Goal: Information Seeking & Learning: Learn about a topic

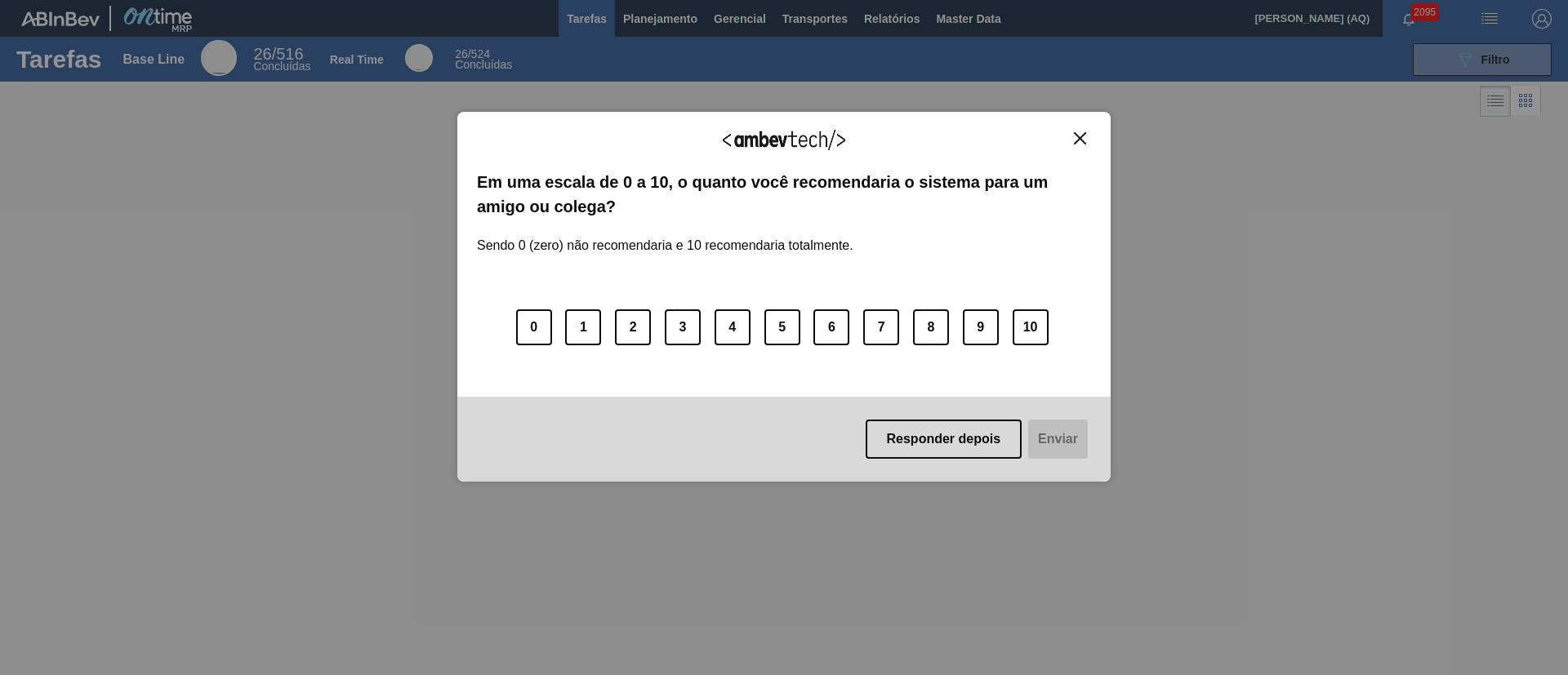
click at [1074, 143] on img "Close" at bounding box center [1080, 138] width 13 height 13
click at [1077, 144] on button "Close" at bounding box center [1080, 138] width 22 height 14
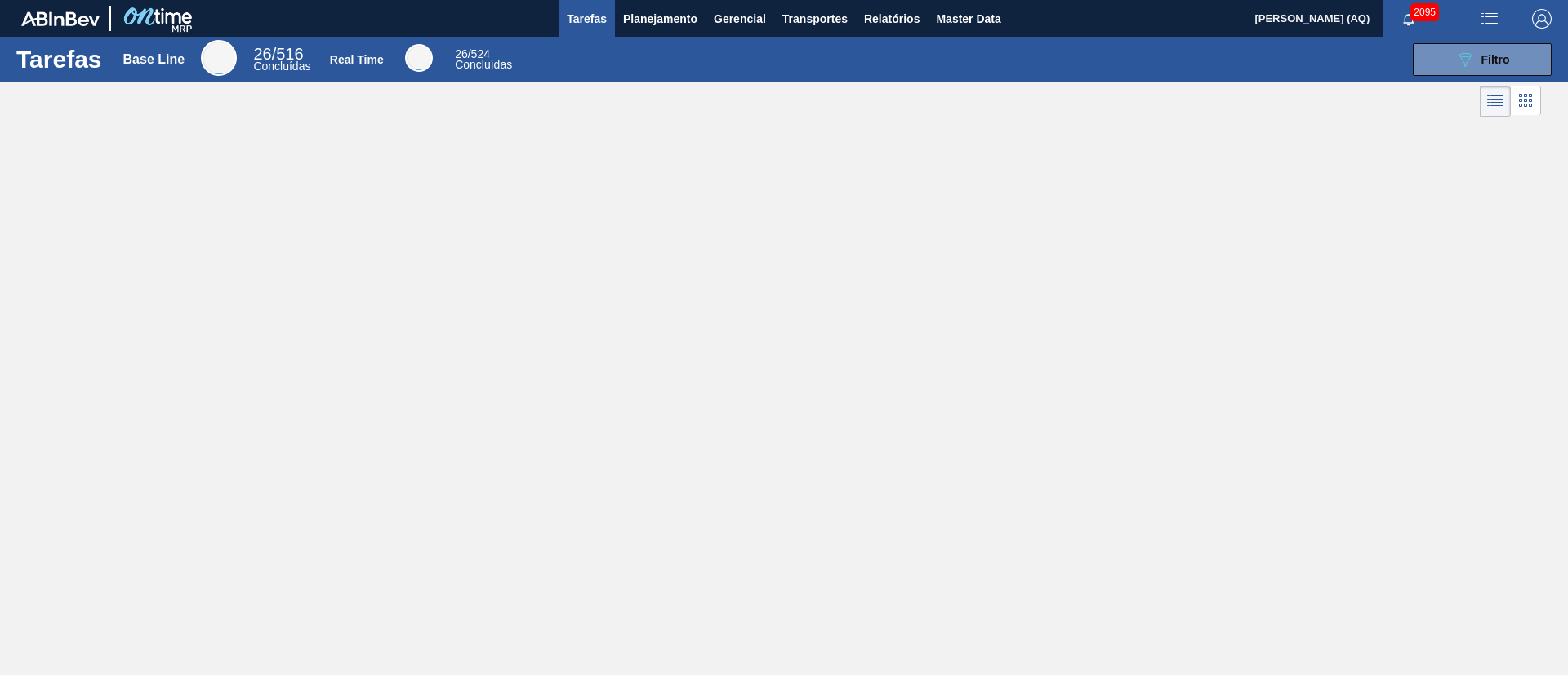
click at [1189, 409] on div "Tarefas Base Line 26 / 516 Concluídas Real Time 26 / 524 Concluídas 089F7B8B-B2…" at bounding box center [784, 320] width 1568 height 565
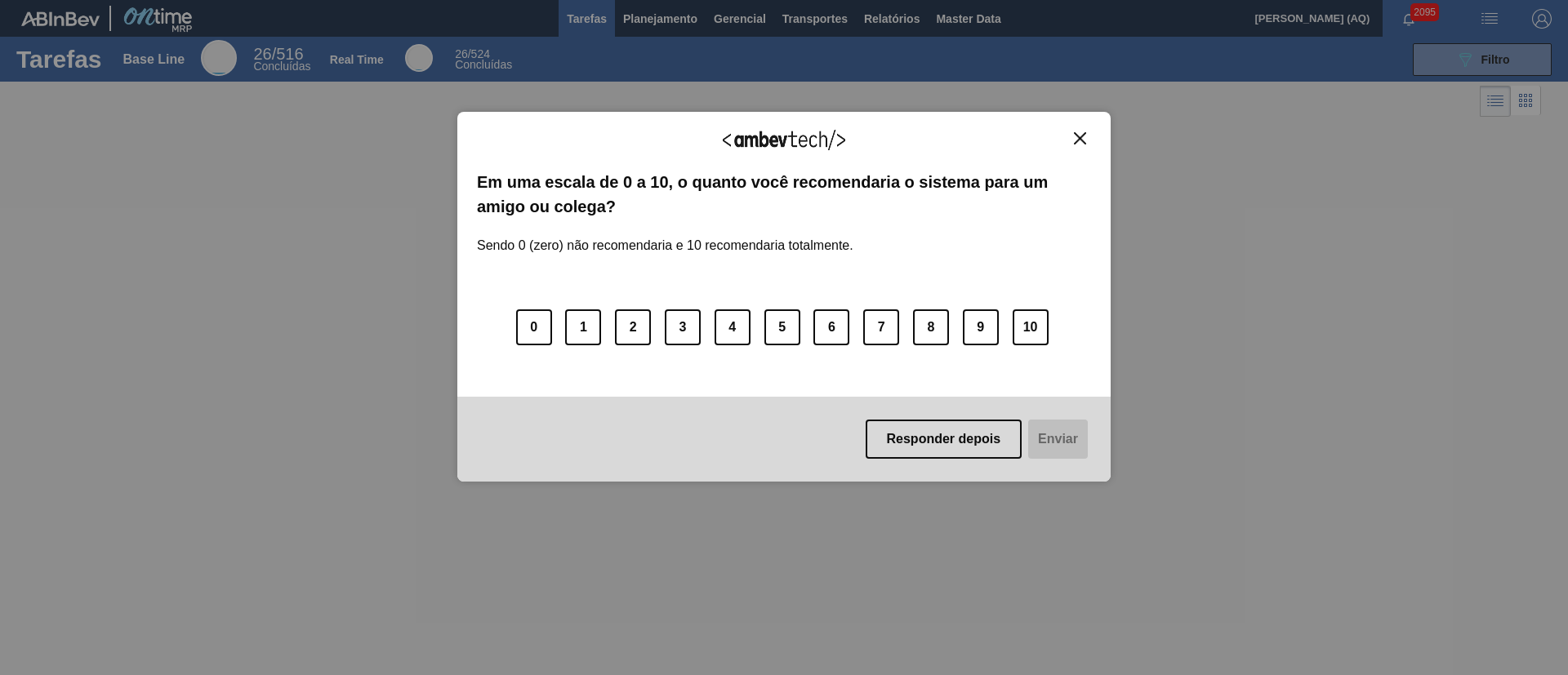
click at [1083, 140] on img "Close" at bounding box center [1080, 138] width 13 height 13
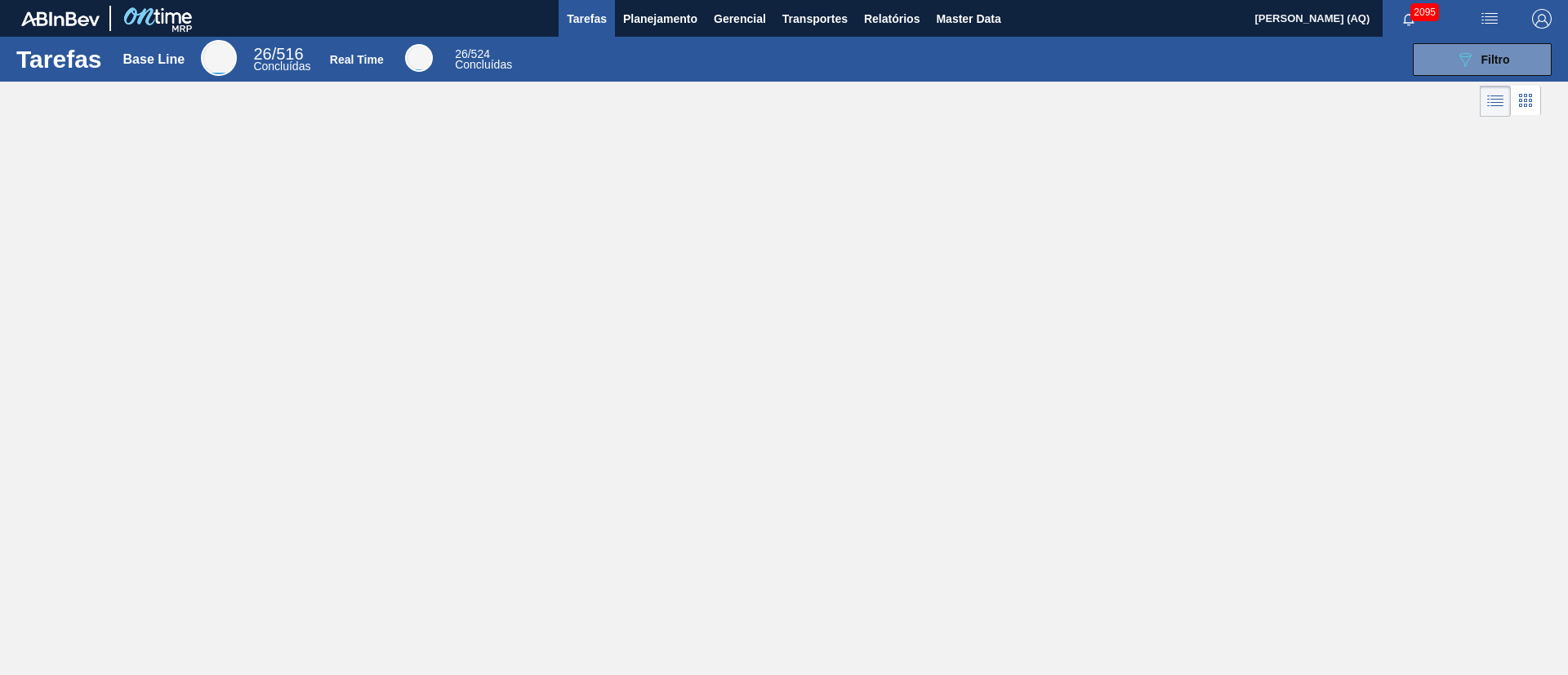
click at [1144, 329] on div "Tarefas Base Line 26 / 516 Concluídas Real Time 26 / 524 Concluídas 089F7B8B-B2…" at bounding box center [784, 320] width 1568 height 565
click at [623, 18] on span "Planejamento" at bounding box center [660, 19] width 74 height 19
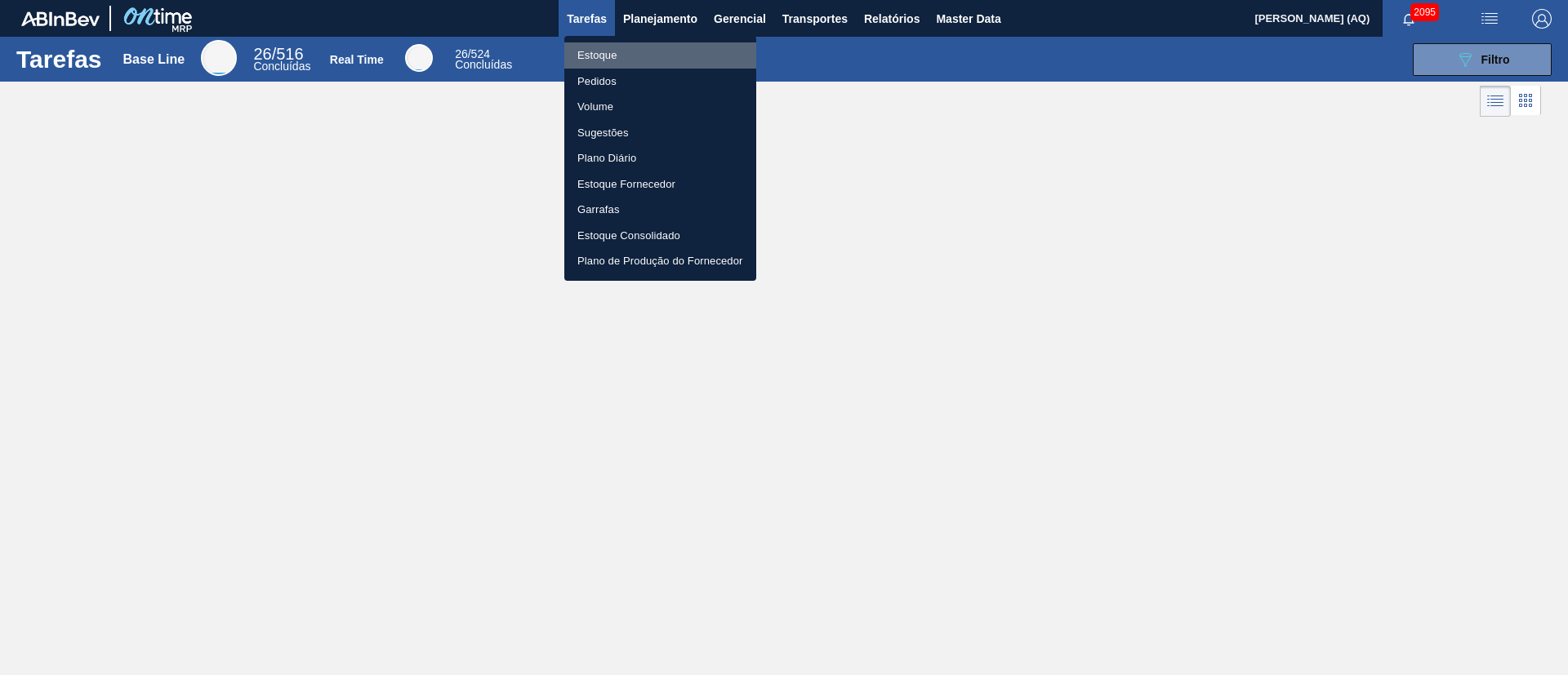
click at [600, 48] on li "Estoque" at bounding box center [659, 55] width 192 height 26
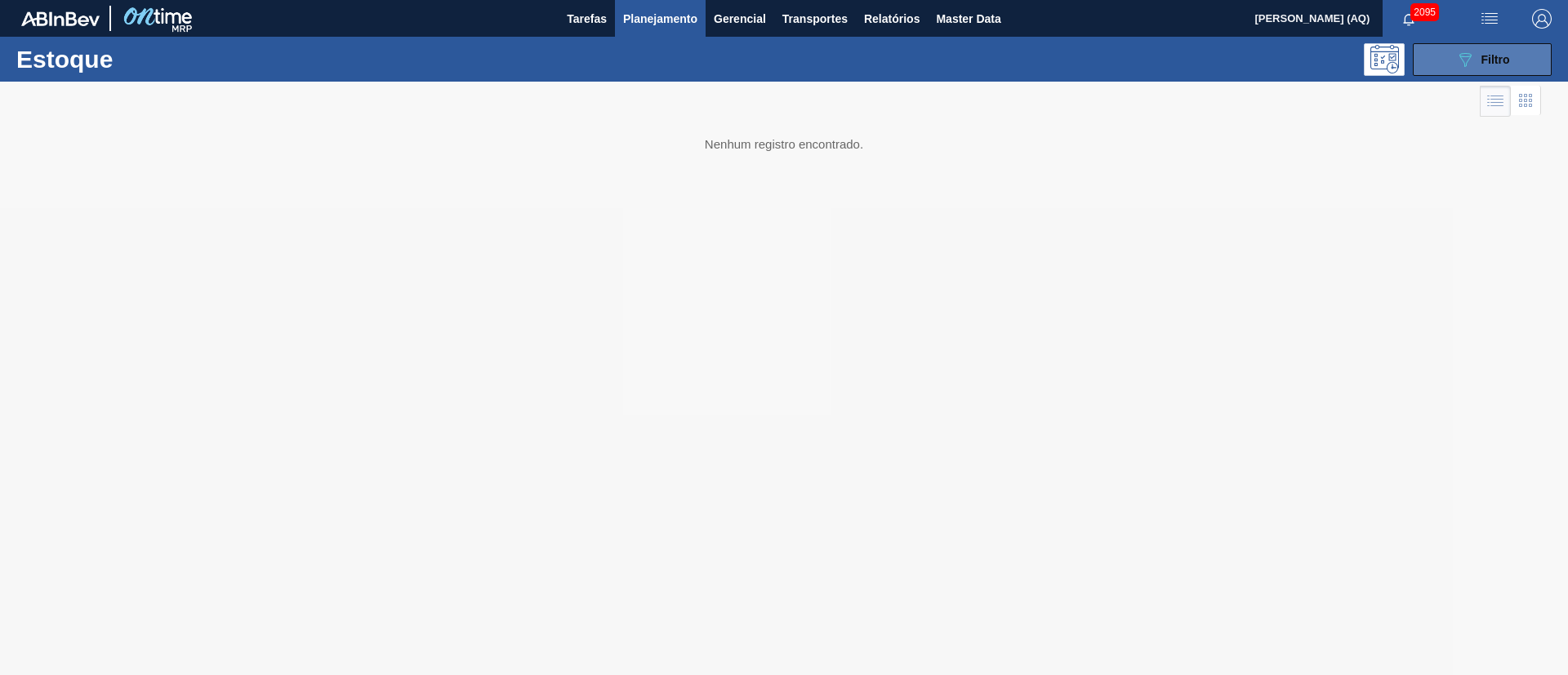
click at [1497, 64] on span "Filtro" at bounding box center [1496, 59] width 29 height 13
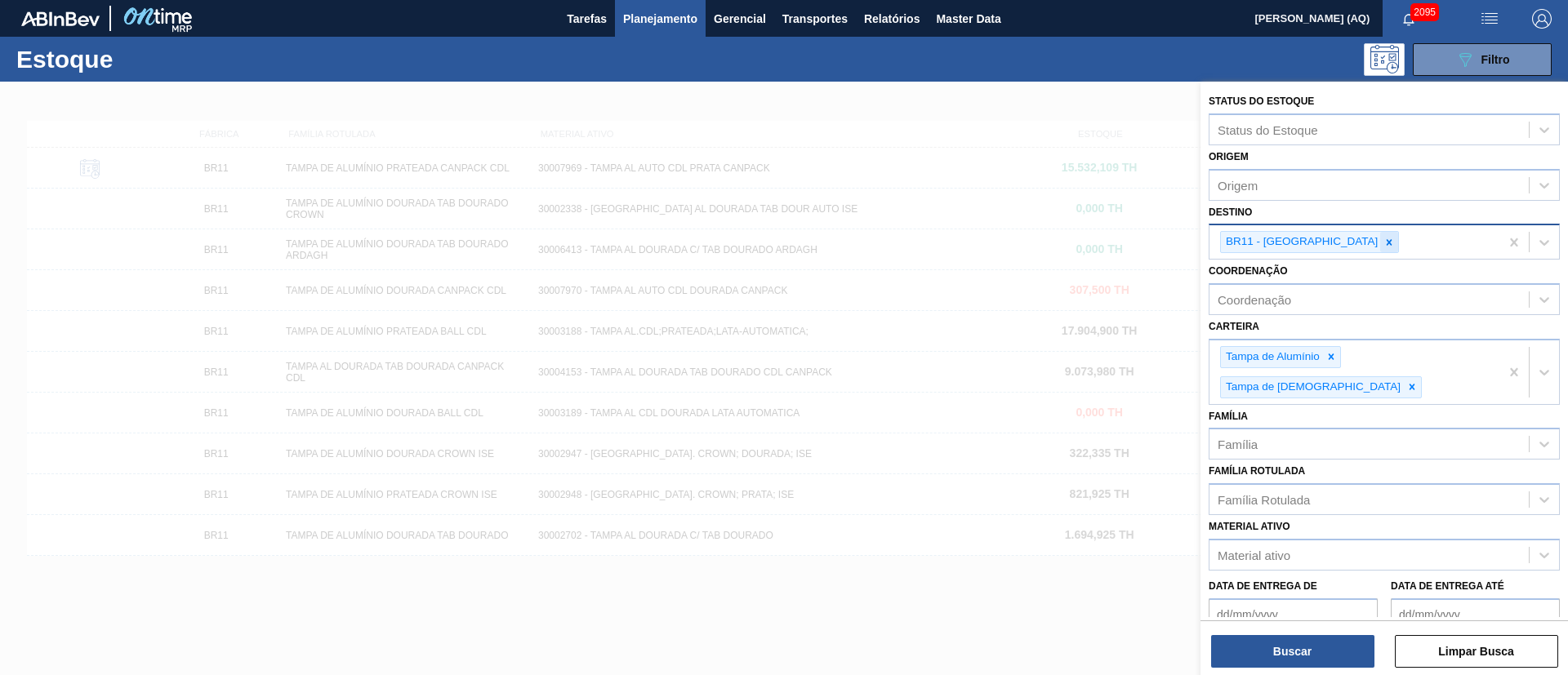
click at [1384, 237] on icon at bounding box center [1390, 243] width 12 height 12
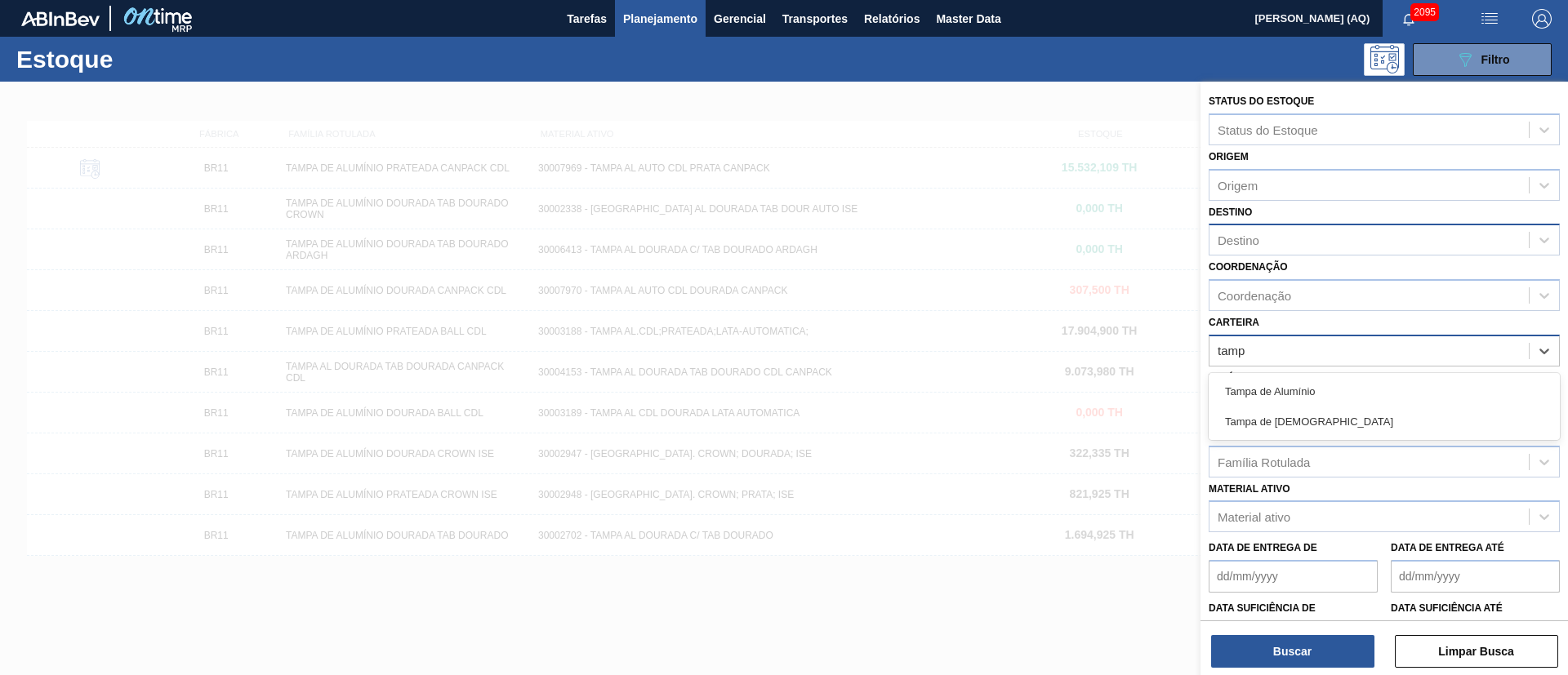
type input "[GEOGRAPHIC_DATA]"
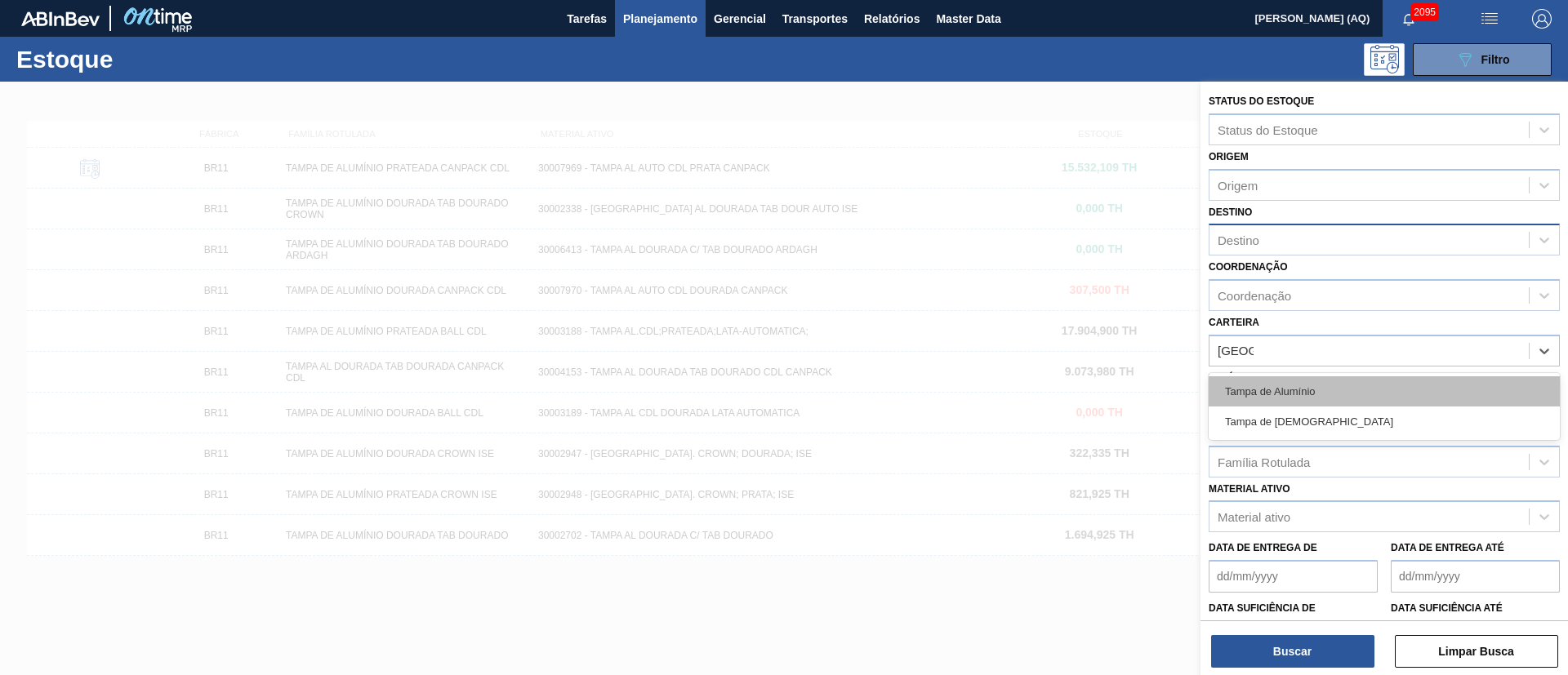
click at [1458, 376] on div "Tampa de Alumínio" at bounding box center [1385, 392] width 351 height 30
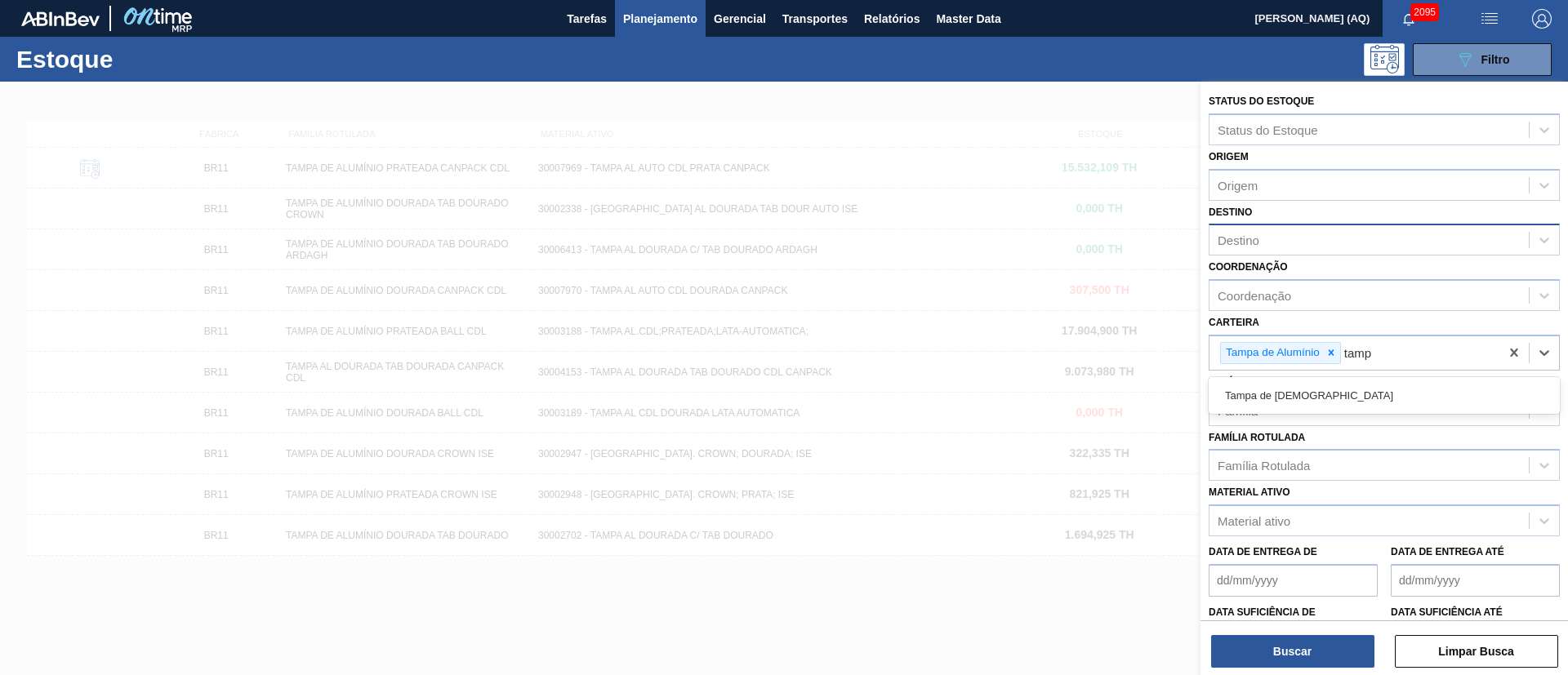
type input "[GEOGRAPHIC_DATA]"
click at [1408, 382] on div "Tampa de [DEMOGRAPHIC_DATA]" at bounding box center [1385, 396] width 351 height 30
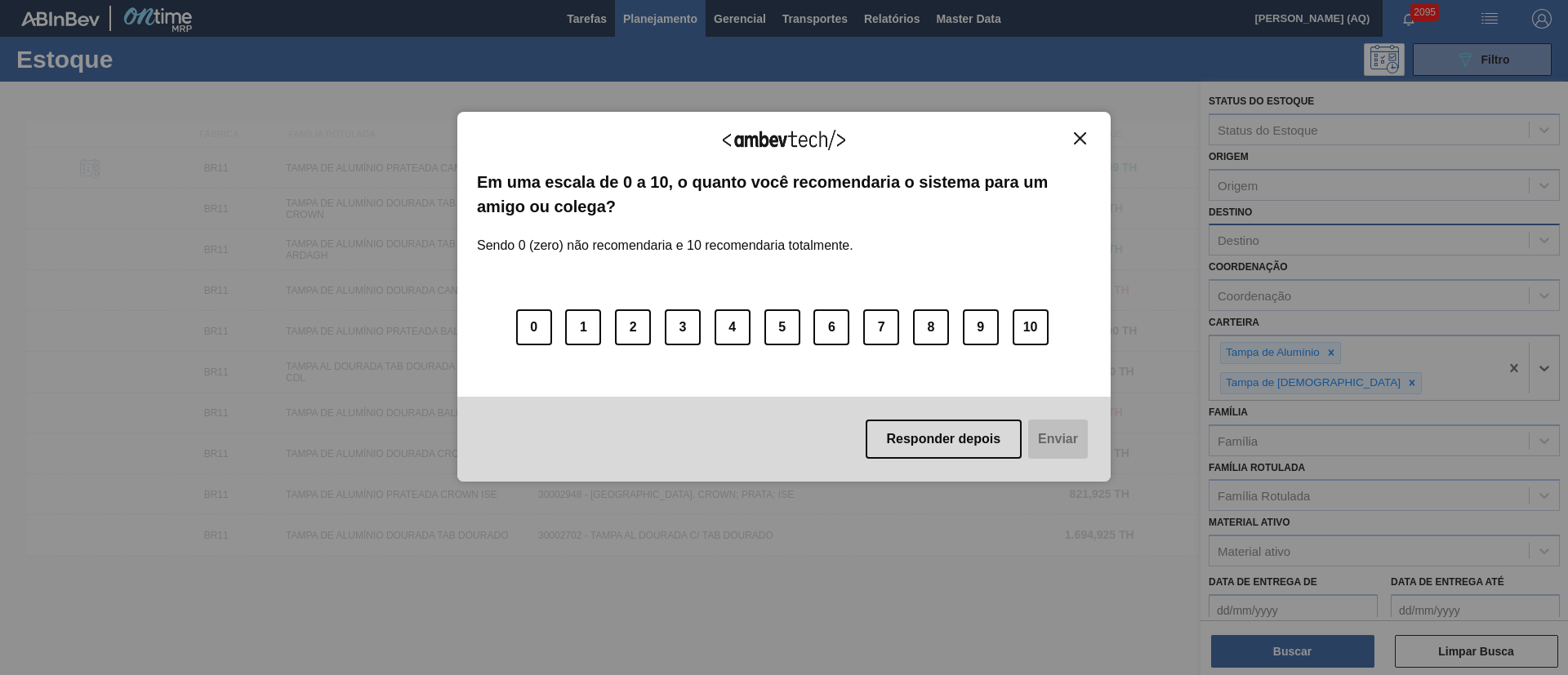
click at [1087, 134] on button "Close" at bounding box center [1080, 138] width 22 height 14
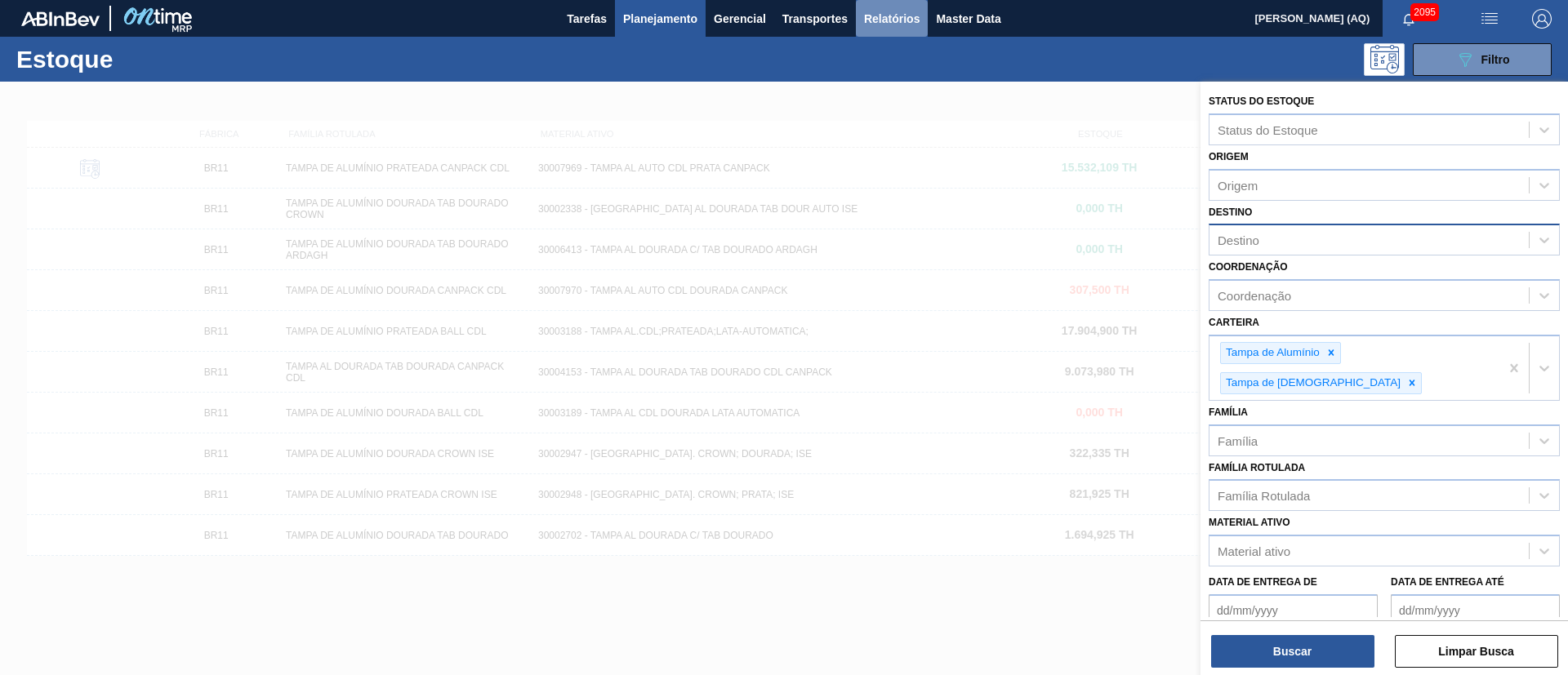
click at [922, 15] on button "Relatórios" at bounding box center [892, 19] width 72 height 37
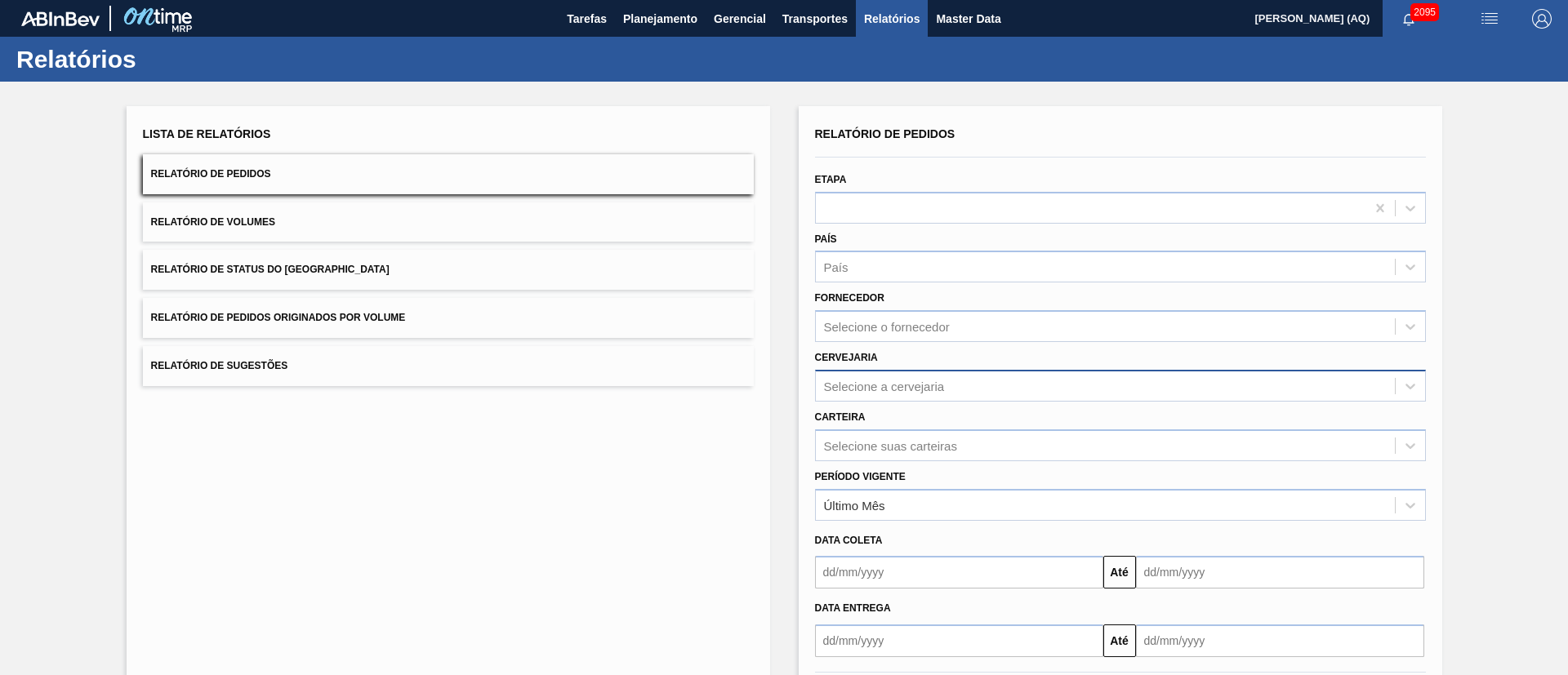
click at [882, 377] on div "Selecione a cervejaria" at bounding box center [1105, 386] width 579 height 24
type input "manaus"
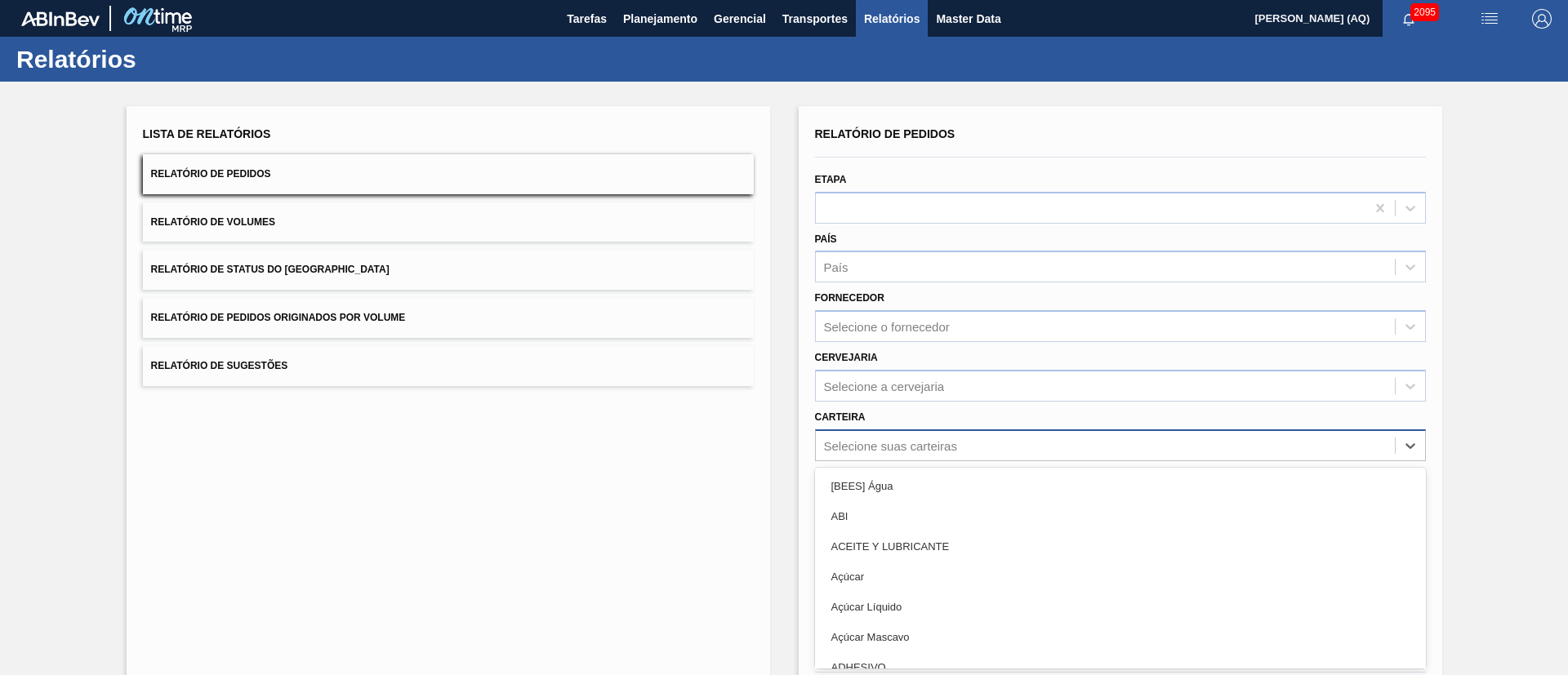
click at [903, 435] on div "Selecione suas carteiras" at bounding box center [1120, 446] width 611 height 32
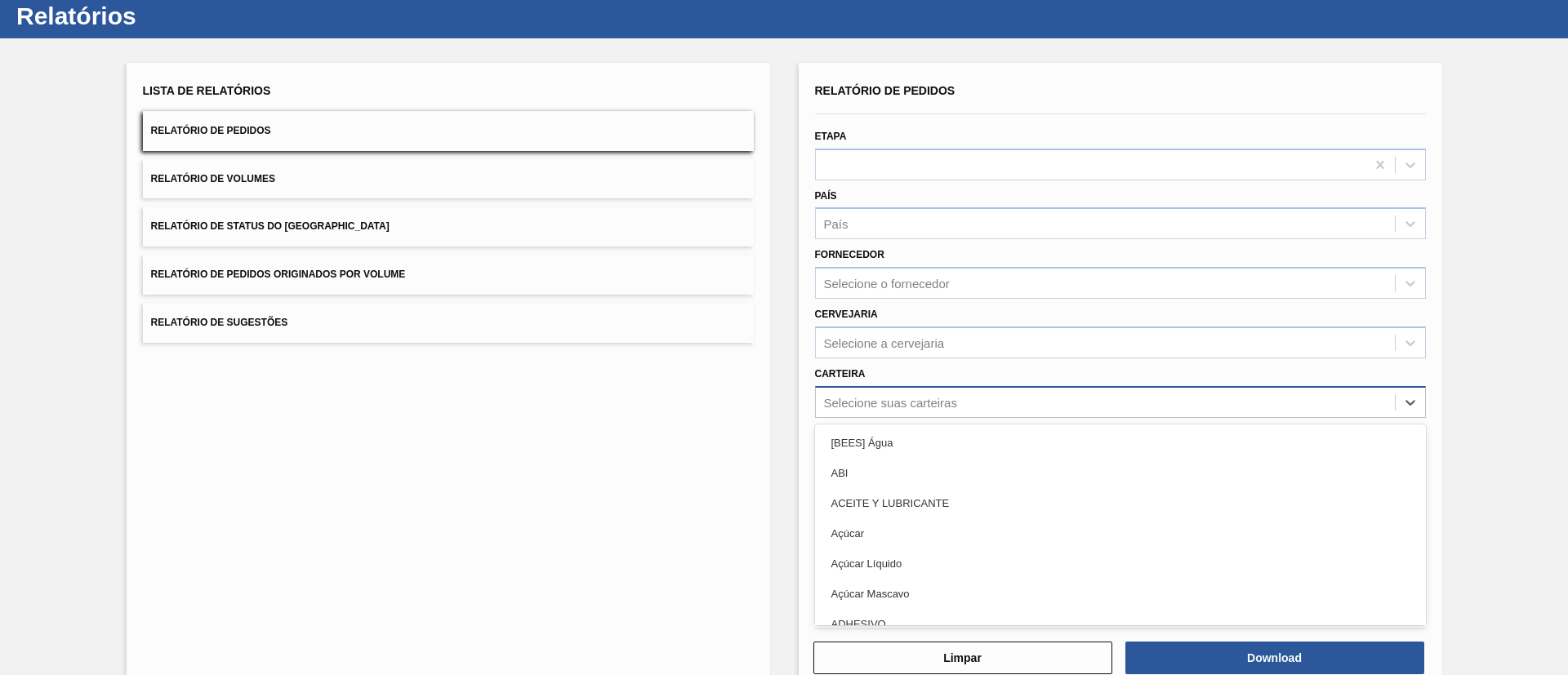
scroll to position [44, 0]
type input "[GEOGRAPHIC_DATA]"
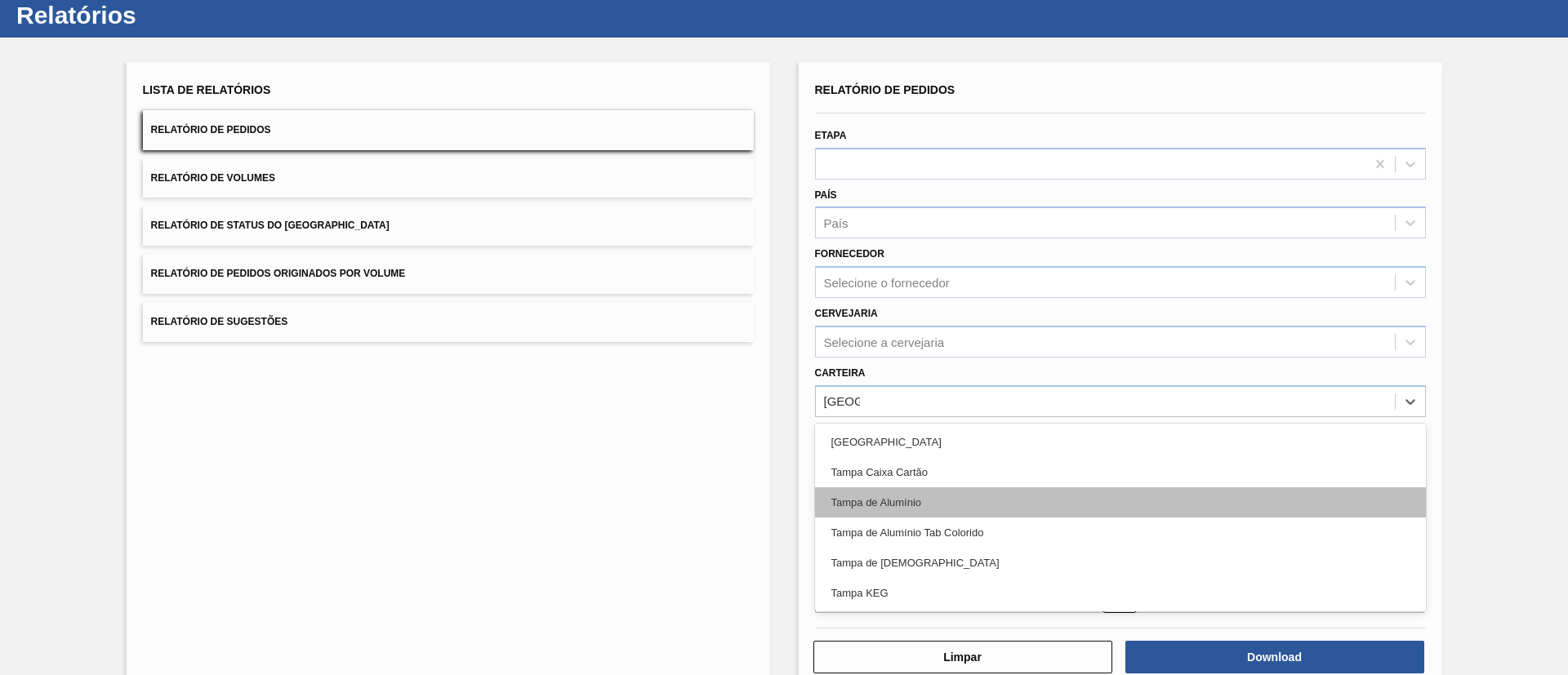
click at [915, 499] on div "Tampa de Alumínio" at bounding box center [1120, 503] width 611 height 30
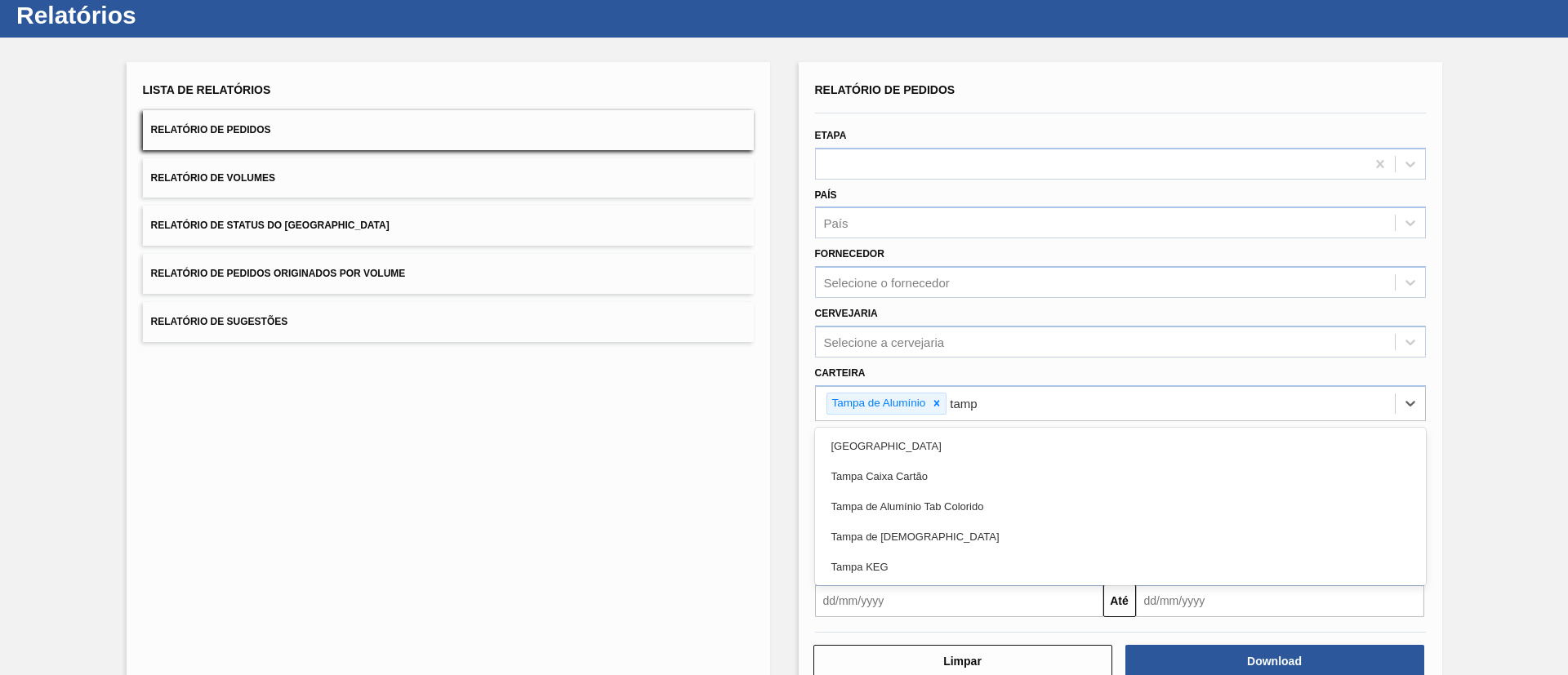
type input "[GEOGRAPHIC_DATA]"
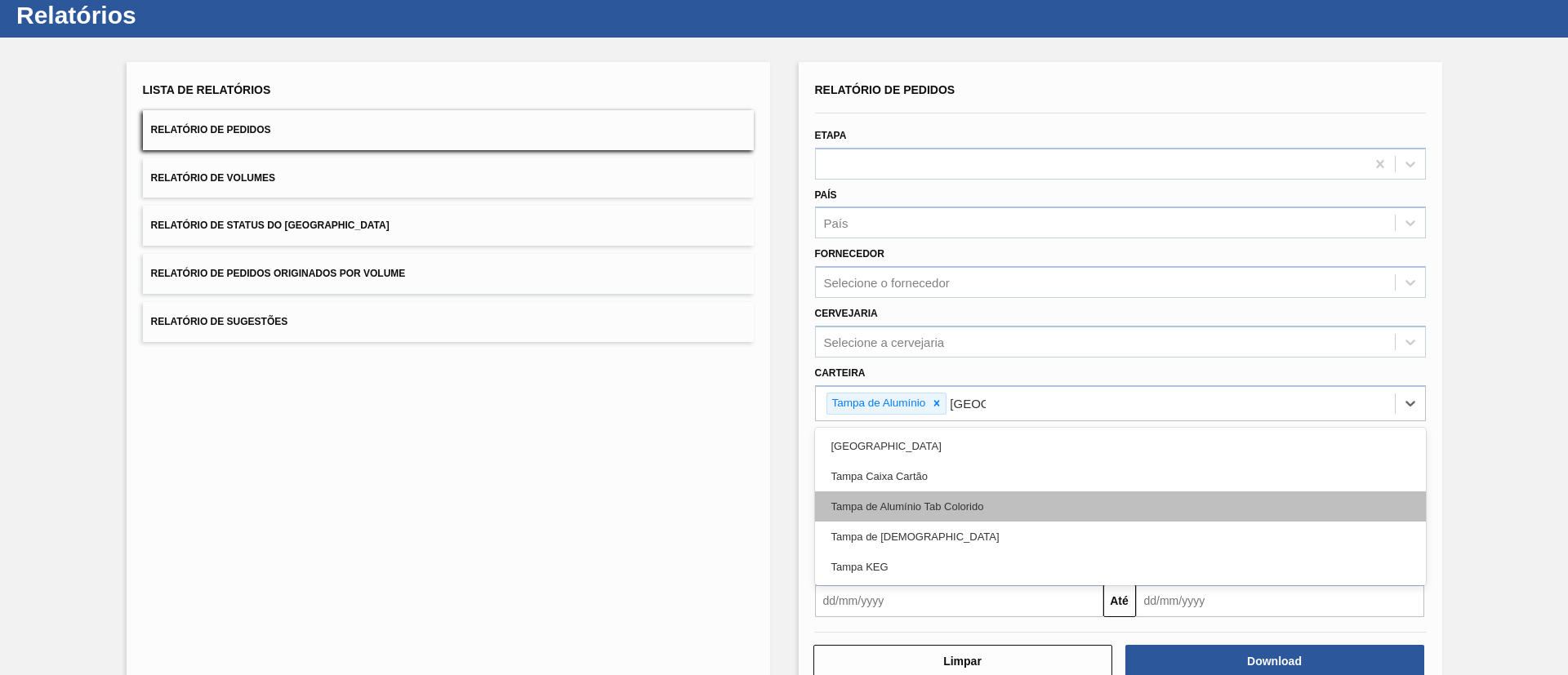
click at [892, 506] on div "Tampa de Alumínio Tab Colorido" at bounding box center [1120, 506] width 611 height 30
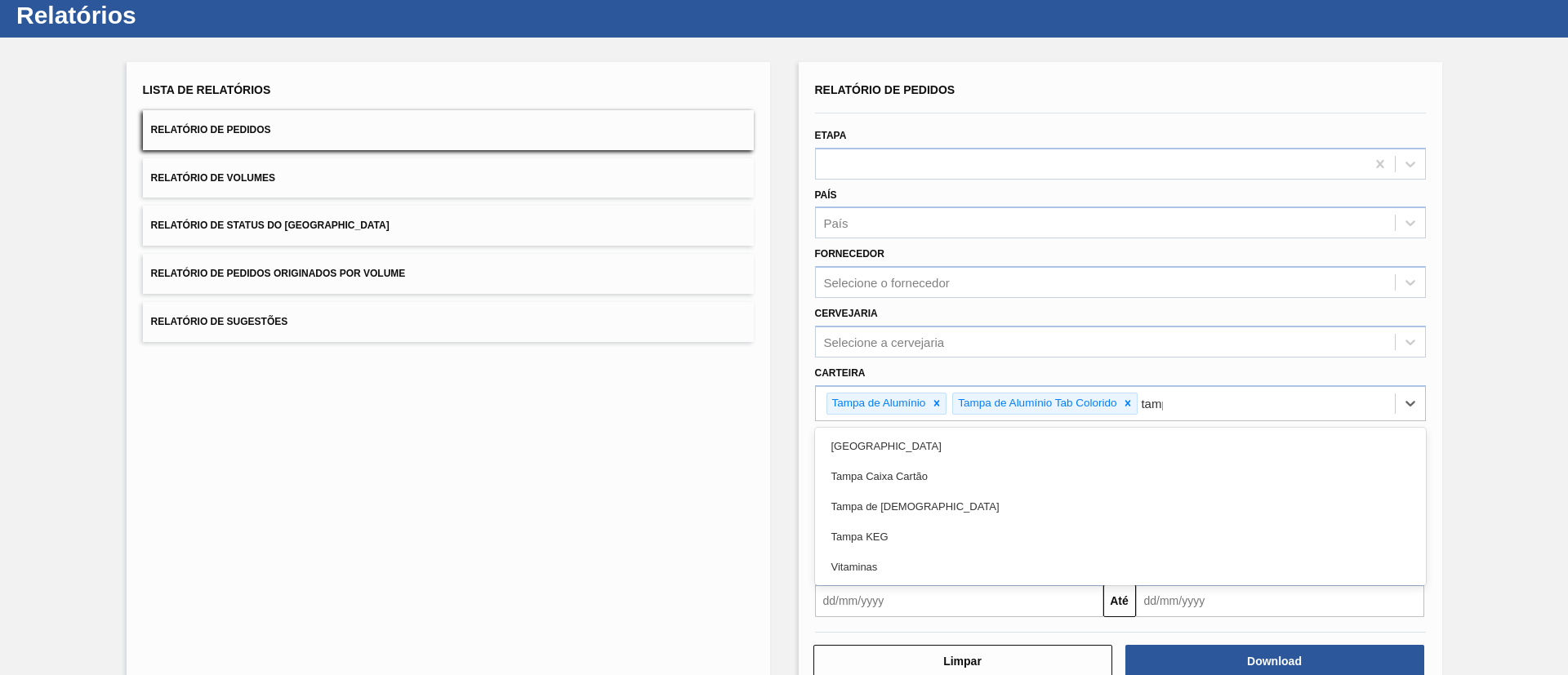
type input "[GEOGRAPHIC_DATA]"
click at [892, 506] on div "Tampa de [DEMOGRAPHIC_DATA]" at bounding box center [1120, 506] width 611 height 30
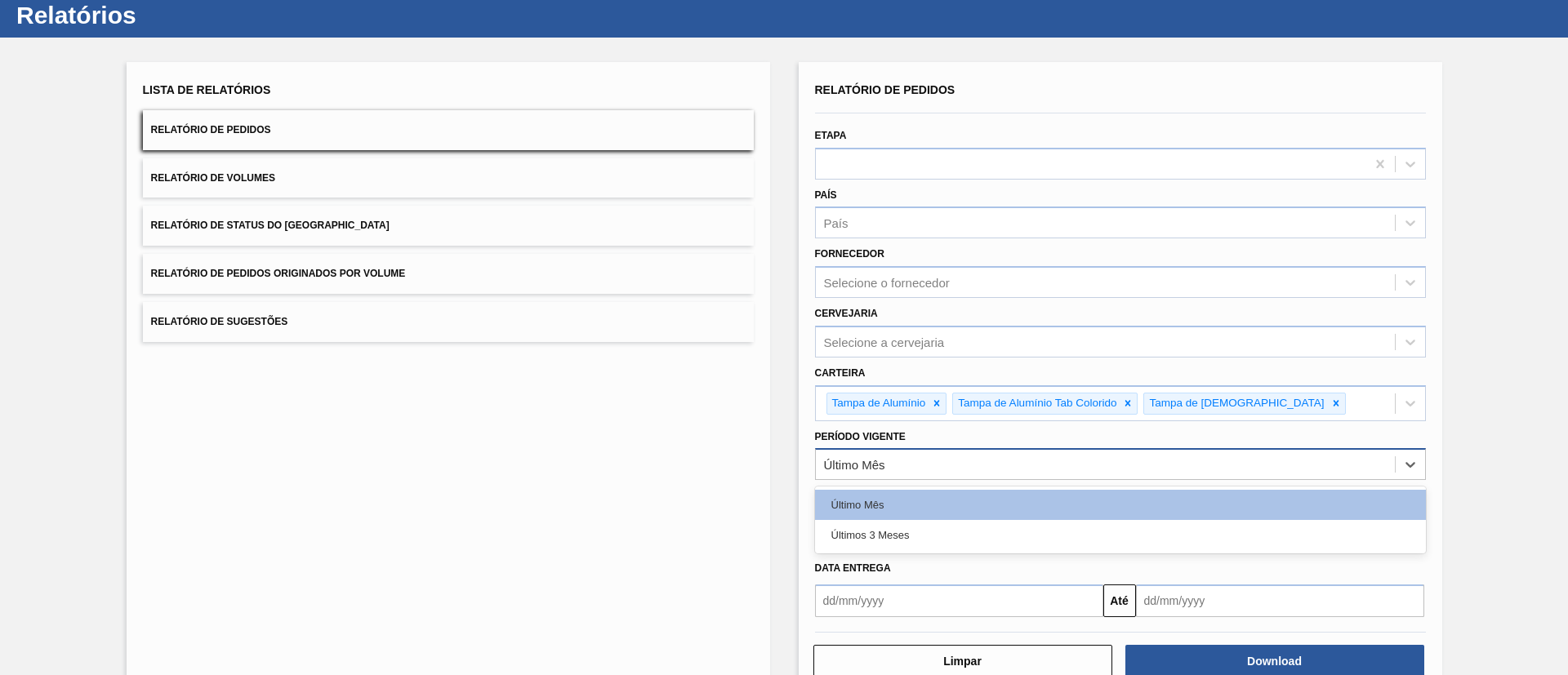
click at [1026, 478] on div "Último Mês" at bounding box center [1120, 464] width 611 height 32
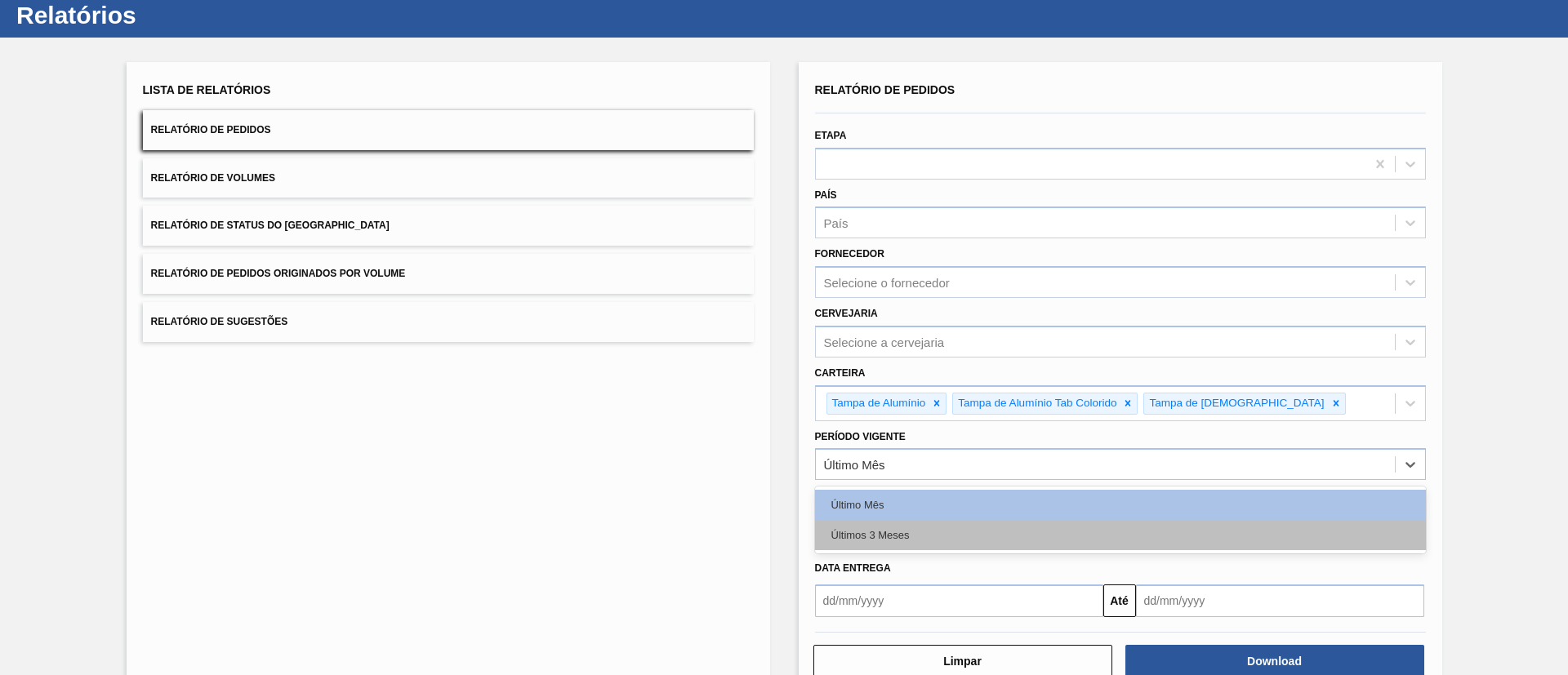
click at [1039, 542] on div "Últimos 3 Meses" at bounding box center [1120, 535] width 611 height 30
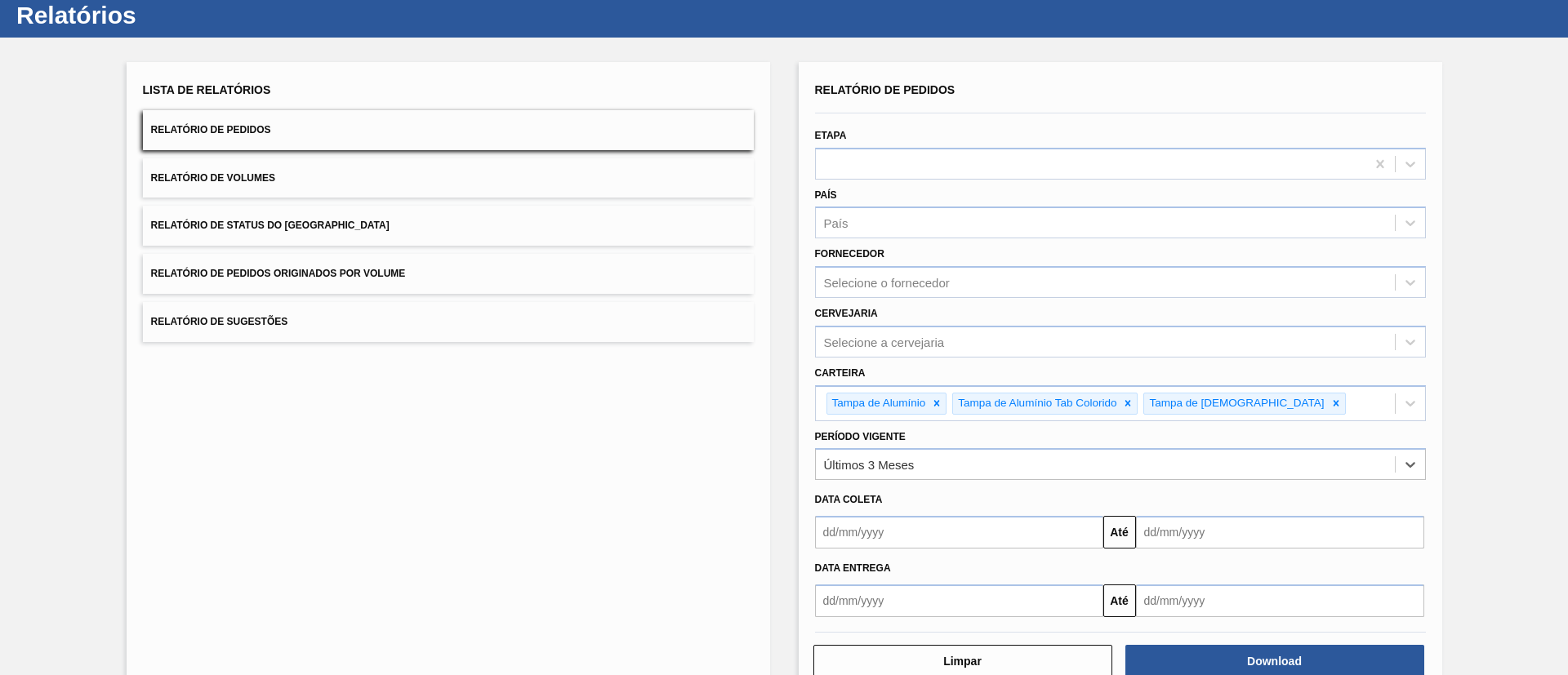
scroll to position [85, 0]
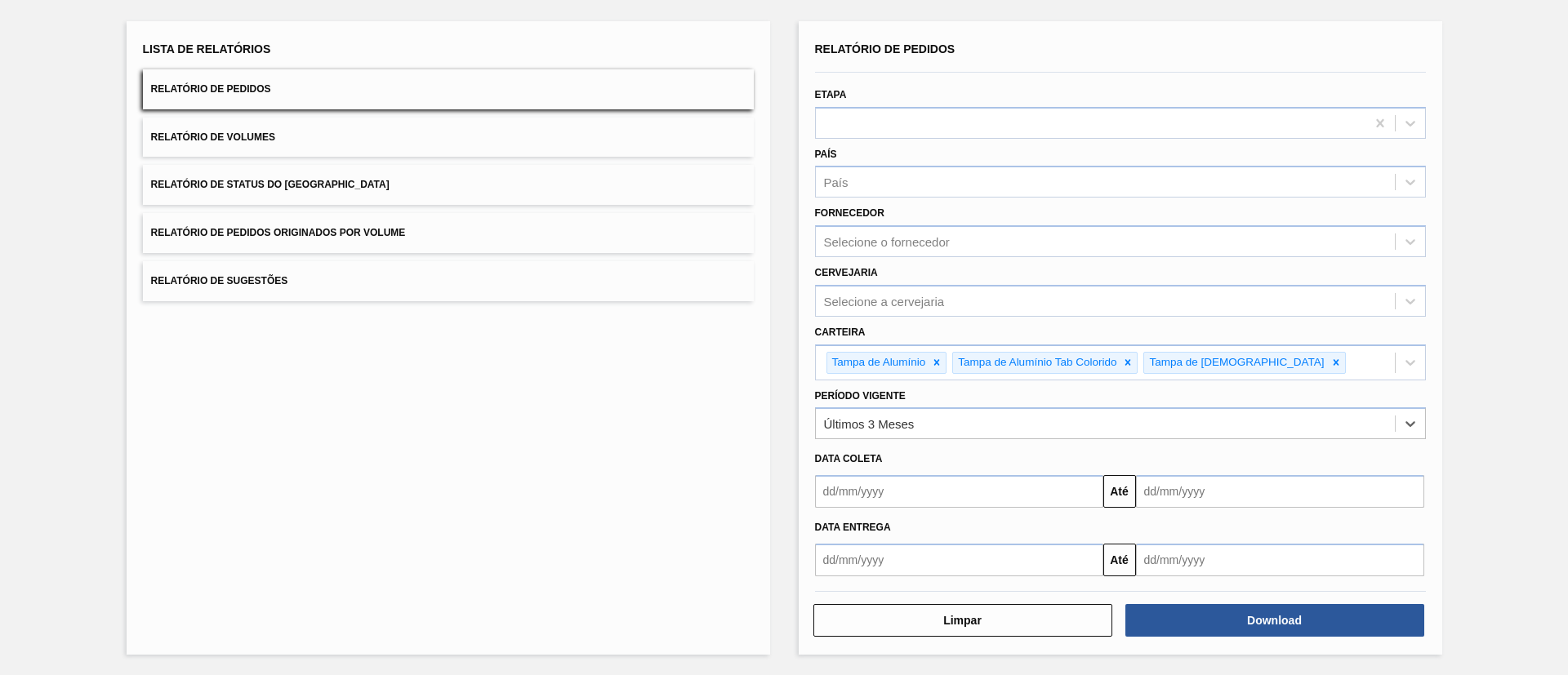
click at [973, 499] on input "text" at bounding box center [958, 491] width 288 height 33
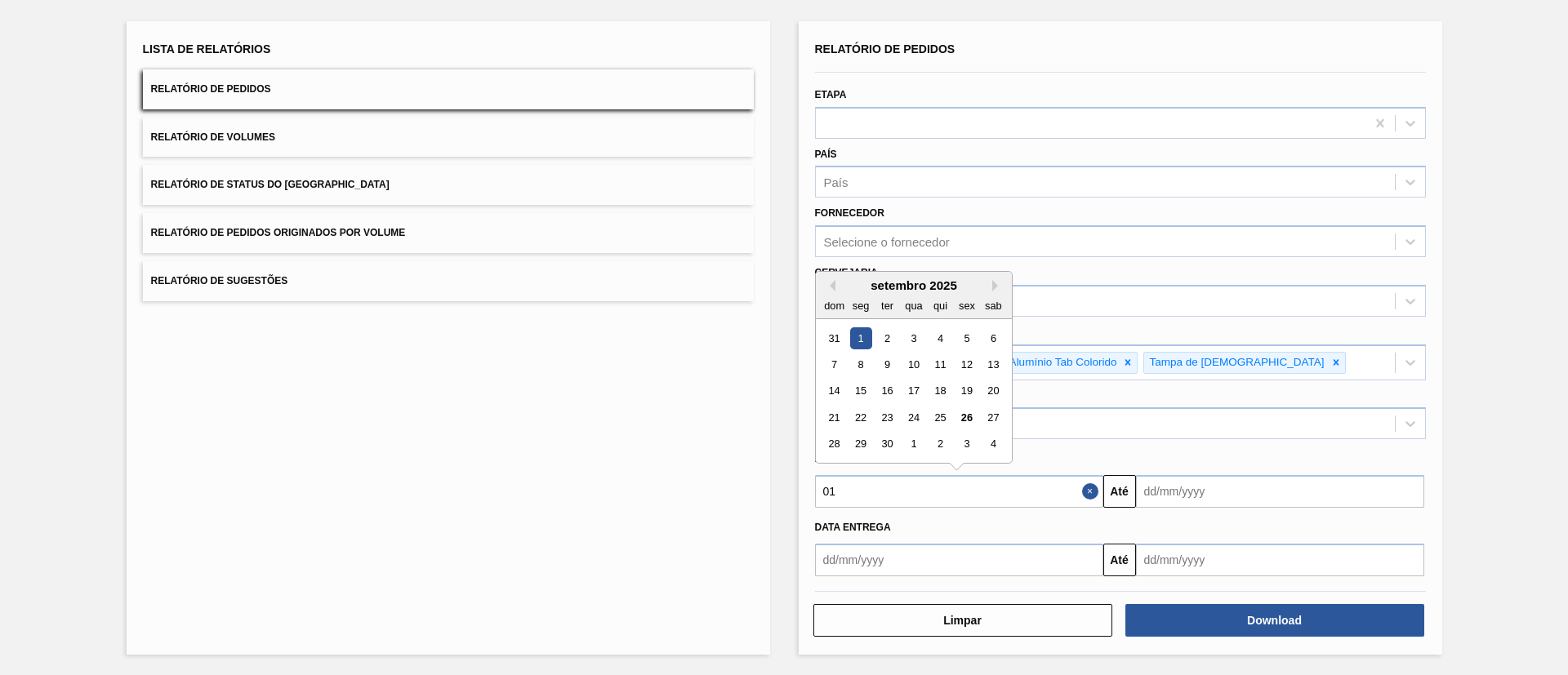
click at [853, 338] on div "1" at bounding box center [860, 338] width 22 height 22
type input "[DATE]"
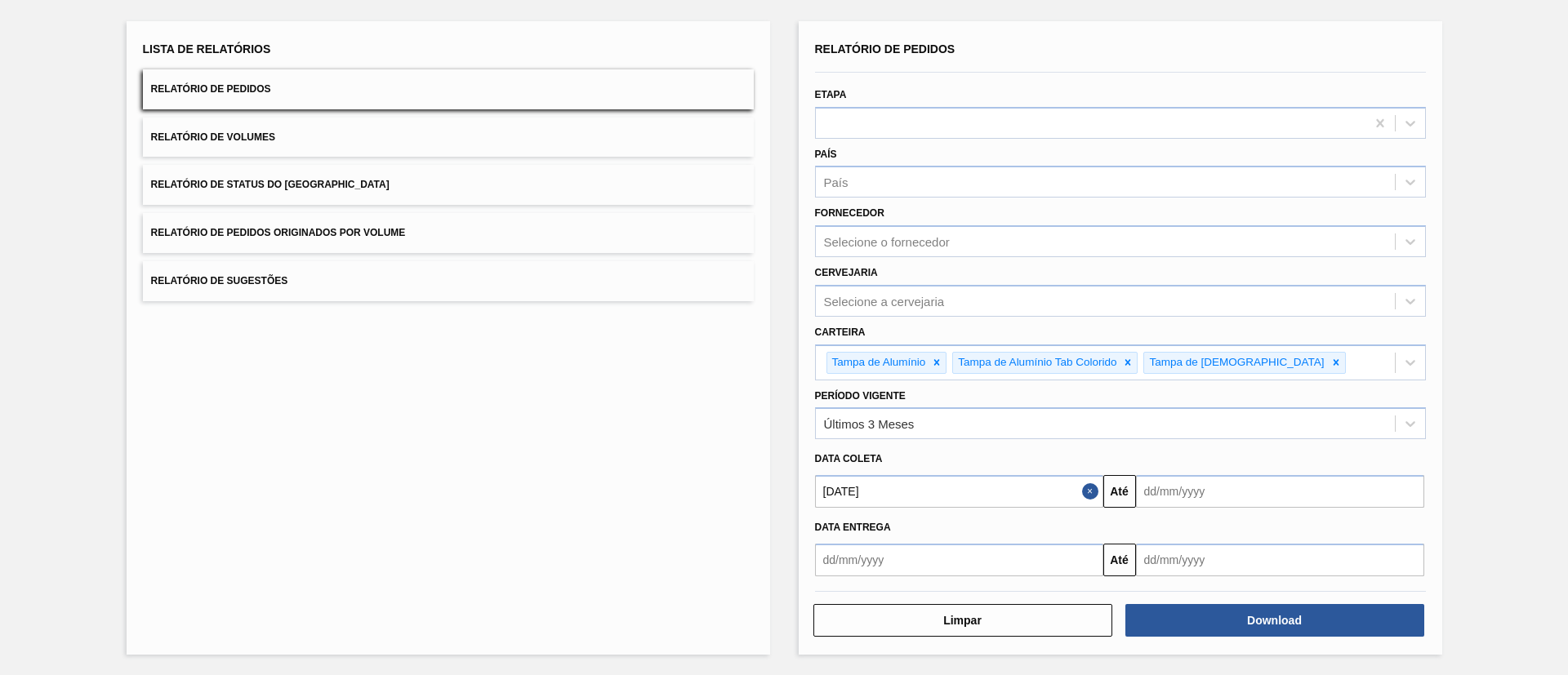
click at [659, 397] on div "Lista de Relatórios Relatório de Pedidos Relatório de Volumes Relatório de Stat…" at bounding box center [448, 338] width 643 height 634
click at [1332, 635] on button "Download" at bounding box center [1275, 620] width 299 height 33
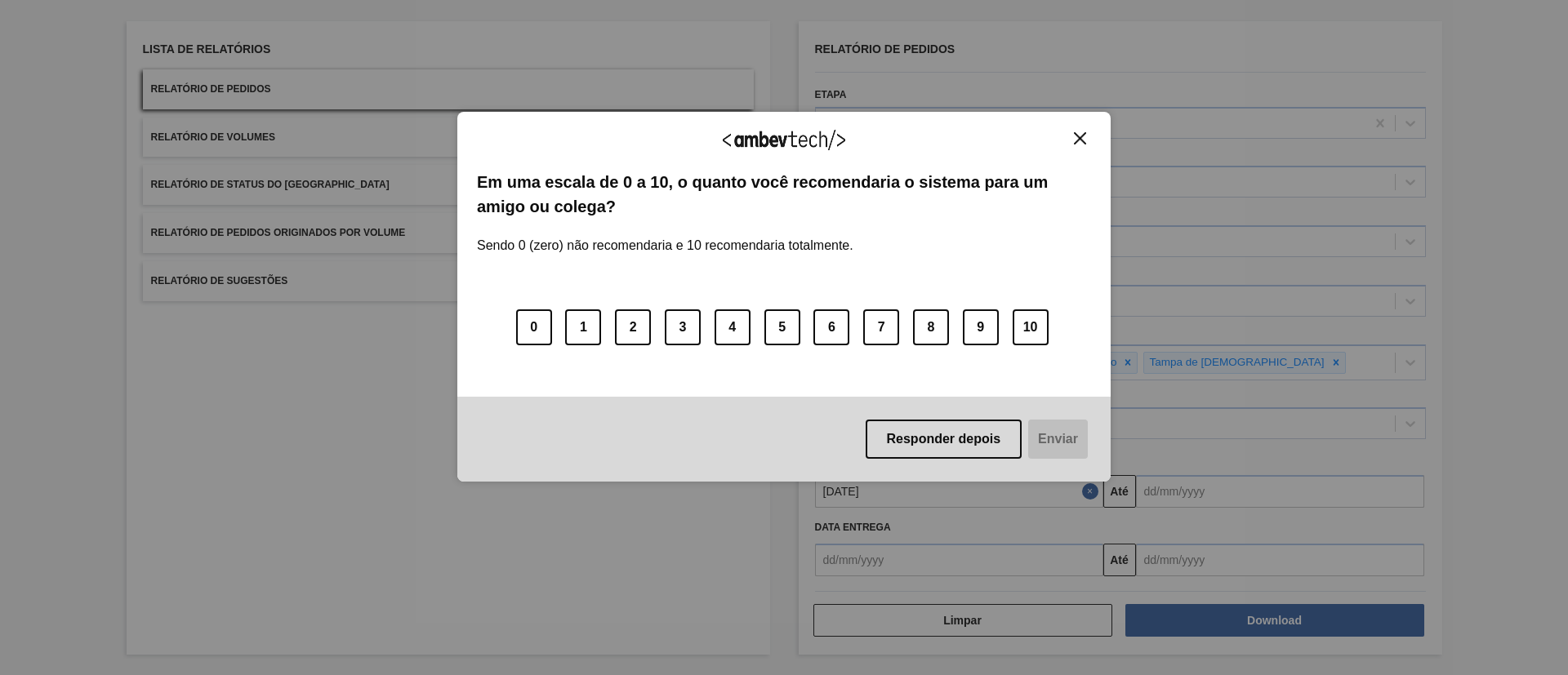
click at [1083, 138] on img "Close" at bounding box center [1080, 138] width 13 height 13
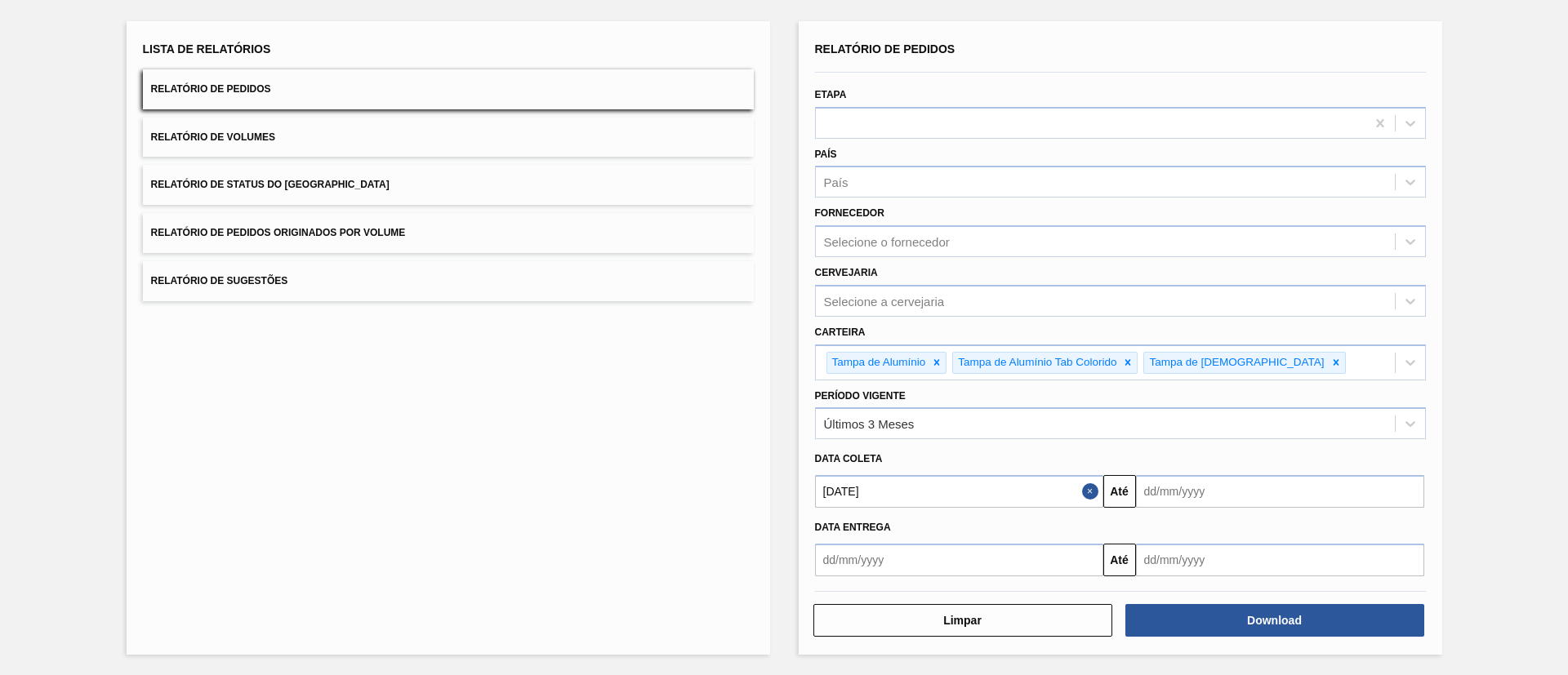
click at [710, 402] on div "Lista de Relatórios Relatório de Pedidos Relatório de Volumes Relatório de Stat…" at bounding box center [448, 338] width 643 height 634
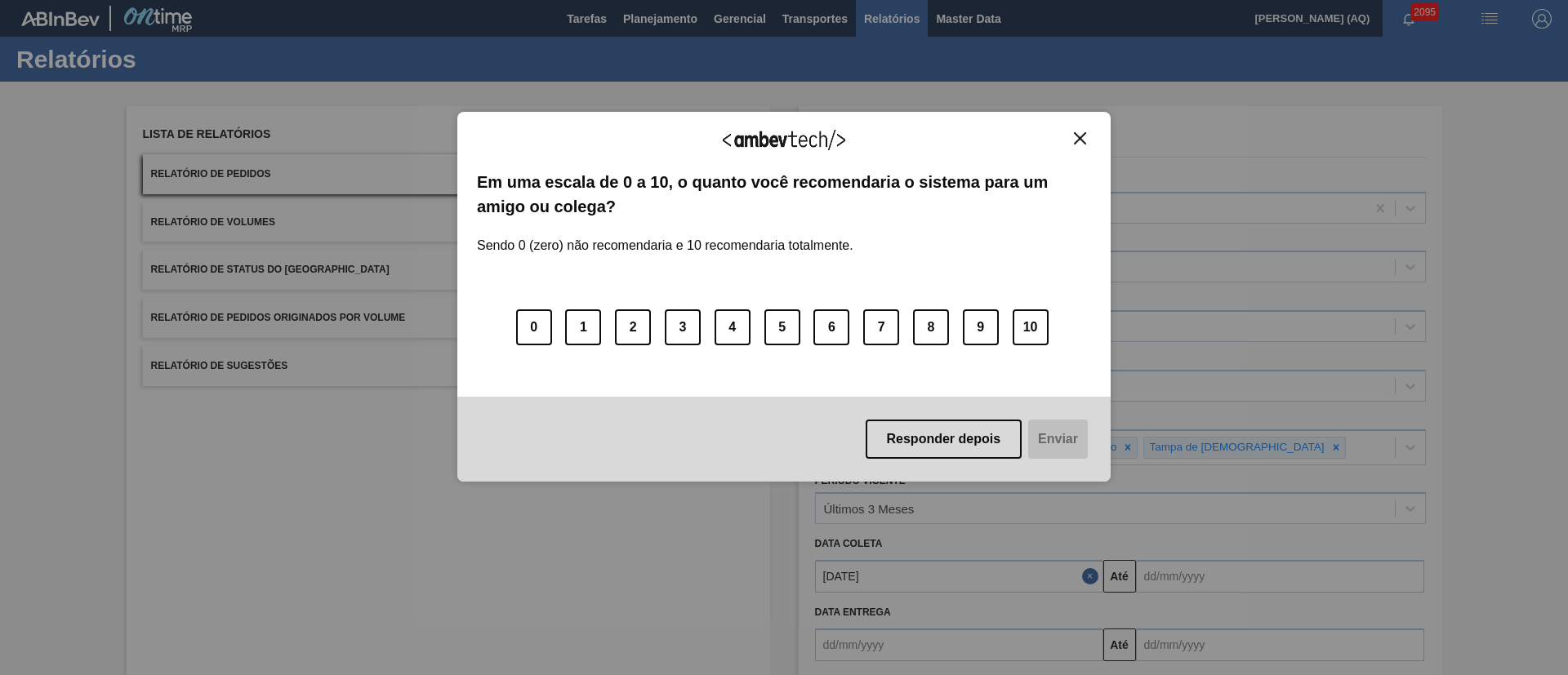
click at [1084, 136] on img "Close" at bounding box center [1080, 138] width 13 height 13
click at [1075, 138] on img "Close" at bounding box center [1080, 138] width 13 height 13
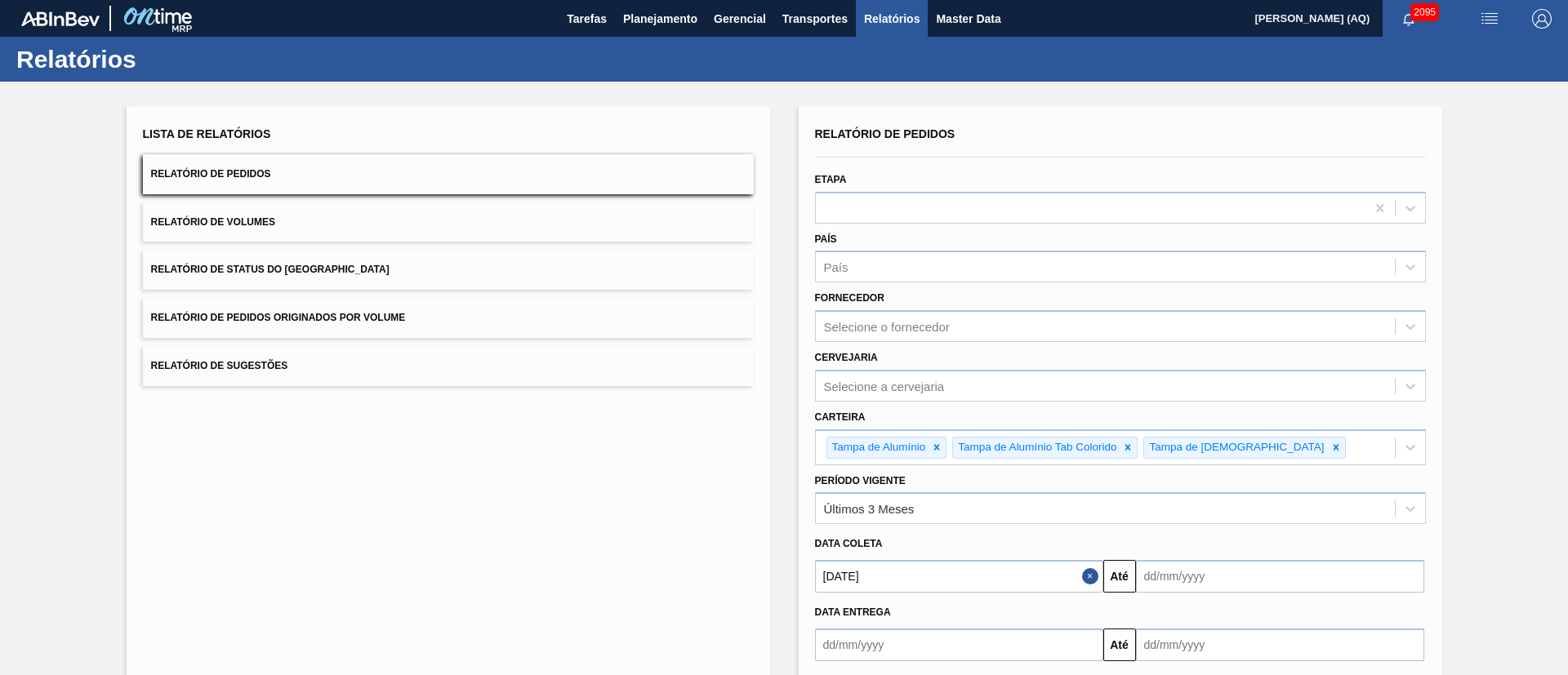
click at [493, 88] on div "Lista de Relatórios Relatório de Pedidos Relatório de Volumes Relatório de Stat…" at bounding box center [784, 421] width 1568 height 678
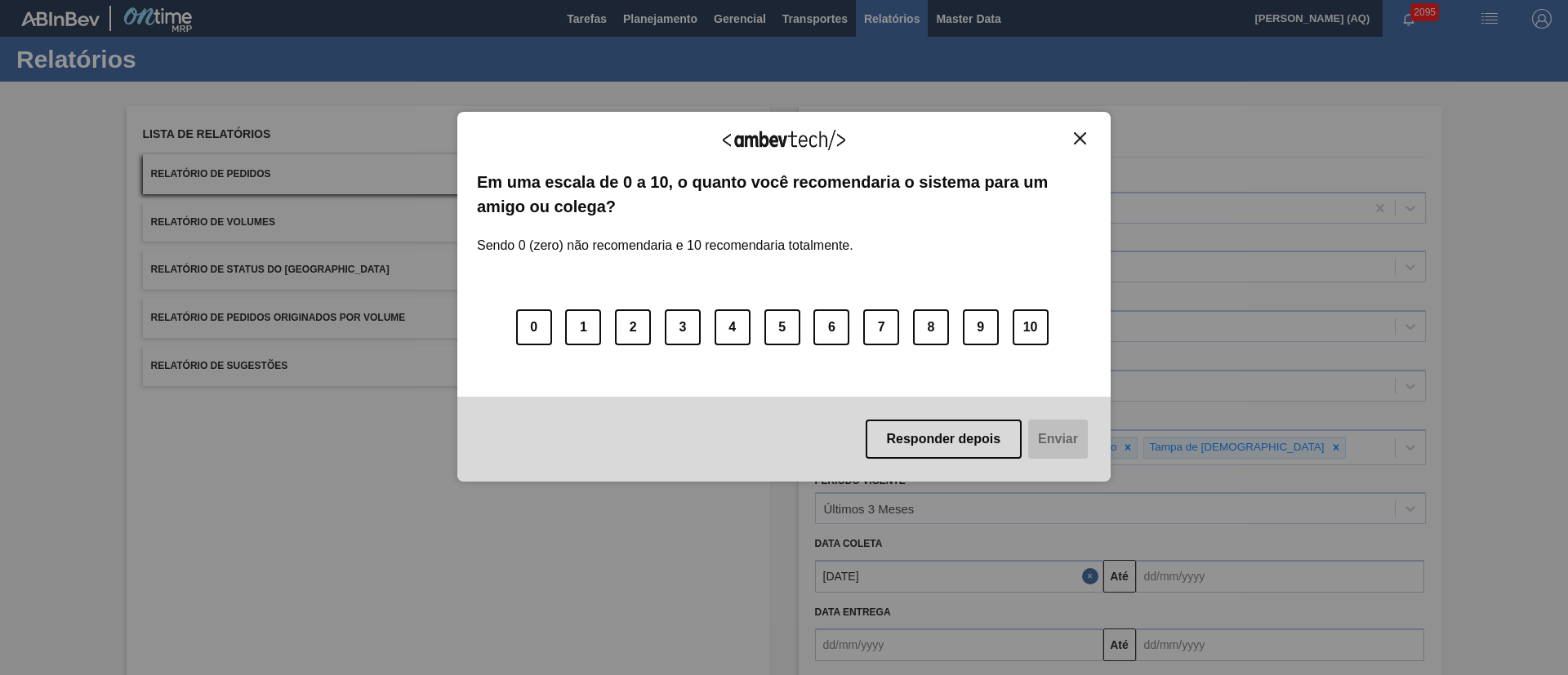
click at [1086, 145] on div "Agradecemos seu feedback!" at bounding box center [784, 150] width 614 height 38
click at [1086, 132] on img "Close" at bounding box center [1080, 138] width 13 height 13
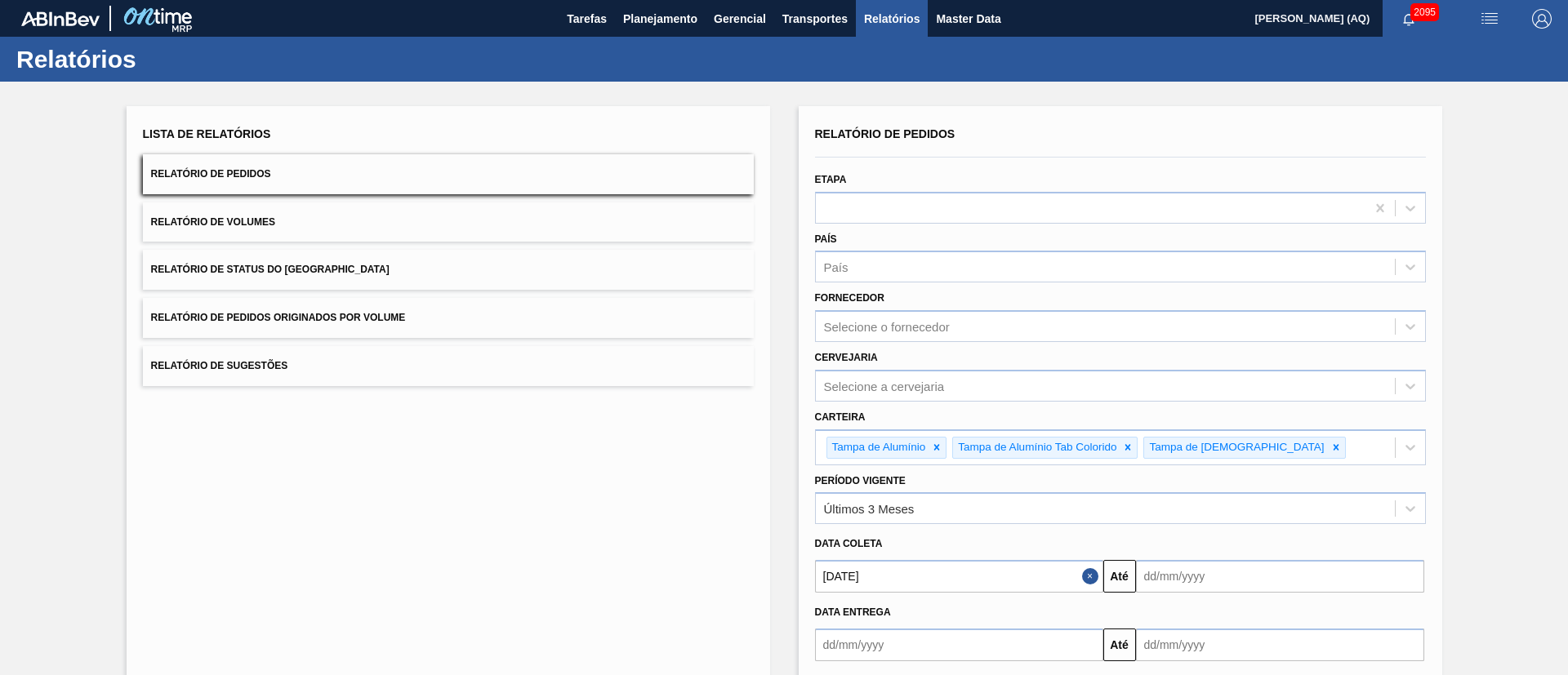
click at [608, 503] on div "Lista de Relatórios Relatório de Pedidos Relatório de Volumes Relatório de Stat…" at bounding box center [448, 423] width 643 height 634
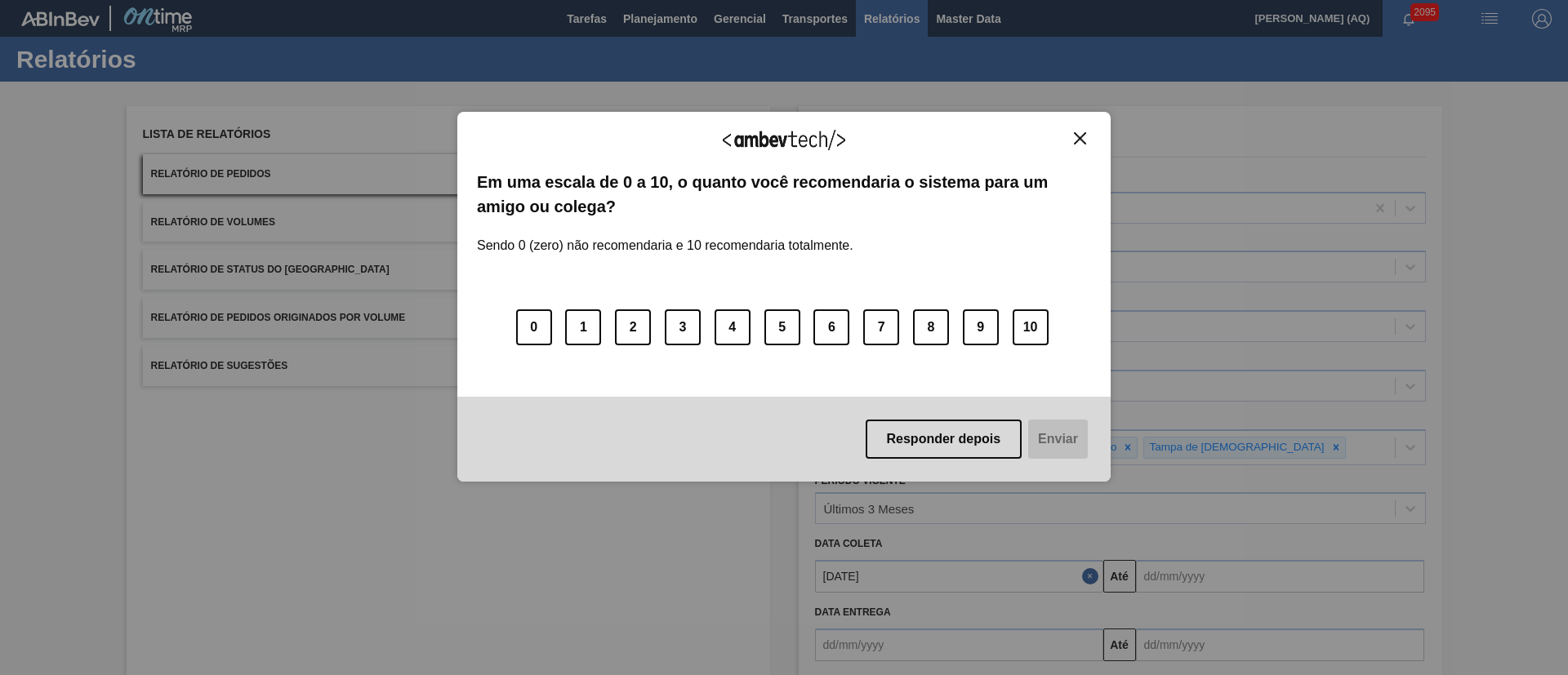
click at [1076, 139] on img "Close" at bounding box center [1080, 138] width 13 height 13
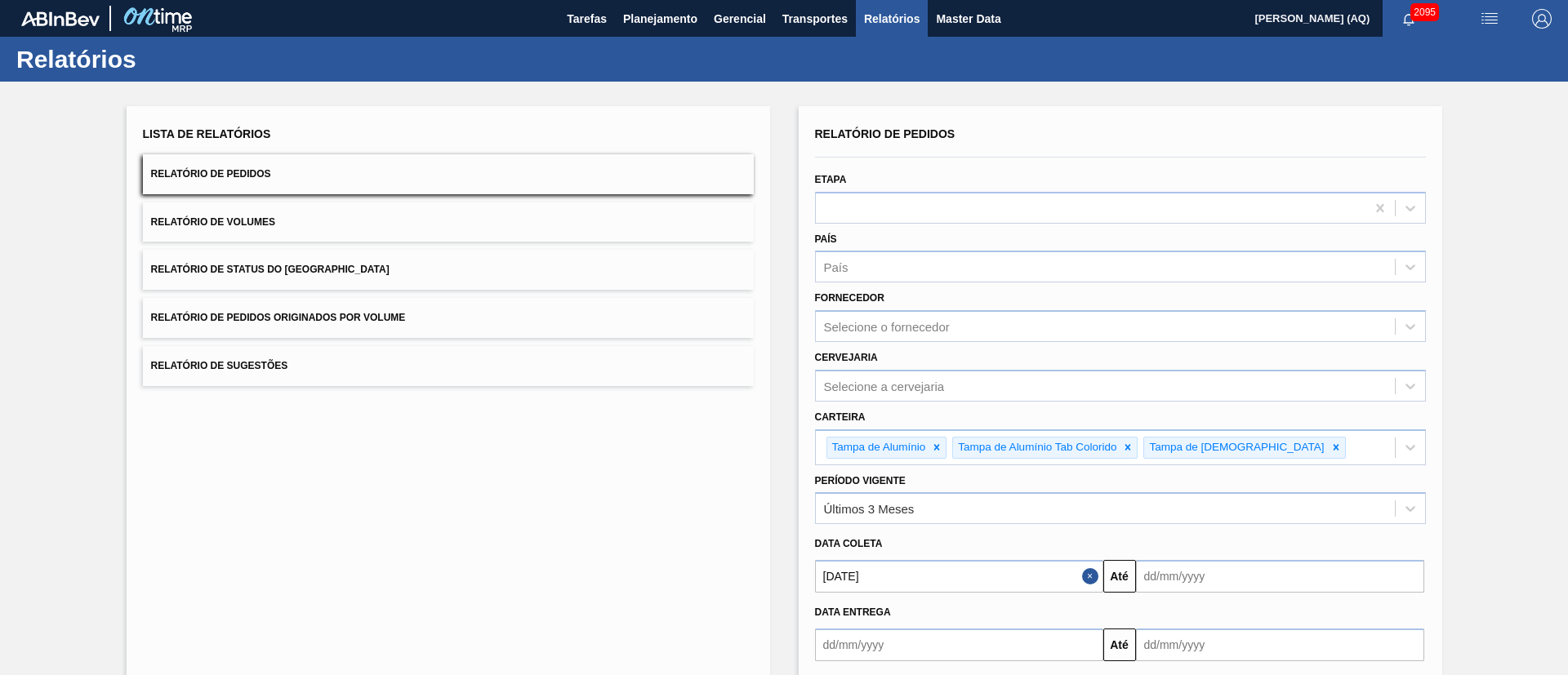
click at [604, 49] on div "Relatórios" at bounding box center [784, 59] width 1568 height 45
click at [619, 24] on button "Planejamento" at bounding box center [659, 19] width 90 height 37
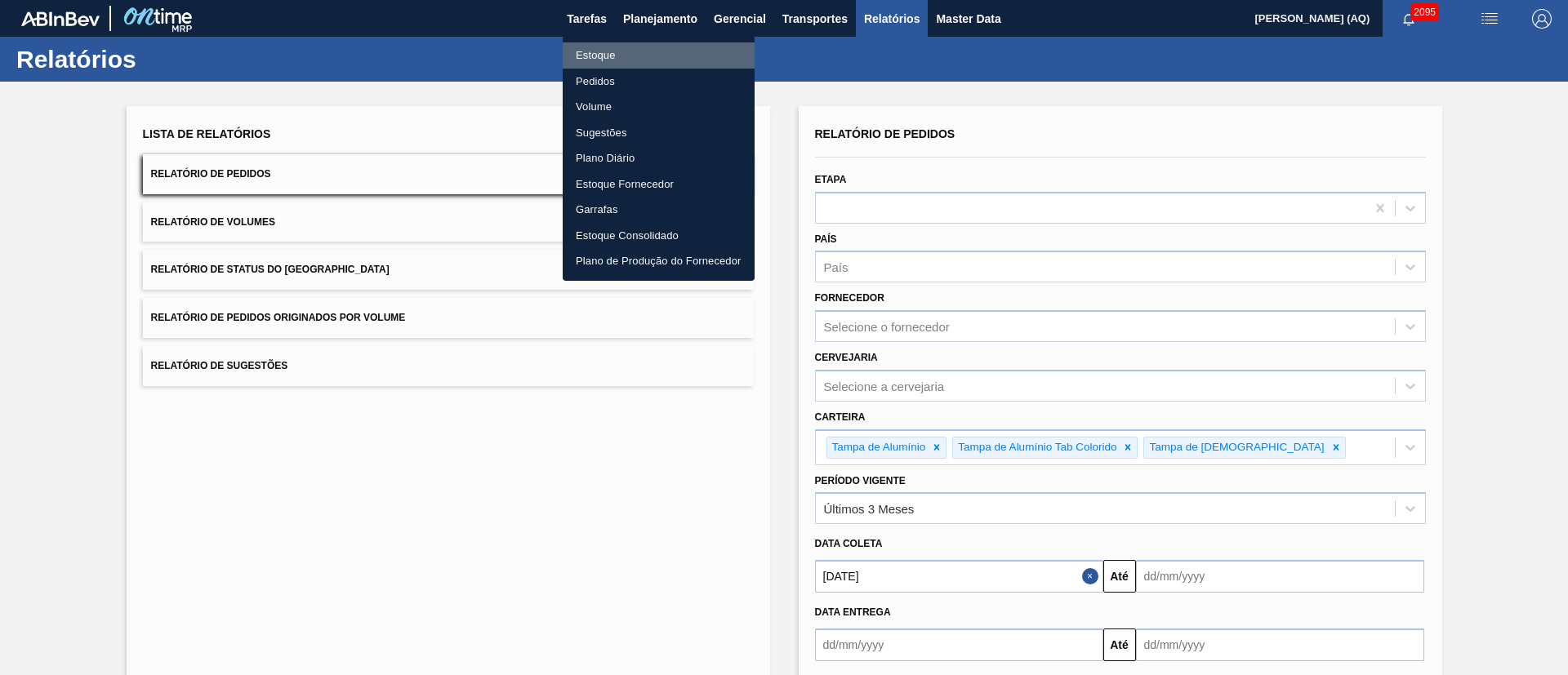
click at [610, 49] on li "Estoque" at bounding box center [659, 55] width 192 height 26
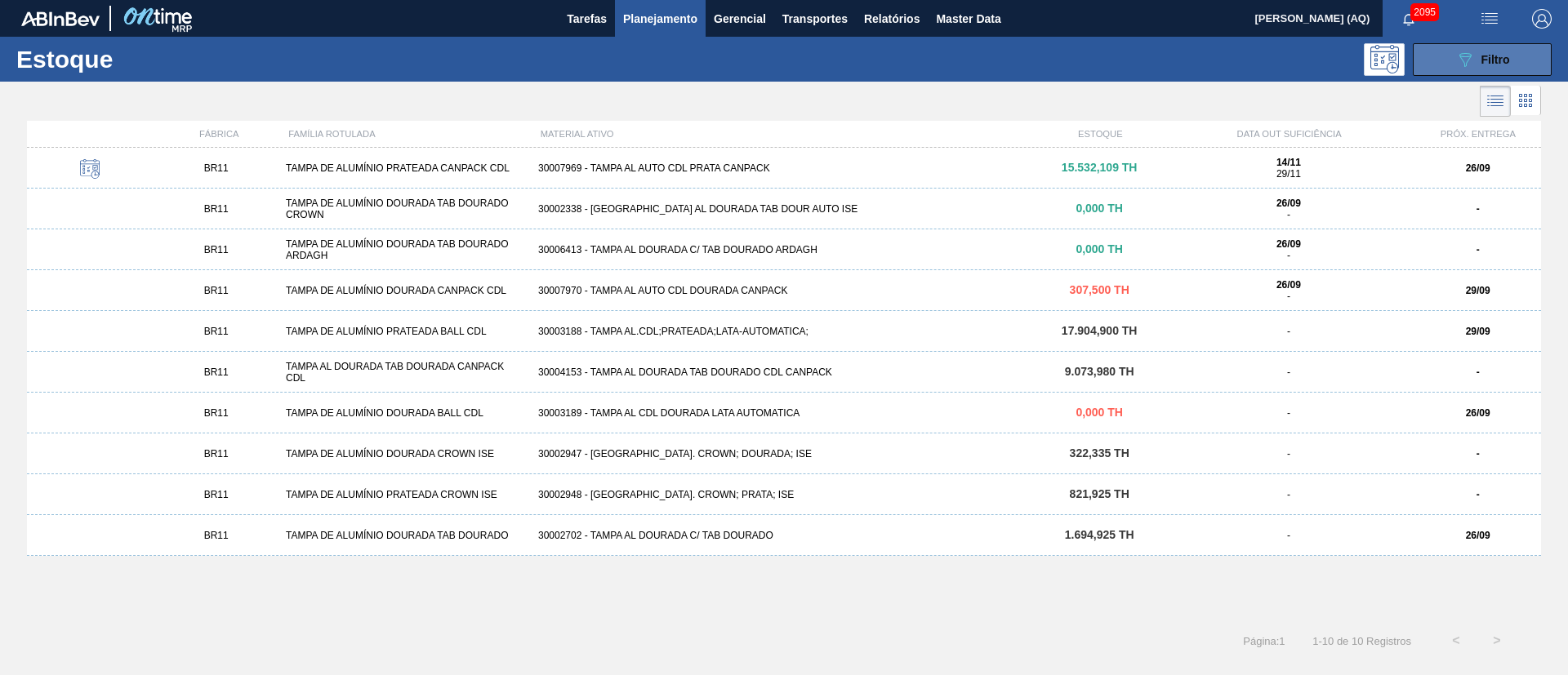
click at [1428, 49] on button "089F7B8B-B2A5-4AFE-B5C0-19BA573D28AC Filtro" at bounding box center [1483, 59] width 138 height 33
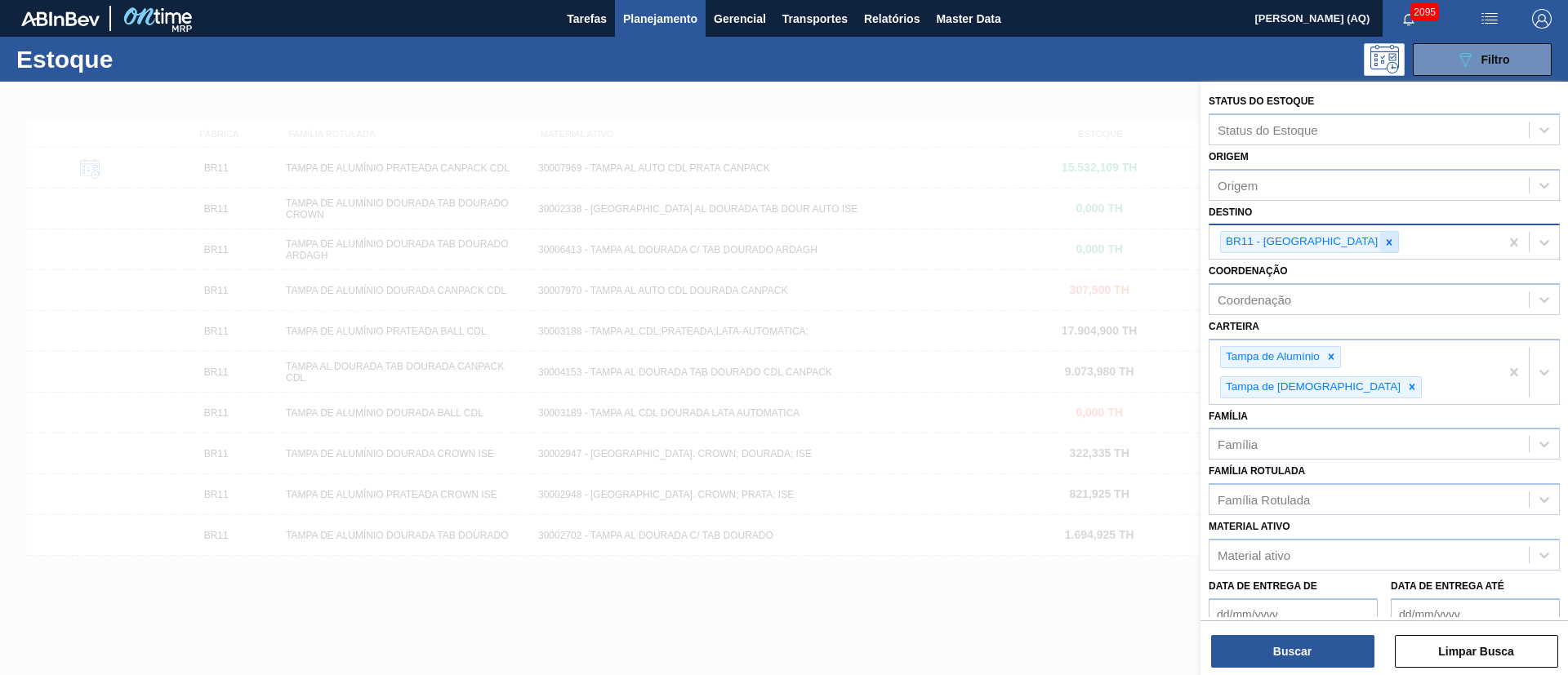
click at [1387, 240] on icon at bounding box center [1390, 241] width 6 height 6
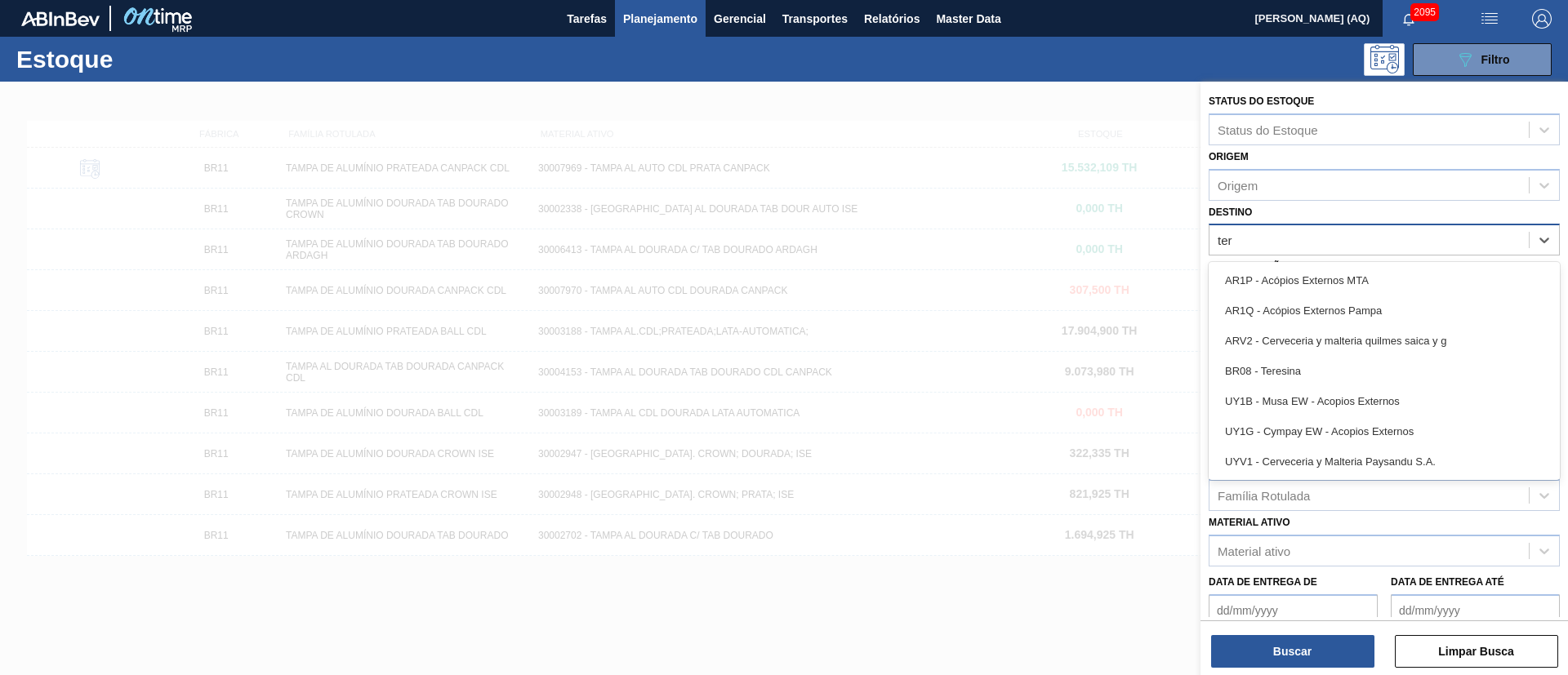
type input "tere"
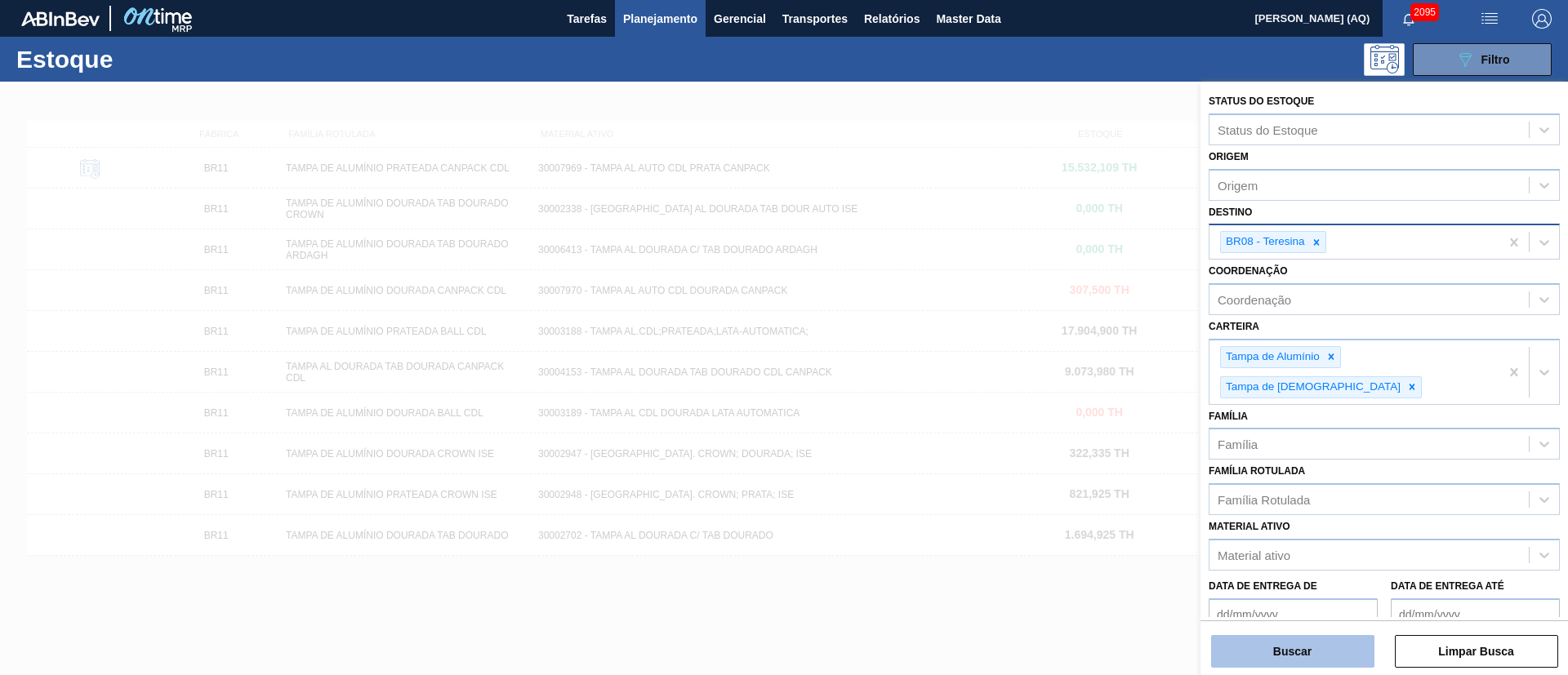
click at [1322, 664] on button "Buscar" at bounding box center [1293, 651] width 163 height 33
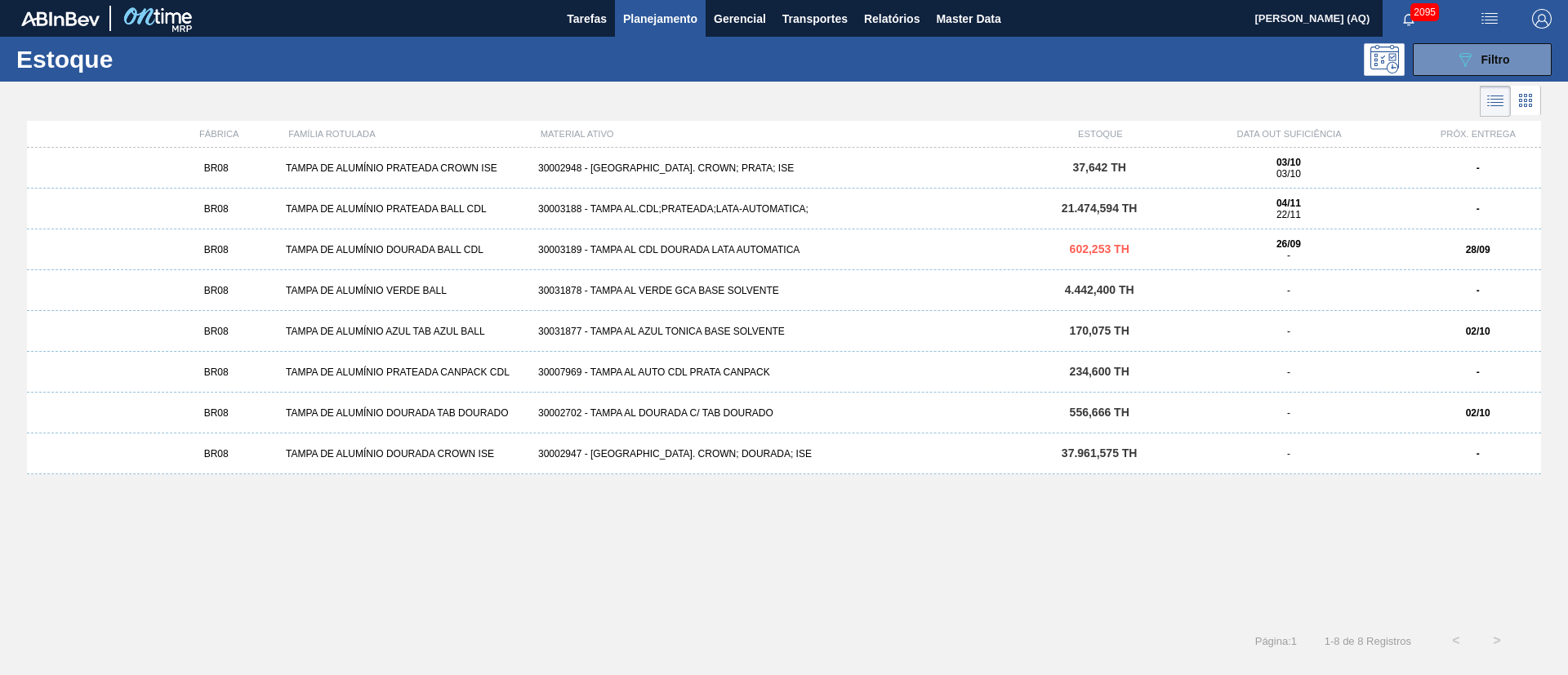
click at [691, 253] on div "30003189 - TAMPA AL CDL DOURADA LATA AUTOMATICA" at bounding box center [784, 250] width 505 height 12
click at [747, 208] on div "30003188 - TAMPA AL.CDL;PRATEADA;LATA-AUTOMATICA;" at bounding box center [784, 209] width 505 height 12
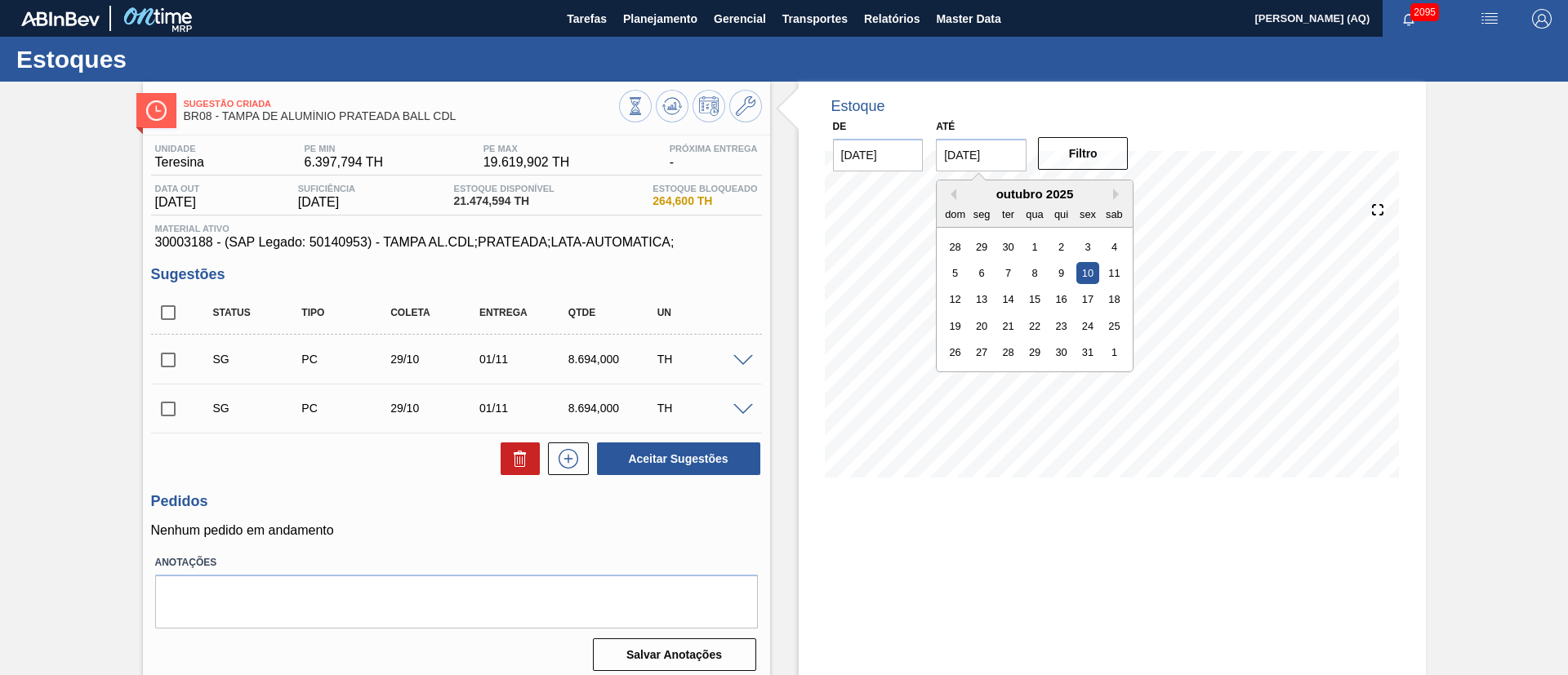
click at [1005, 148] on input "[DATE]" at bounding box center [981, 154] width 90 height 33
click at [1118, 197] on button "Next Month" at bounding box center [1120, 194] width 12 height 12
click at [963, 378] on div "30" at bounding box center [955, 379] width 22 height 22
type input "[DATE]"
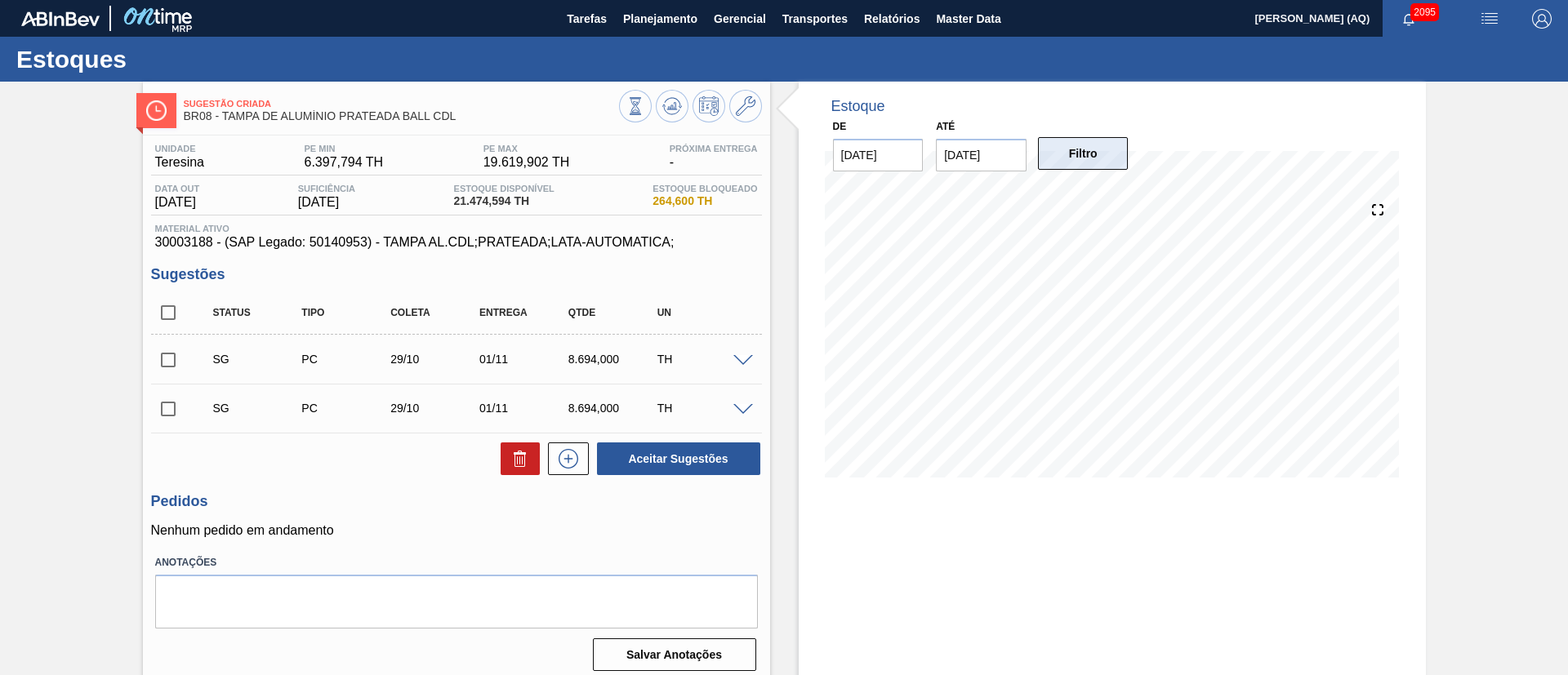
click at [1093, 148] on button "Filtro" at bounding box center [1083, 154] width 90 height 33
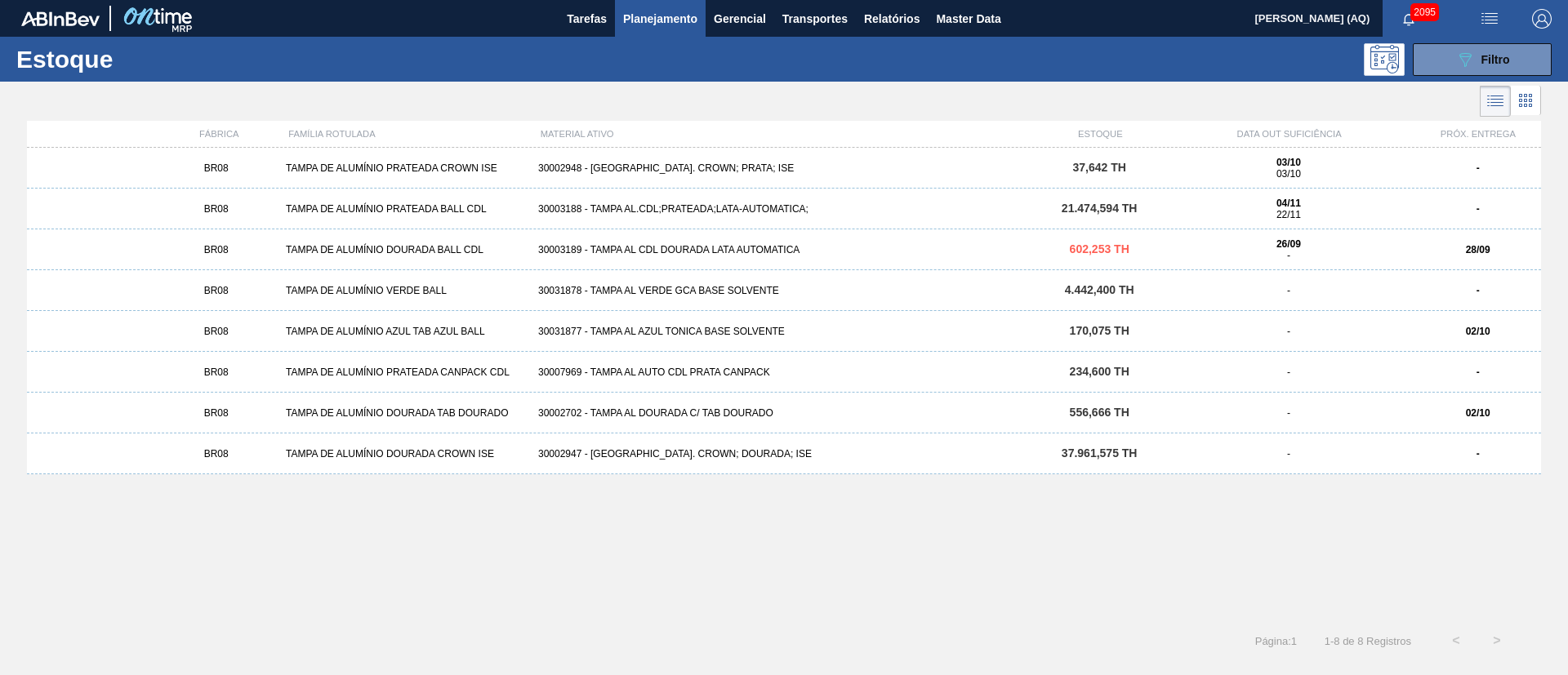
click at [1119, 289] on span "4.442,400 TH" at bounding box center [1100, 289] width 69 height 13
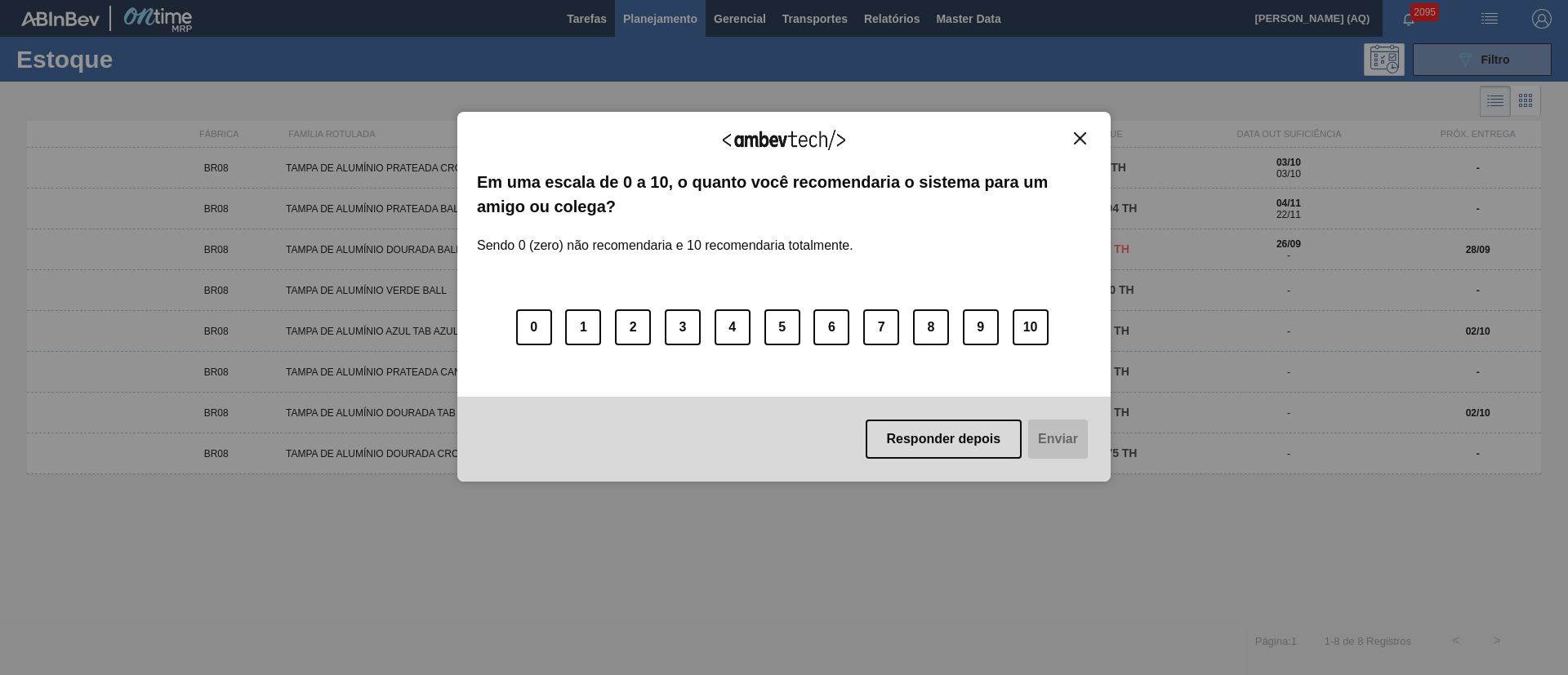
click at [1078, 135] on img "Close" at bounding box center [1080, 138] width 13 height 13
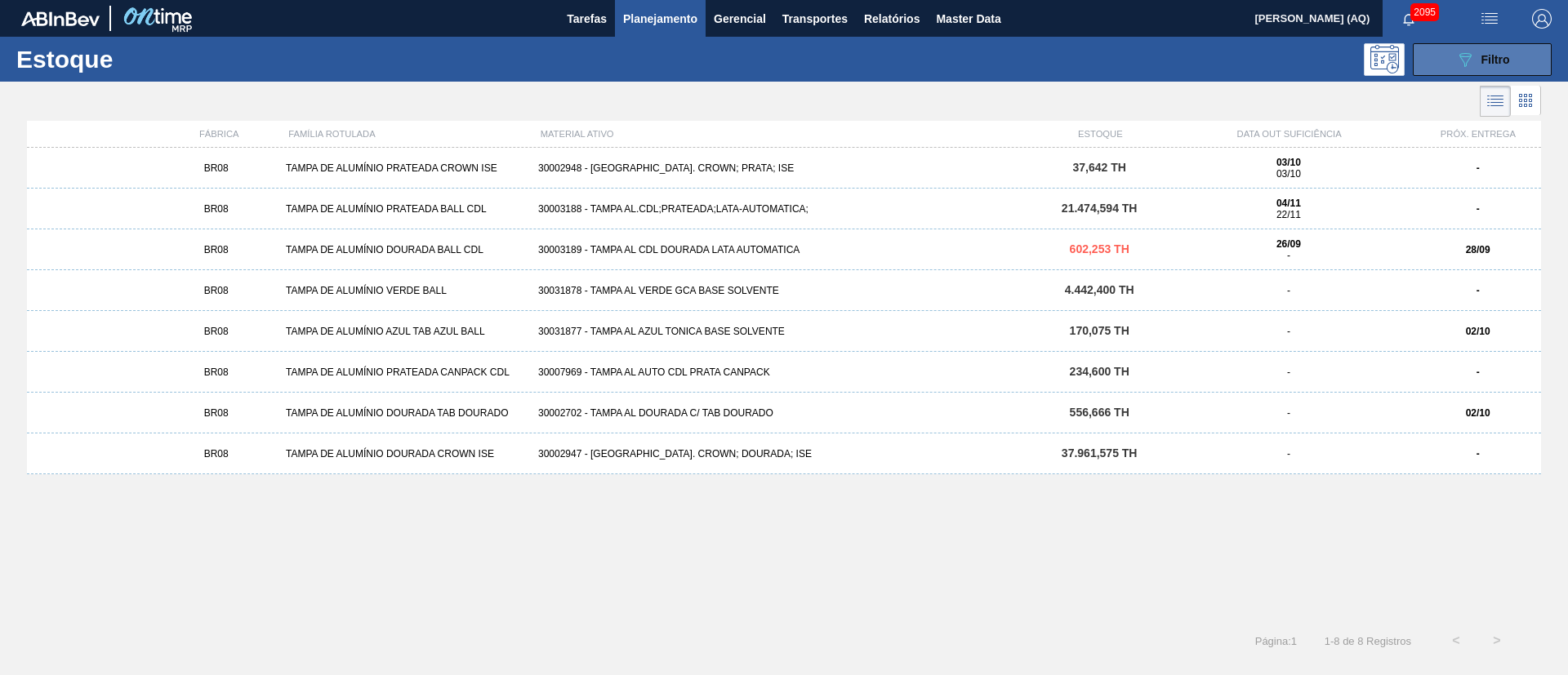
click at [1451, 57] on button "089F7B8B-B2A5-4AFE-B5C0-19BA573D28AC Filtro" at bounding box center [1483, 59] width 138 height 33
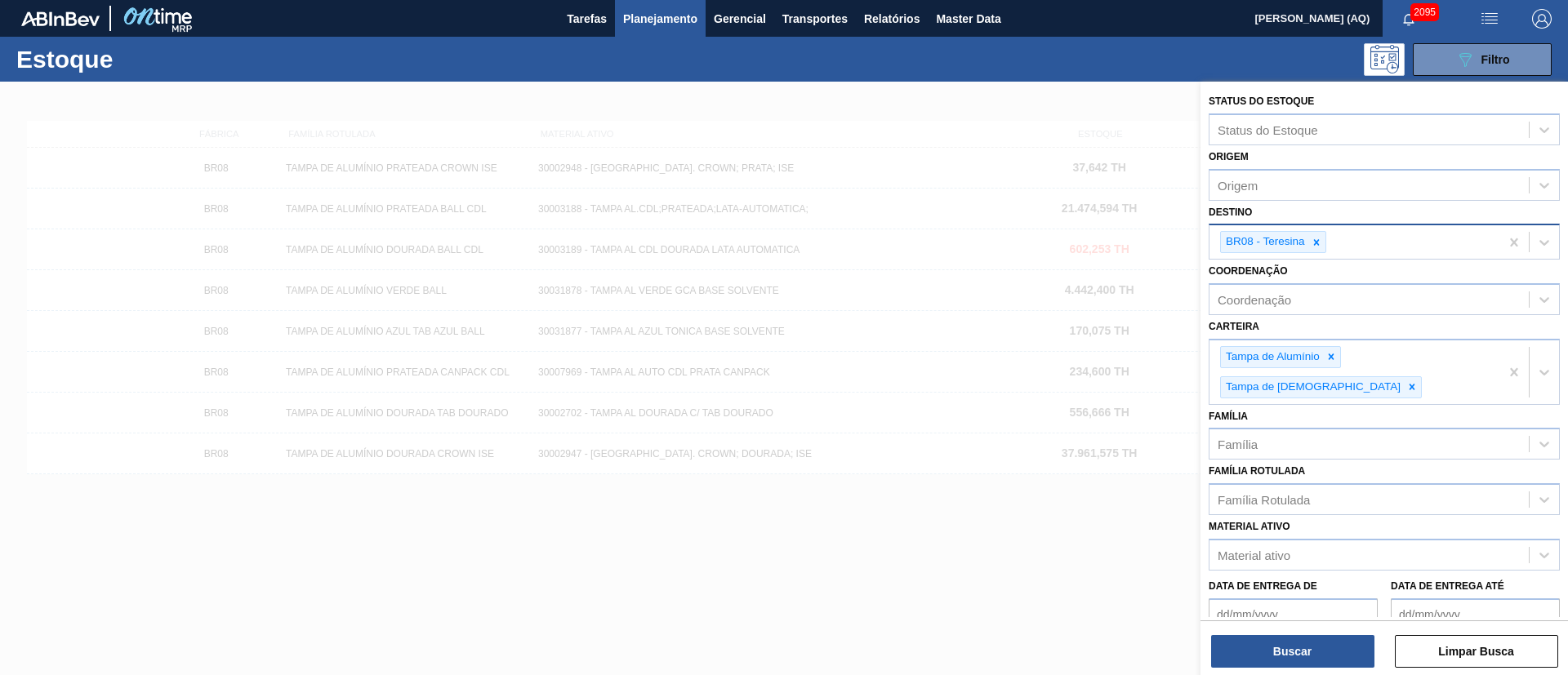
click at [1326, 243] on div "BR08 - Teresina" at bounding box center [1273, 242] width 106 height 22
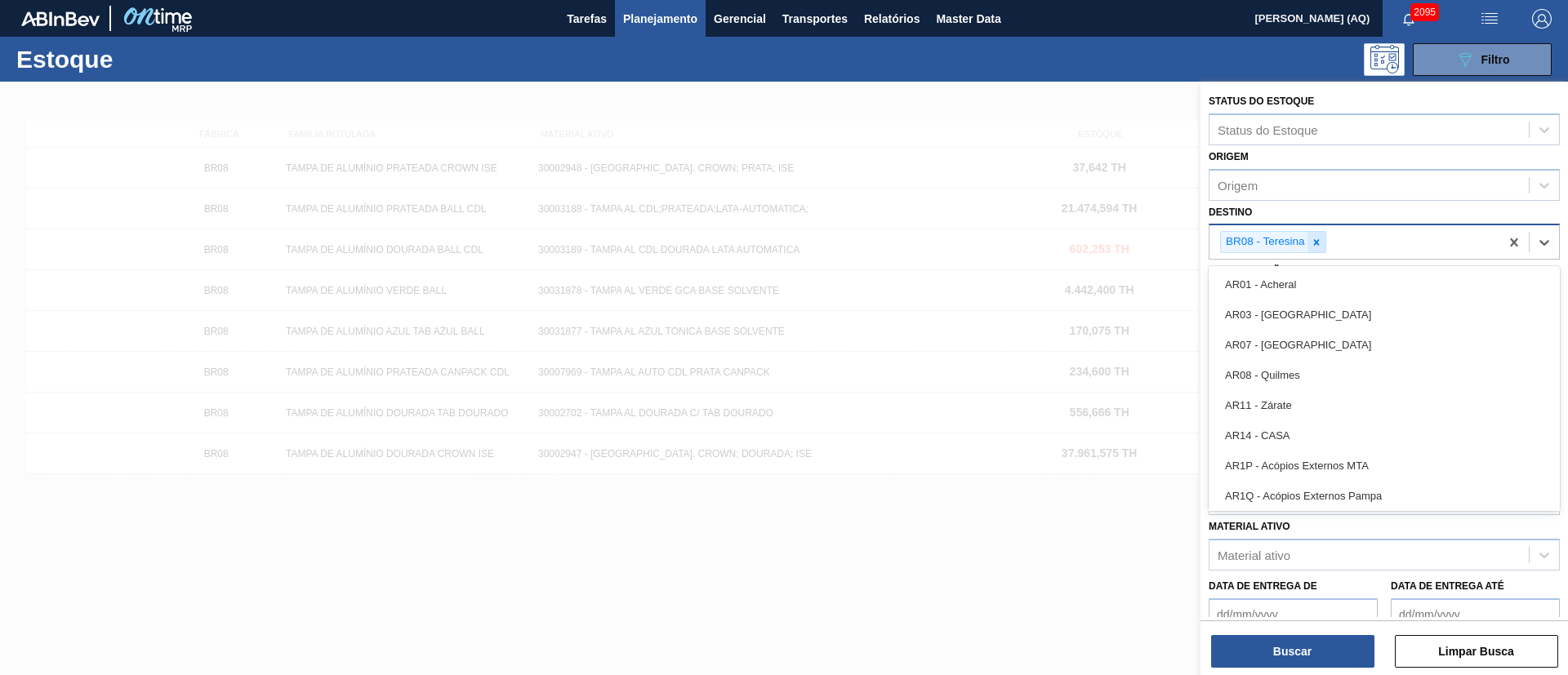
click at [1316, 240] on icon at bounding box center [1316, 241] width 6 height 6
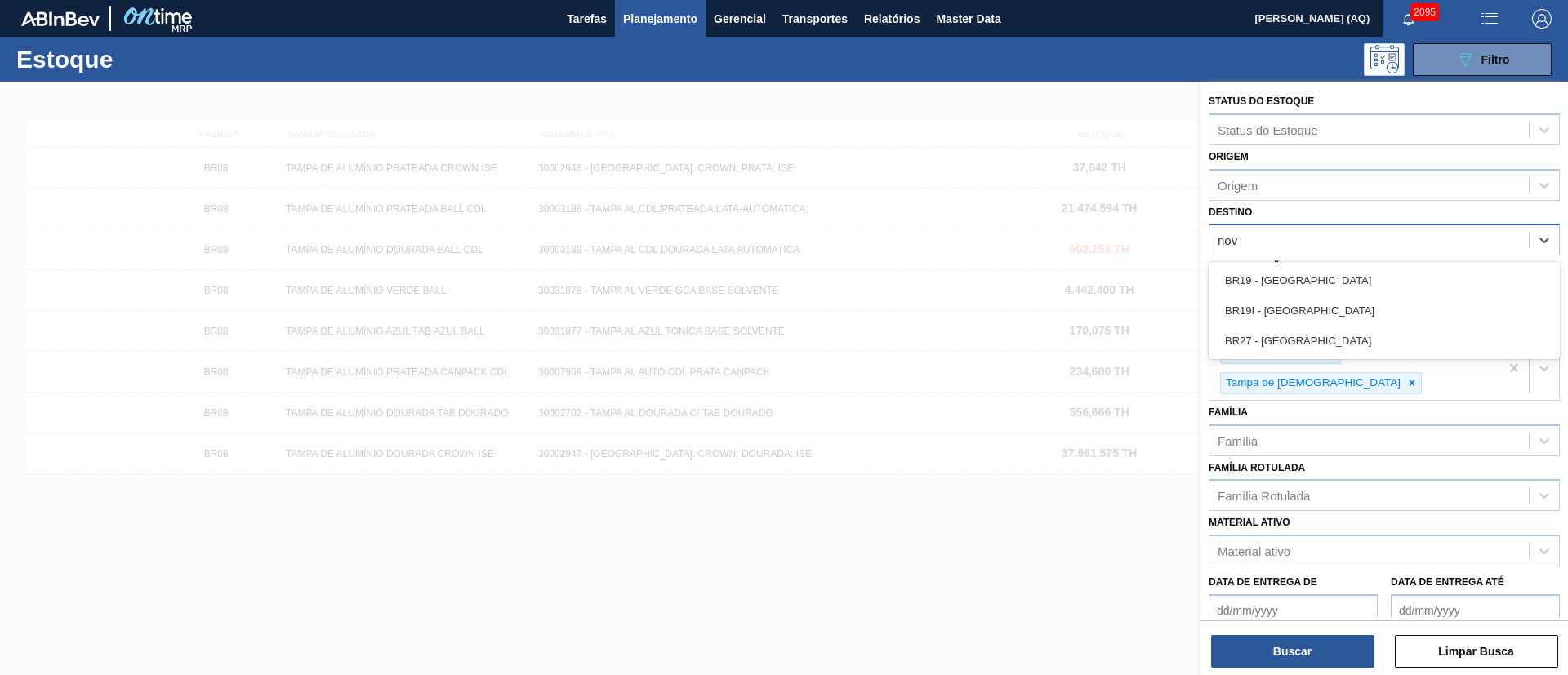
type input "nova"
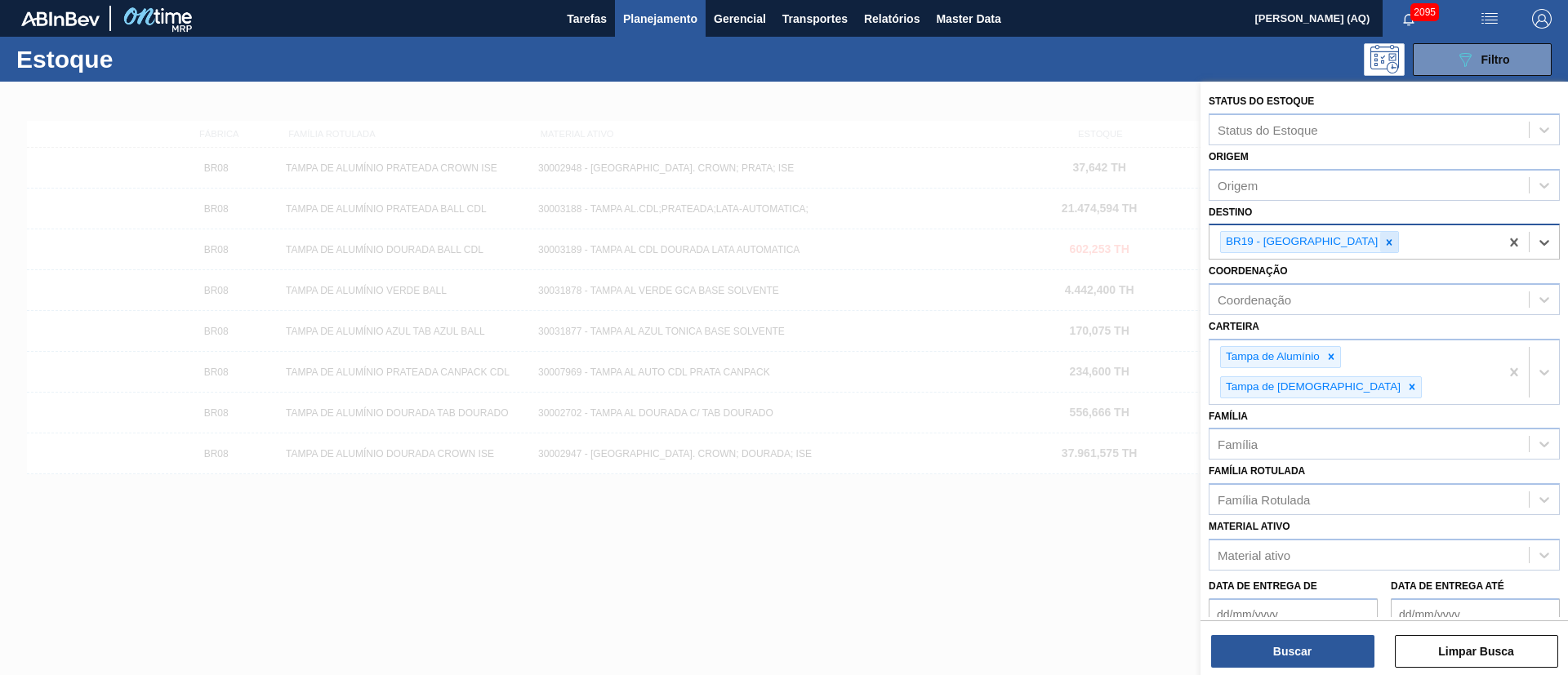
click at [1387, 240] on icon at bounding box center [1390, 241] width 6 height 6
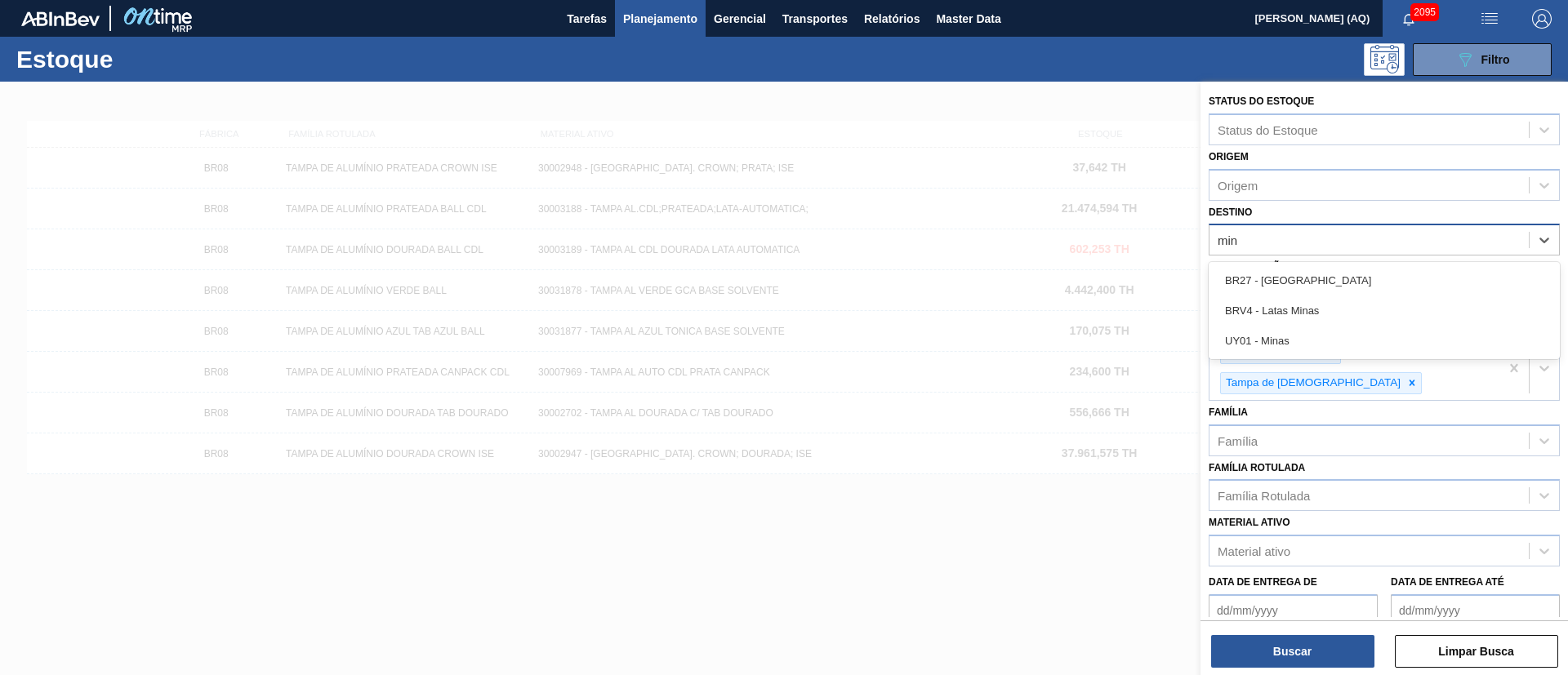
type input "mina"
click at [1336, 279] on div "BR27 - [GEOGRAPHIC_DATA]" at bounding box center [1385, 280] width 351 height 30
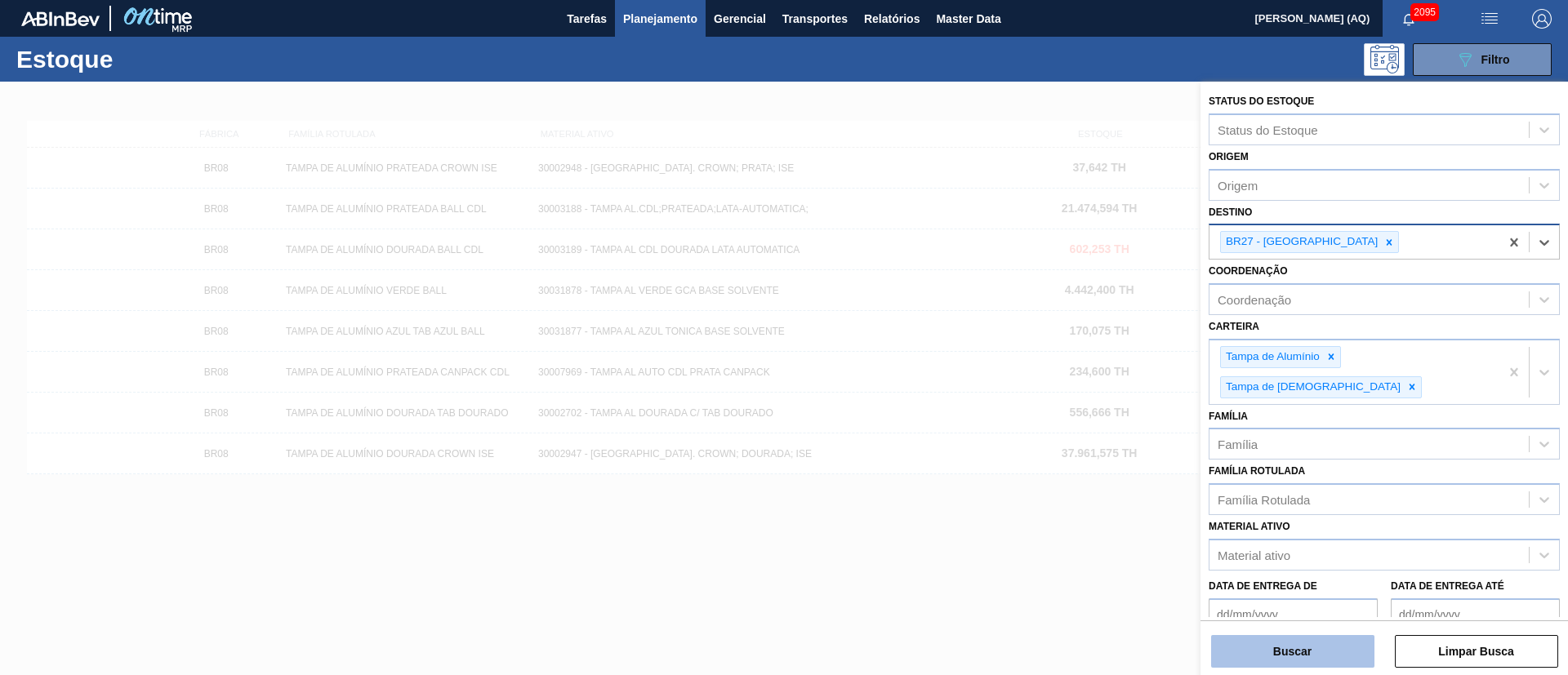
click at [1342, 645] on button "Buscar" at bounding box center [1293, 651] width 163 height 33
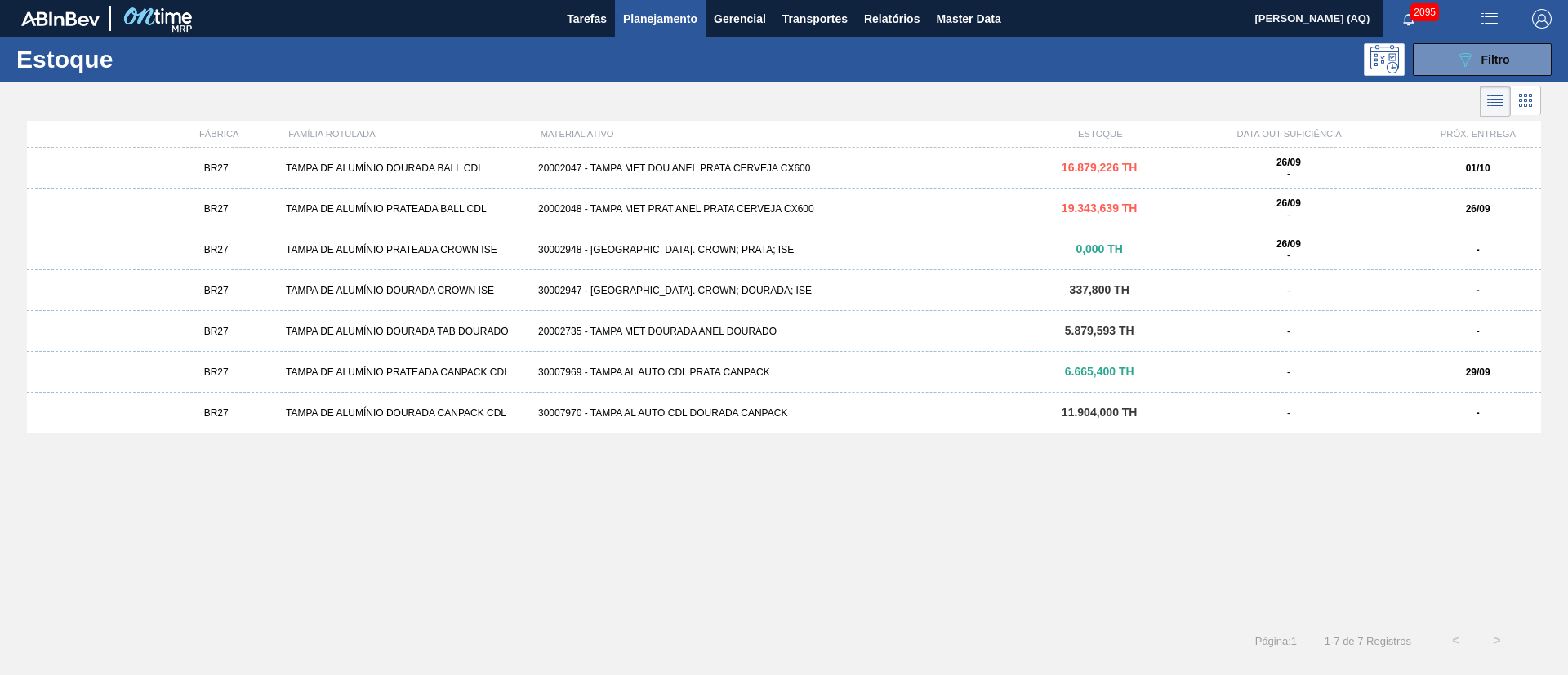
click at [716, 332] on div "20002735 - TAMPA MET DOURADA ANEL DOURADO" at bounding box center [784, 332] width 505 height 12
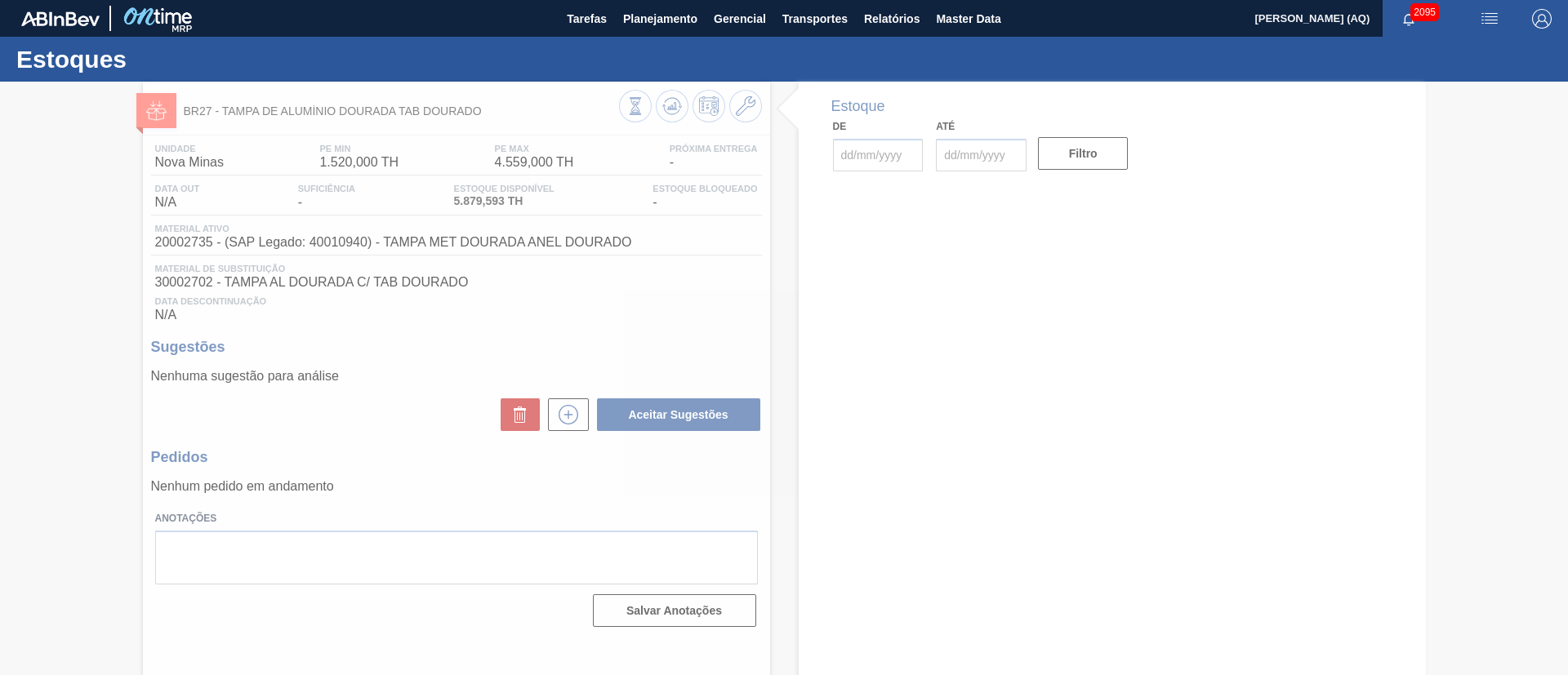
type input "[DATE]"
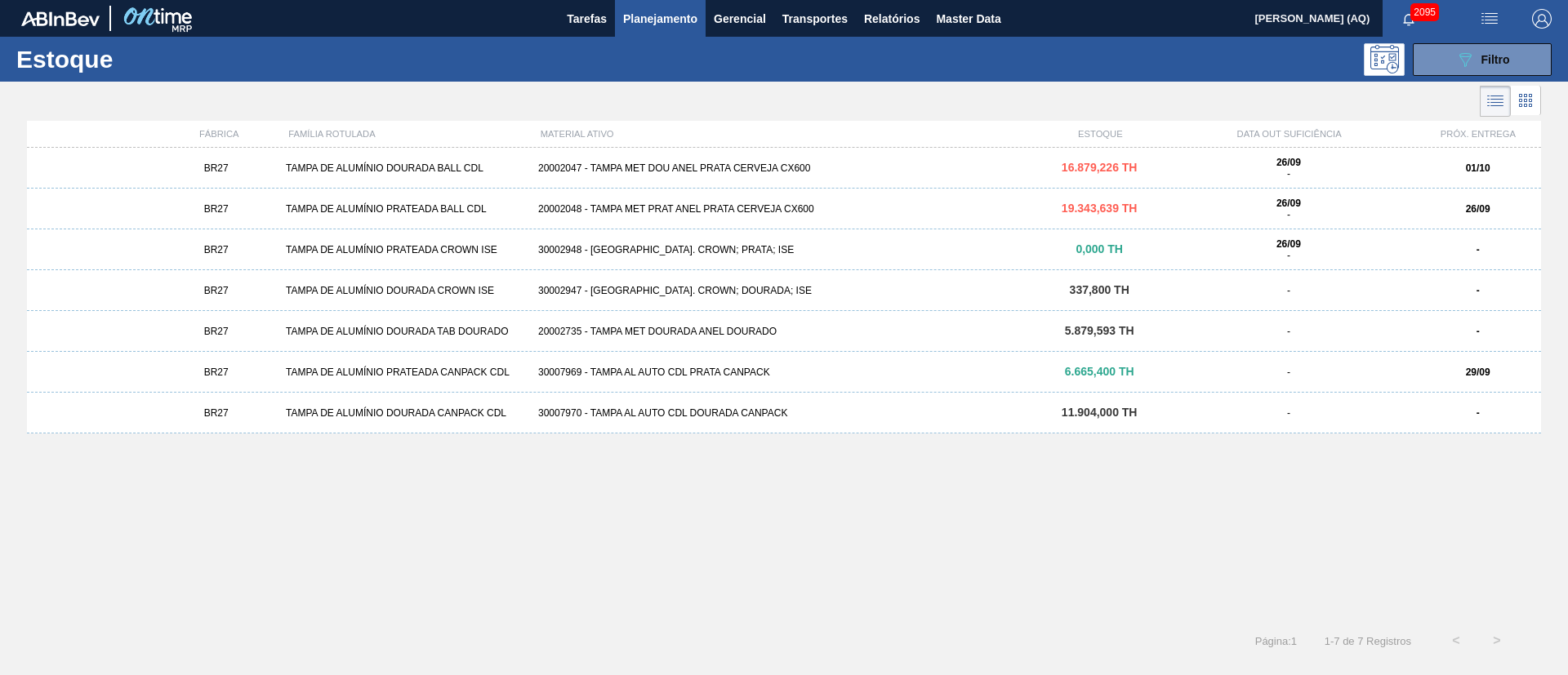
click at [638, 168] on div "20002047 - TAMPA MET DOU ANEL PRATA CERVEJA CX600" at bounding box center [784, 169] width 505 height 12
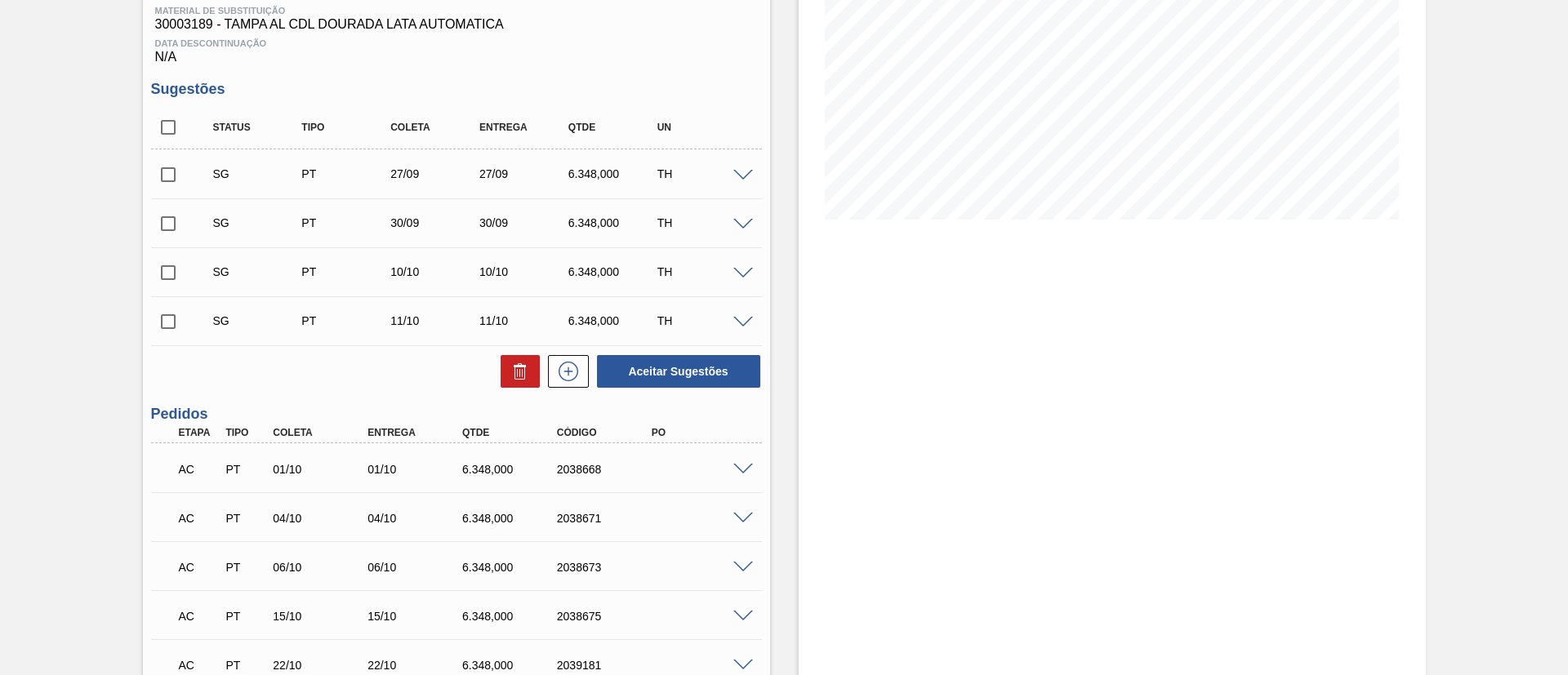
scroll to position [13, 0]
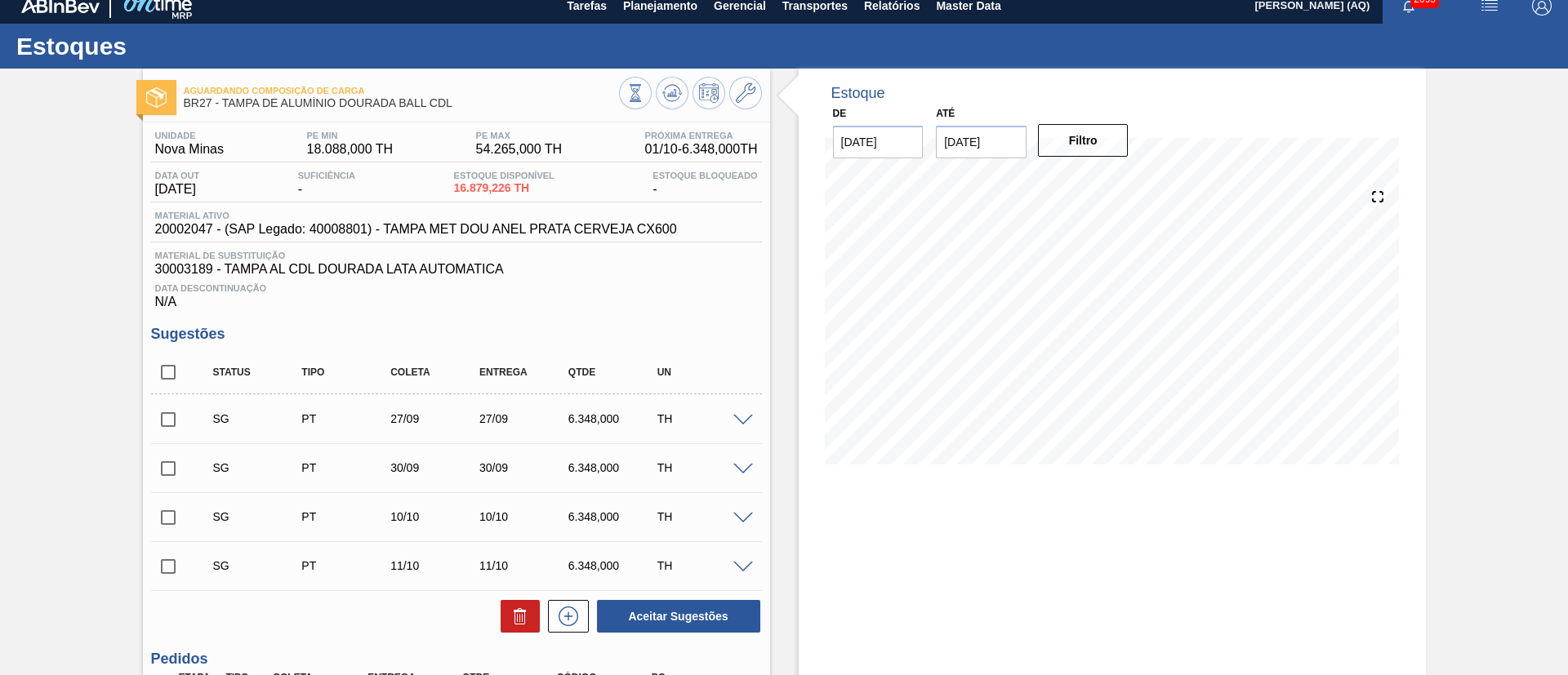
click at [176, 373] on input "checkbox" at bounding box center [168, 372] width 35 height 35
checkbox input "true"
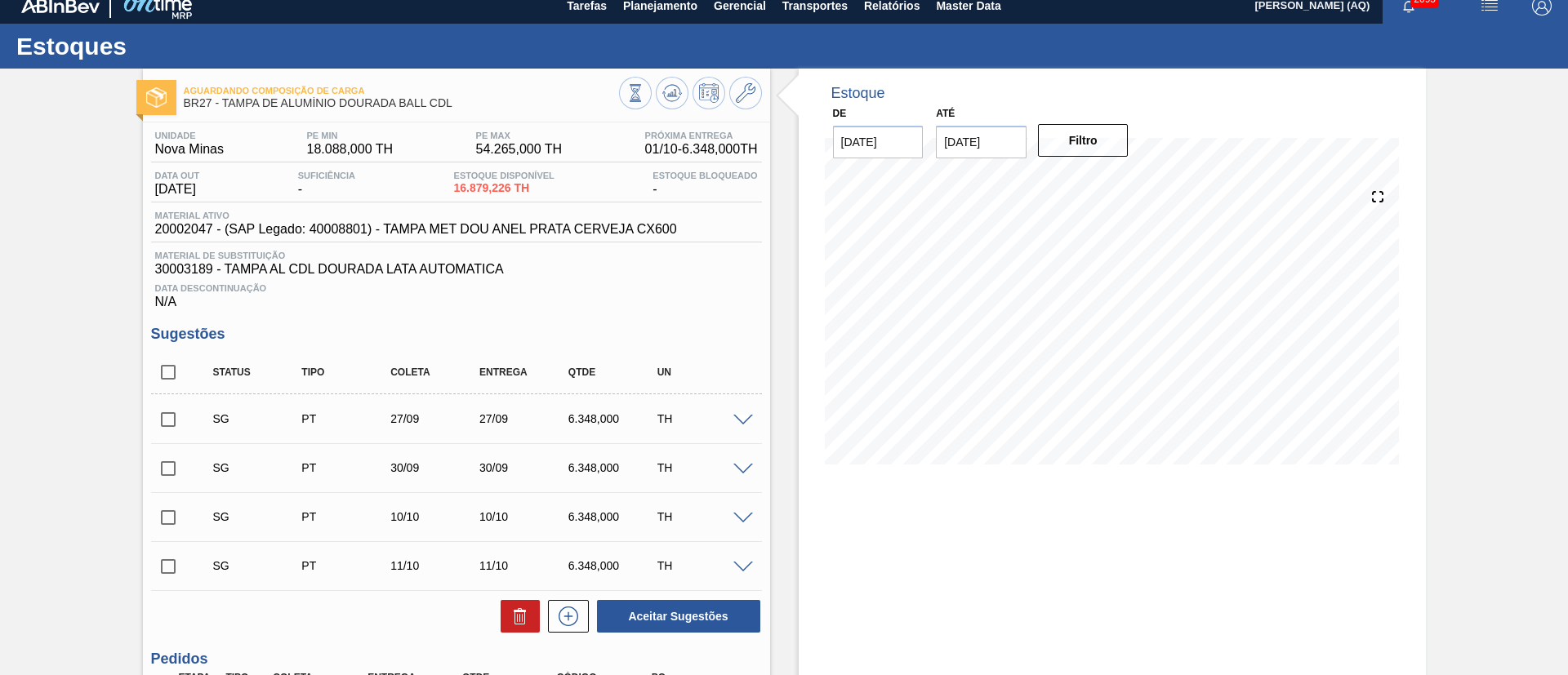
checkbox input "true"
click at [526, 615] on icon at bounding box center [520, 616] width 19 height 19
checkbox input "false"
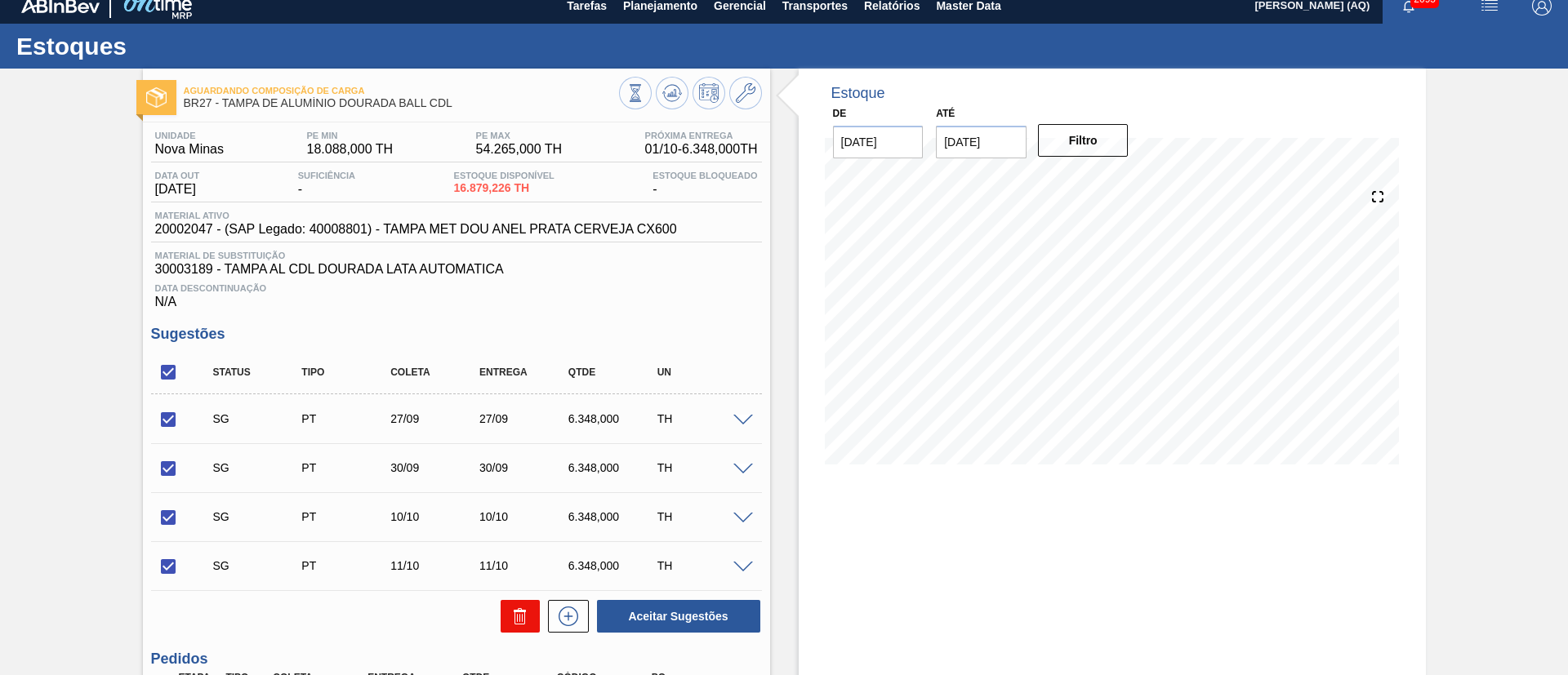
checkbox input "false"
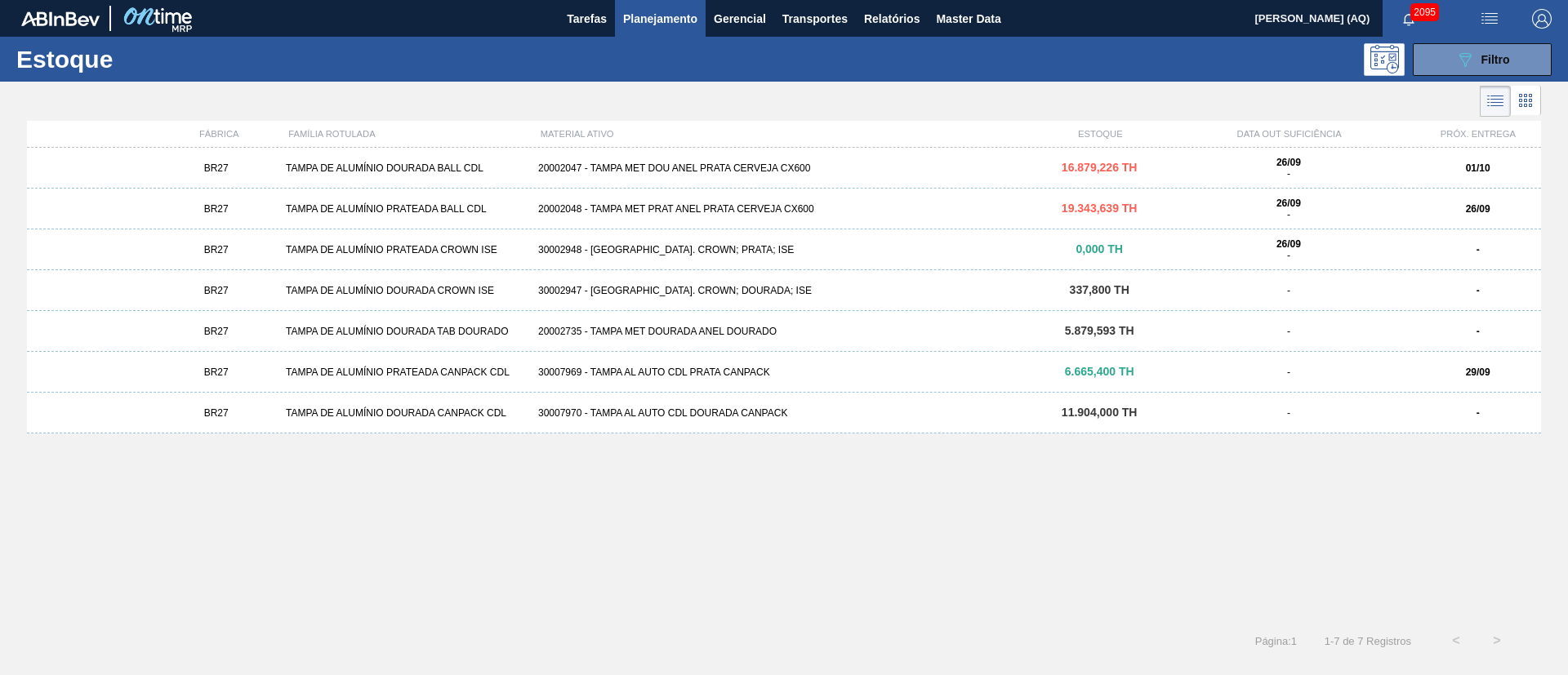
click at [751, 207] on div "20002048 - TAMPA MET PRAT ANEL PRATA CERVEJA CX600" at bounding box center [784, 209] width 505 height 12
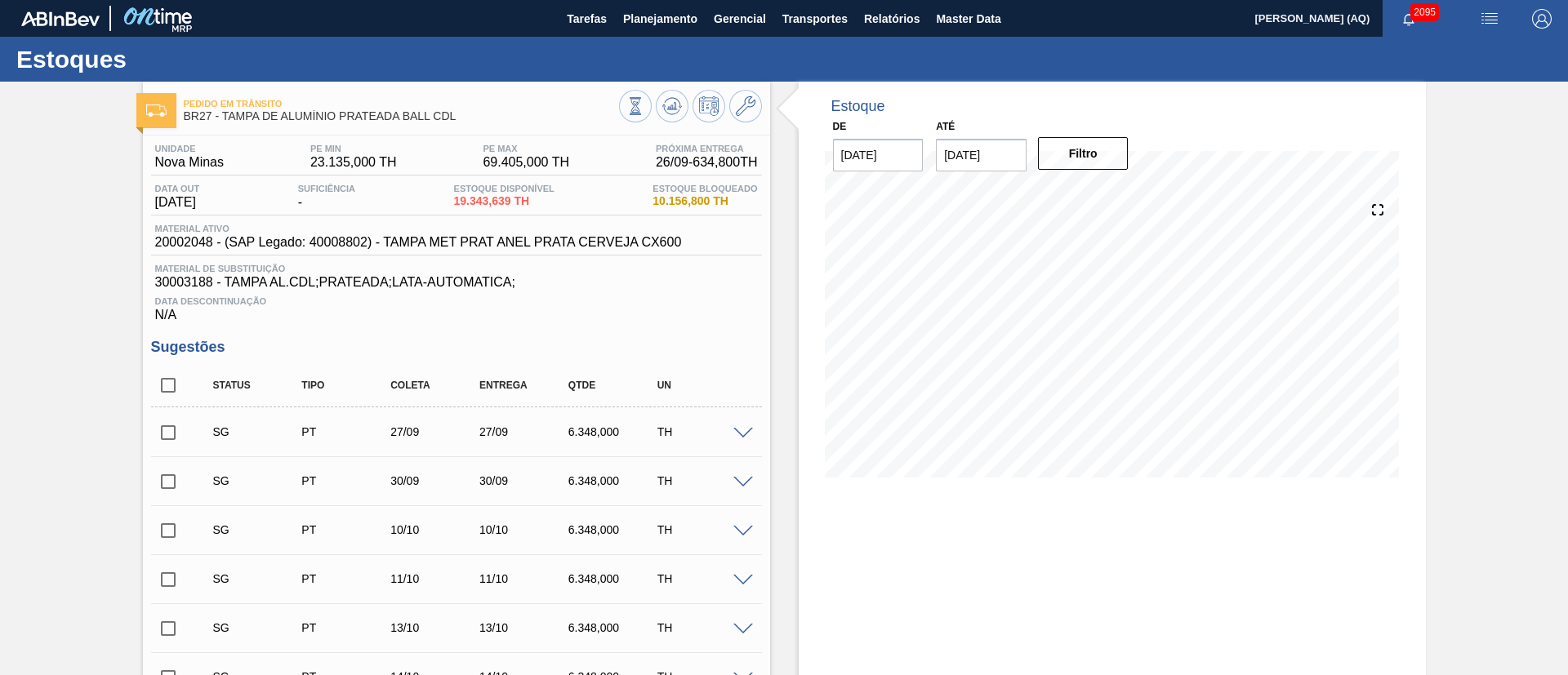
click at [170, 387] on input "checkbox" at bounding box center [168, 385] width 35 height 35
checkbox input "true"
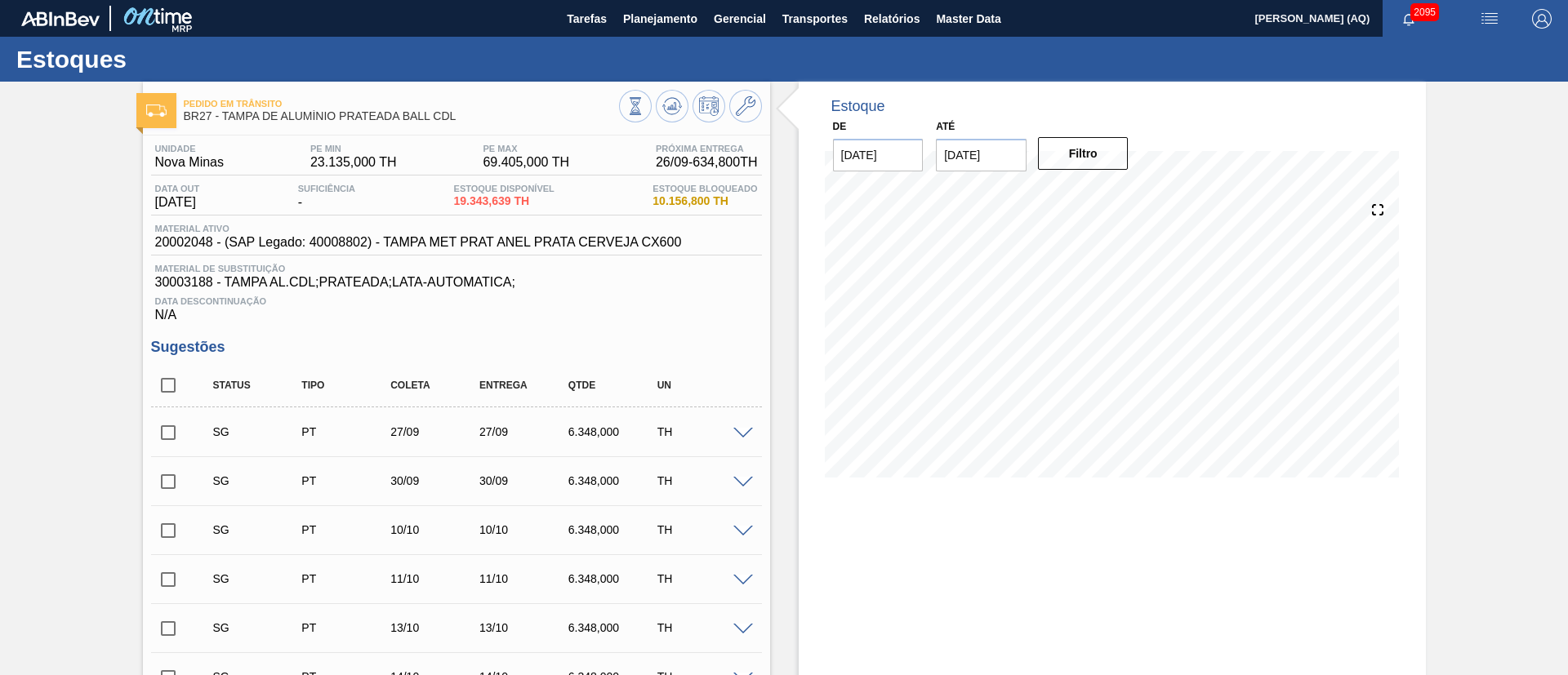
checkbox input "true"
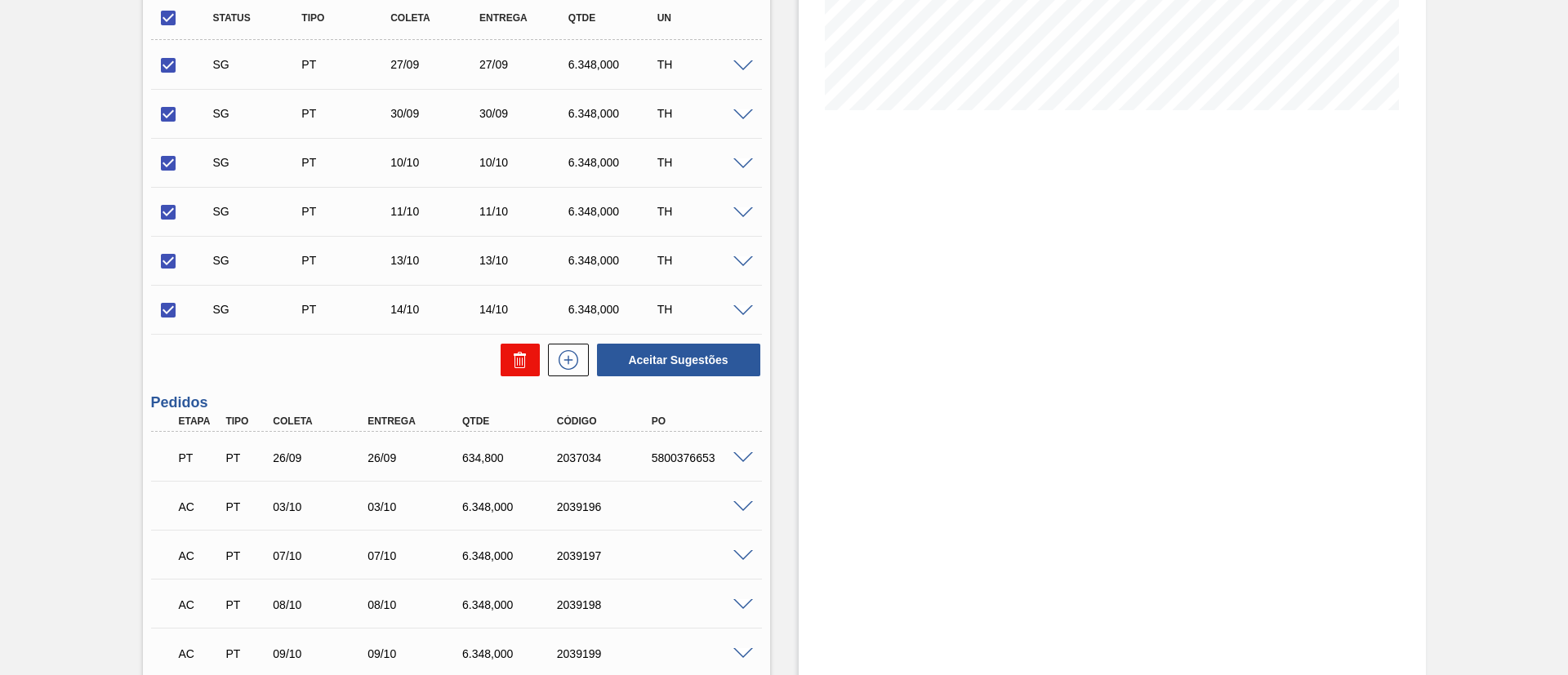
click at [511, 370] on button at bounding box center [520, 359] width 39 height 33
checkbox input "false"
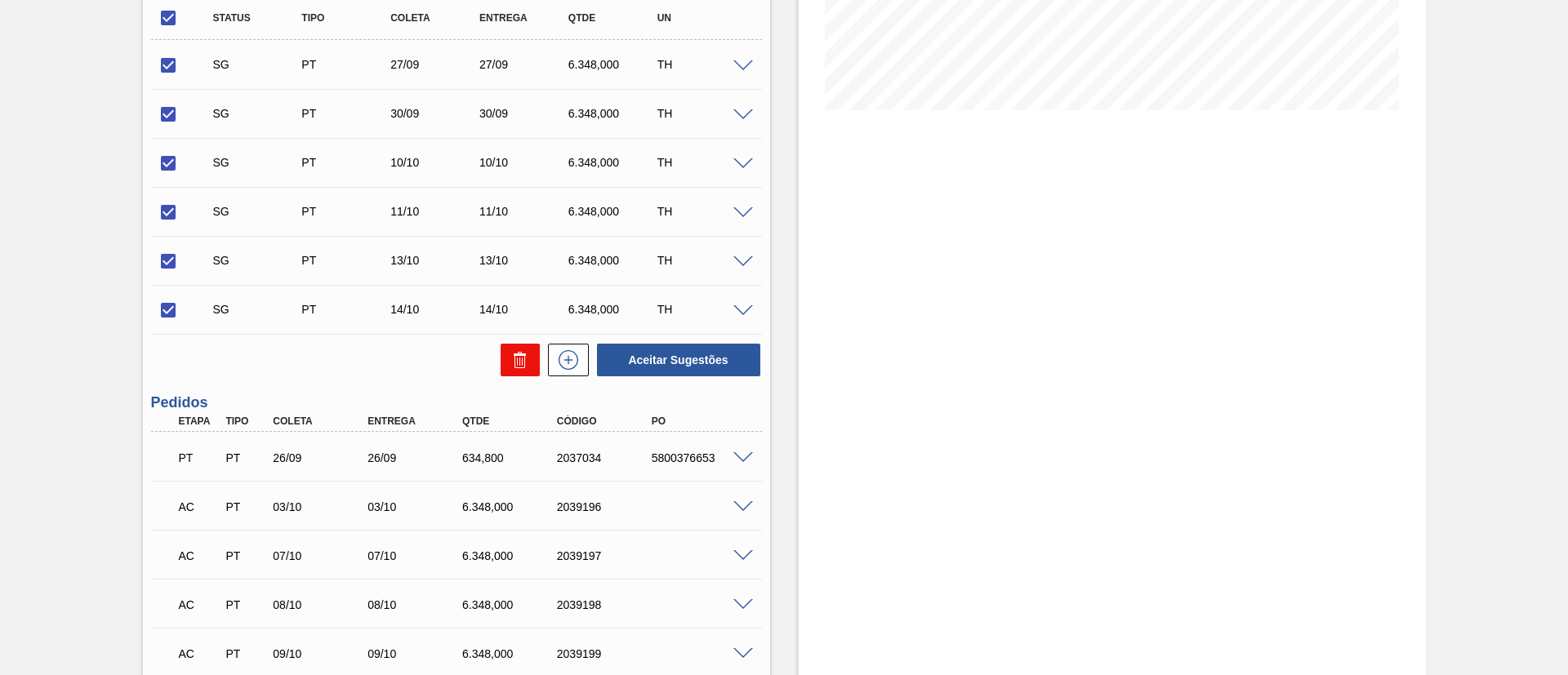
checkbox input "false"
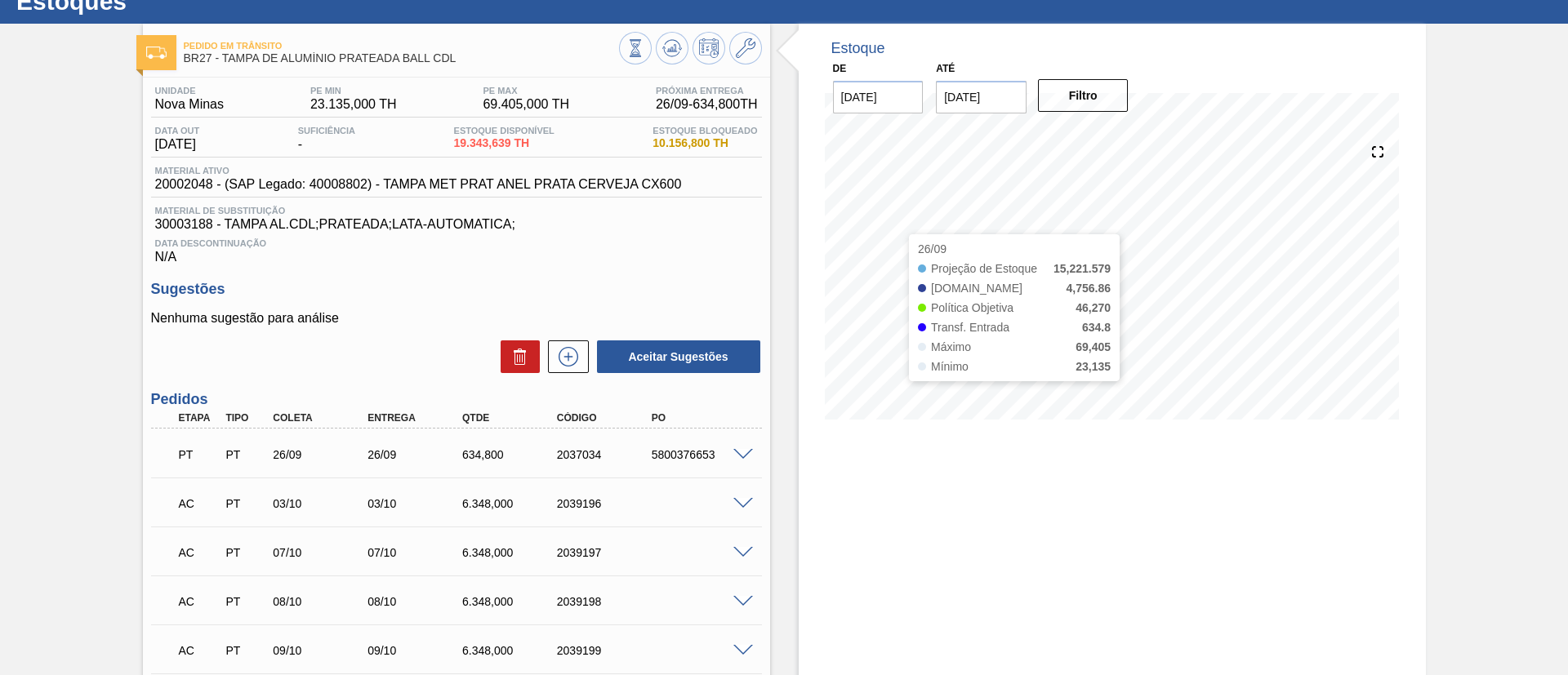
scroll to position [0, 0]
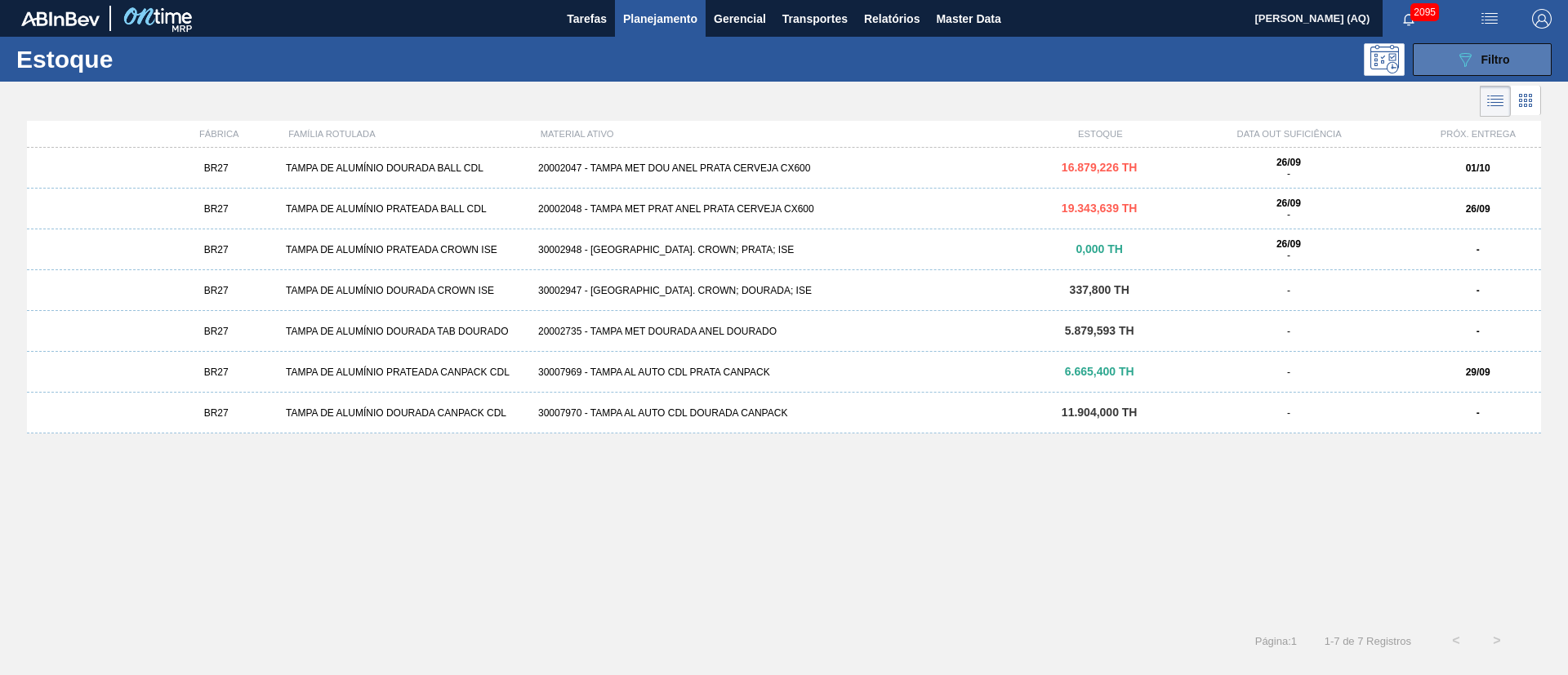
click at [1477, 60] on div "089F7B8B-B2A5-4AFE-B5C0-19BA573D28AC Filtro" at bounding box center [1483, 59] width 55 height 19
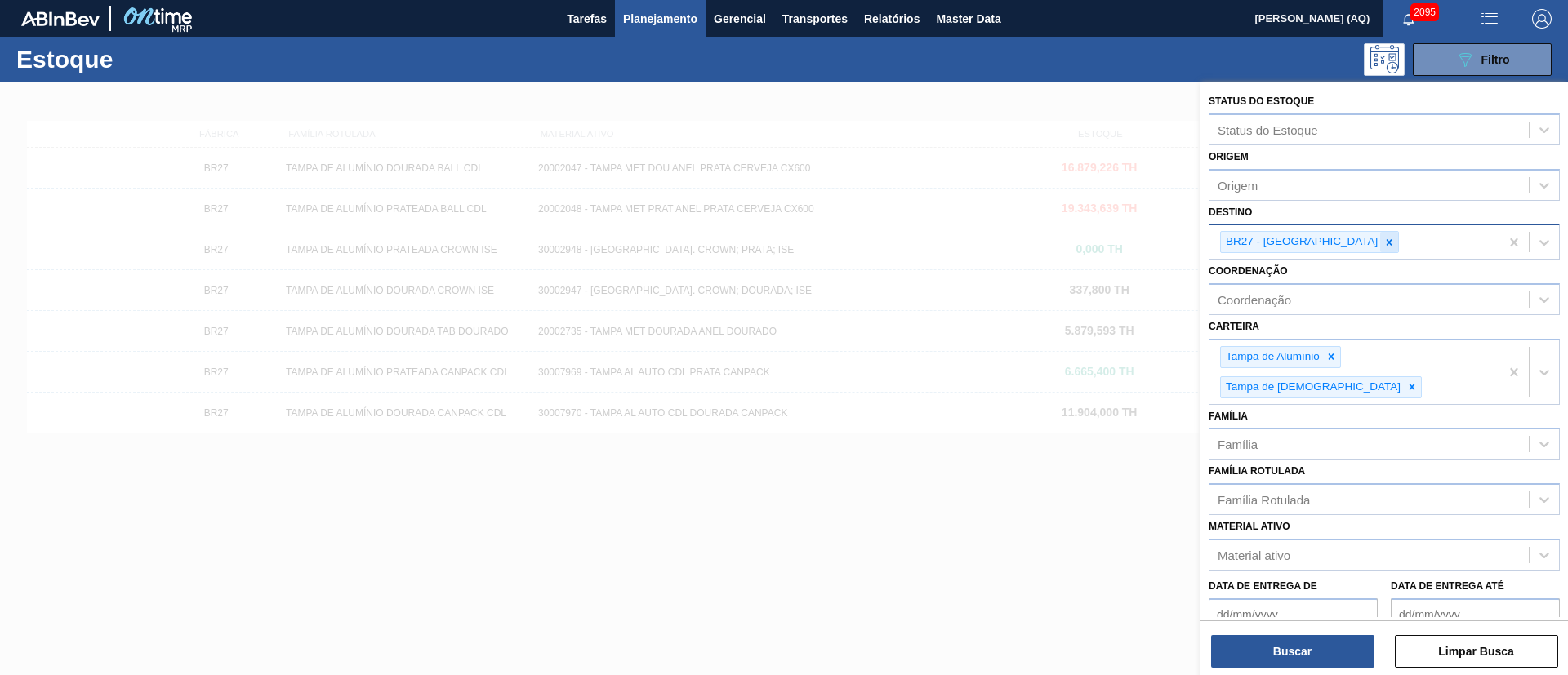
click at [1384, 243] on icon at bounding box center [1390, 243] width 12 height 12
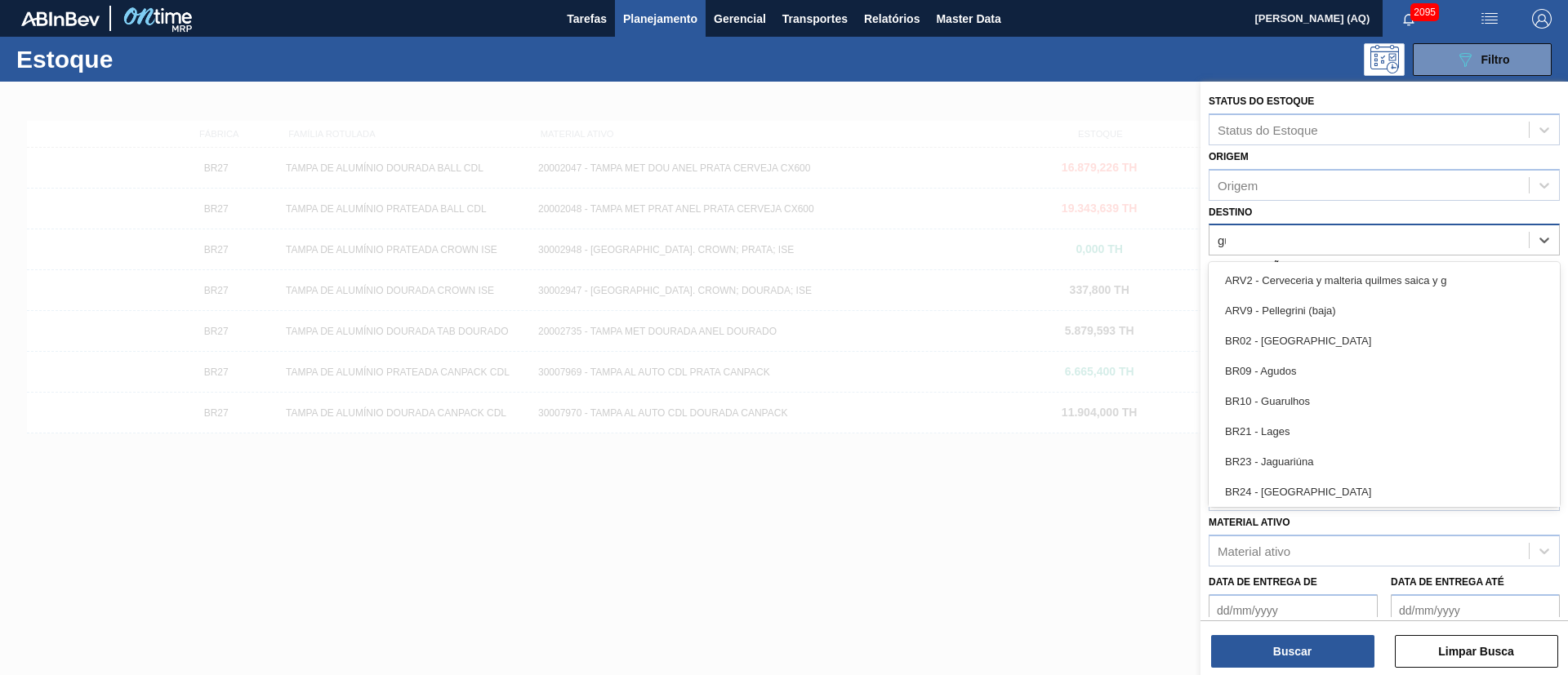
type input "gua"
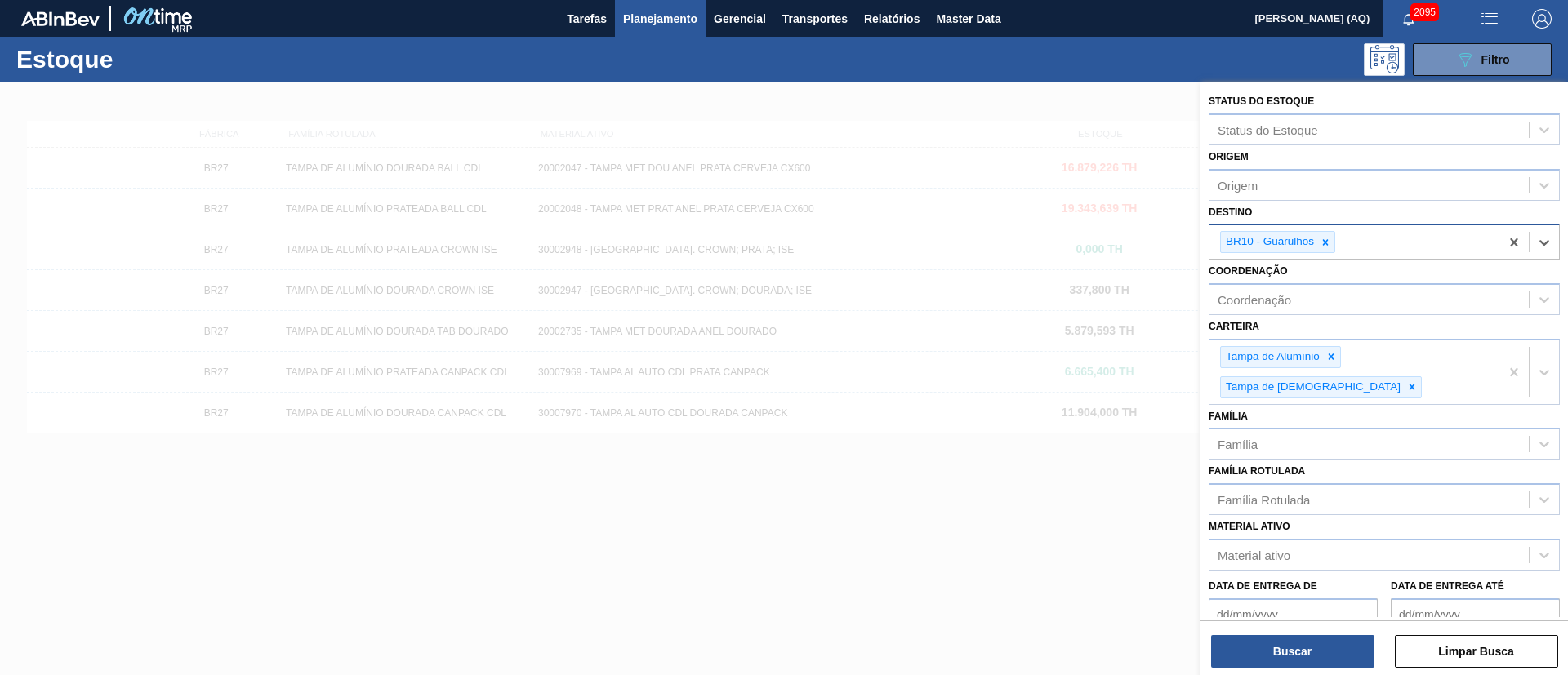
click at [1321, 630] on div "Buscar Limpar Busca" at bounding box center [1384, 643] width 367 height 46
click at [1318, 638] on button "Buscar" at bounding box center [1293, 651] width 163 height 33
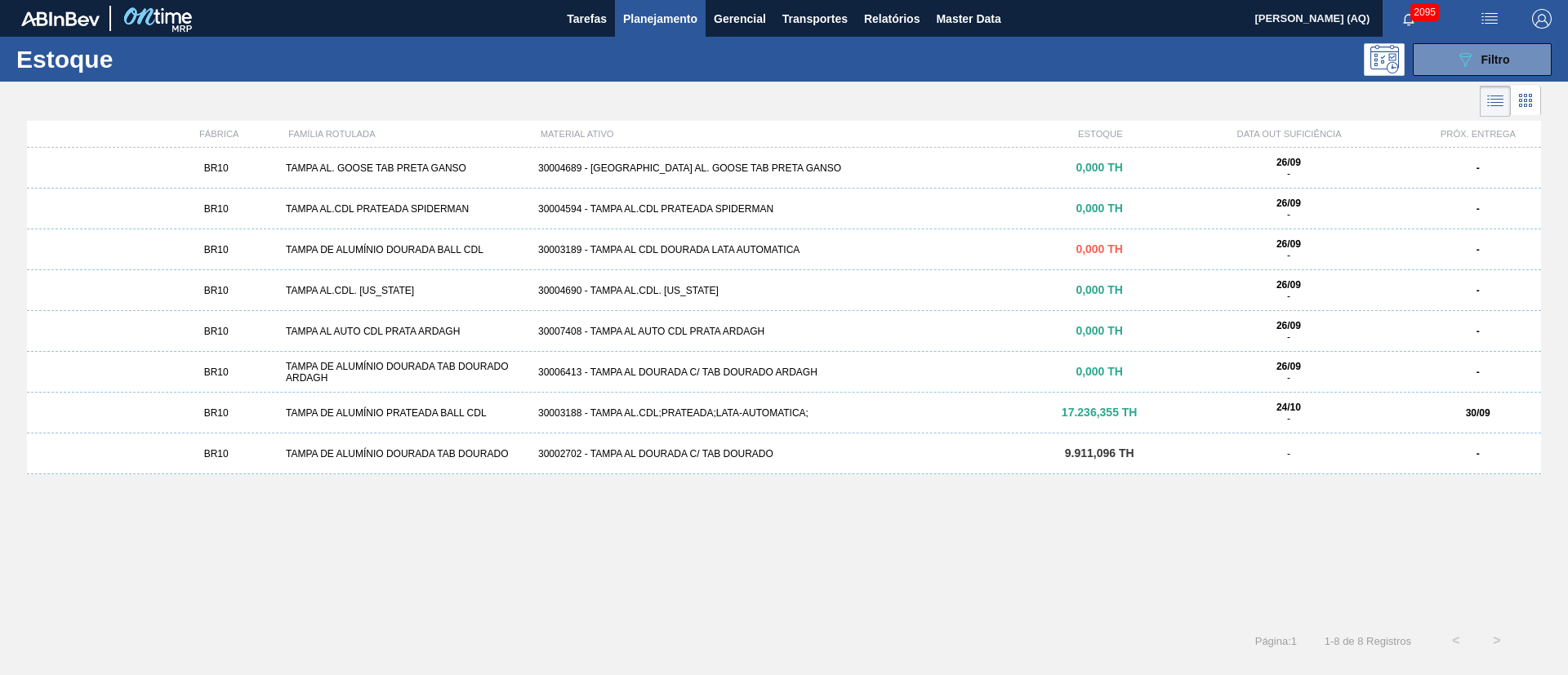
click at [792, 249] on div "30003189 - TAMPA AL CDL DOURADA LATA AUTOMATICA" at bounding box center [784, 250] width 505 height 12
click at [662, 460] on div "BR10 TAMPA DE ALUMÍNIO DOURADA TAB DOURADO 30002702 - TAMPA AL DOURADA C/ TAB D…" at bounding box center [784, 454] width 1515 height 40
